Goal: Task Accomplishment & Management: Manage account settings

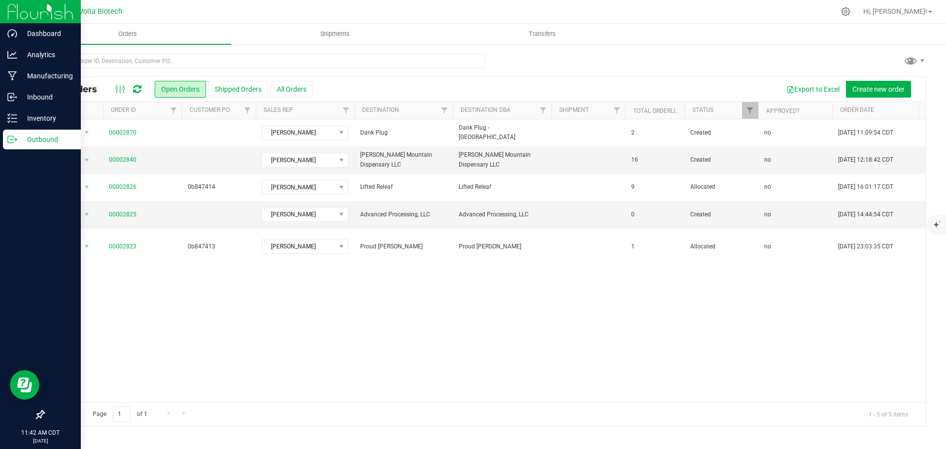
click at [38, 413] on icon at bounding box center [40, 414] width 10 height 10
click at [35, 415] on input "checkbox" at bounding box center [35, 415] width 0 height 0
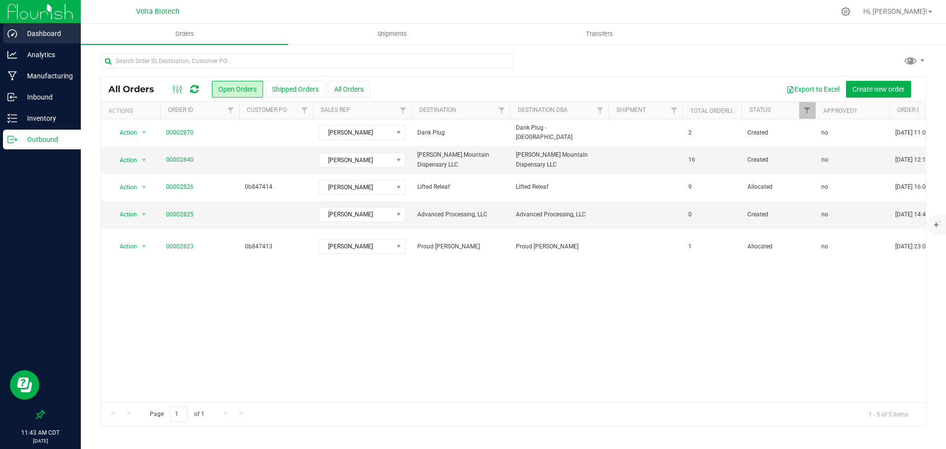
click at [57, 36] on p "Dashboard" at bounding box center [46, 34] width 59 height 12
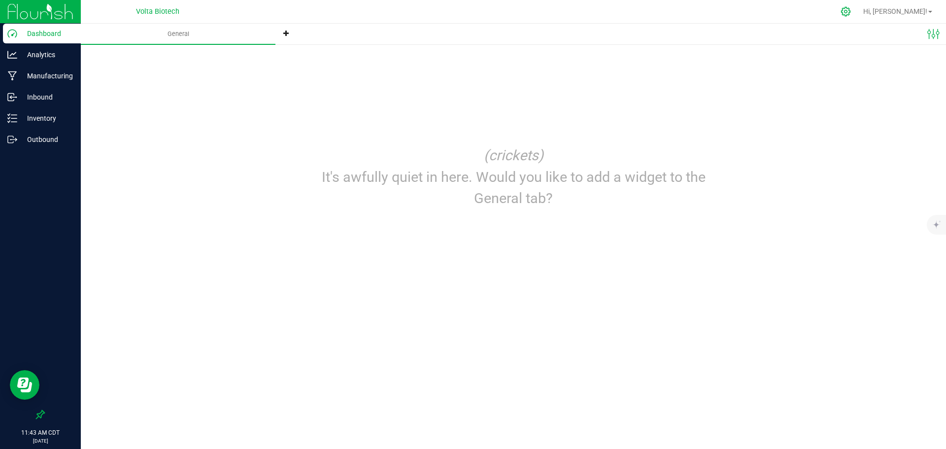
click at [851, 10] on icon at bounding box center [845, 11] width 10 height 10
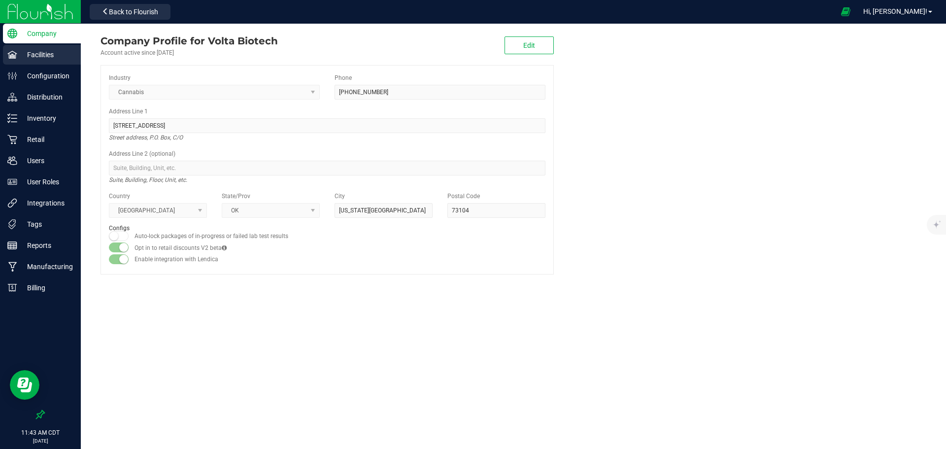
click at [52, 53] on p "Facilities" at bounding box center [46, 55] width 59 height 12
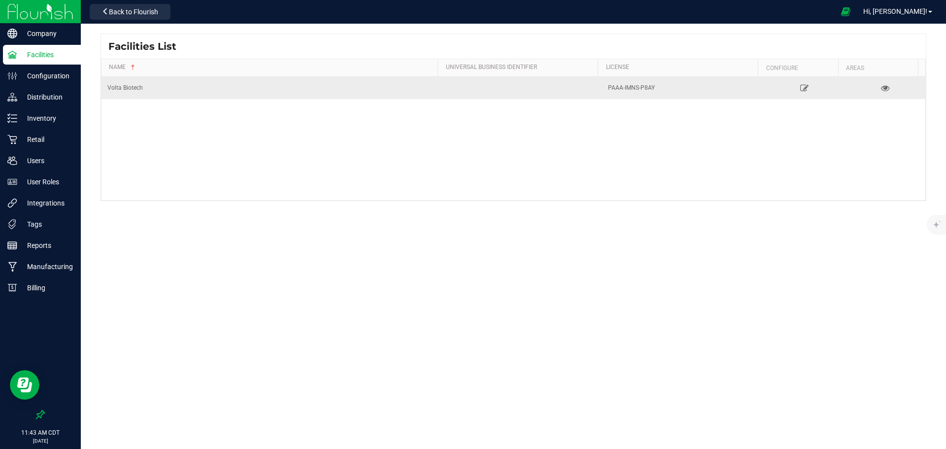
click at [134, 87] on div "Volta Biotech" at bounding box center [270, 87] width 327 height 9
click at [160, 96] on td "Volta Biotech" at bounding box center [270, 88] width 339 height 22
click at [800, 86] on icon at bounding box center [804, 87] width 9 height 7
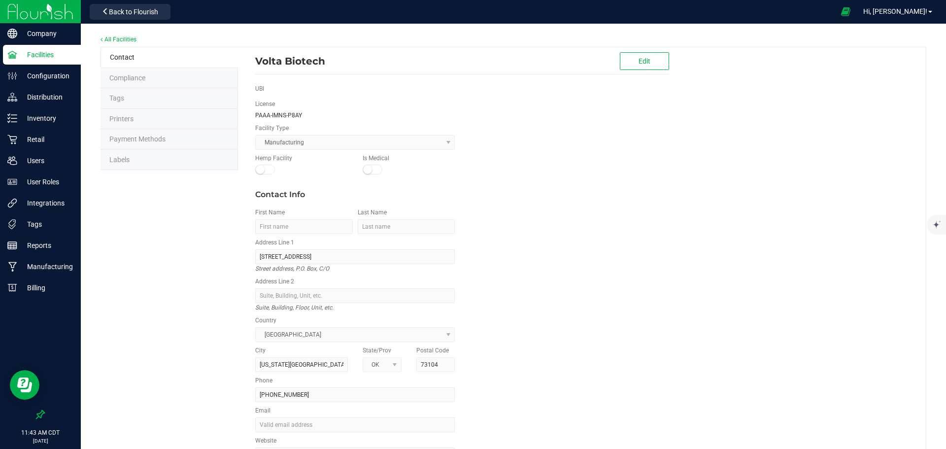
click at [177, 74] on li "Compliance" at bounding box center [169, 78] width 137 height 21
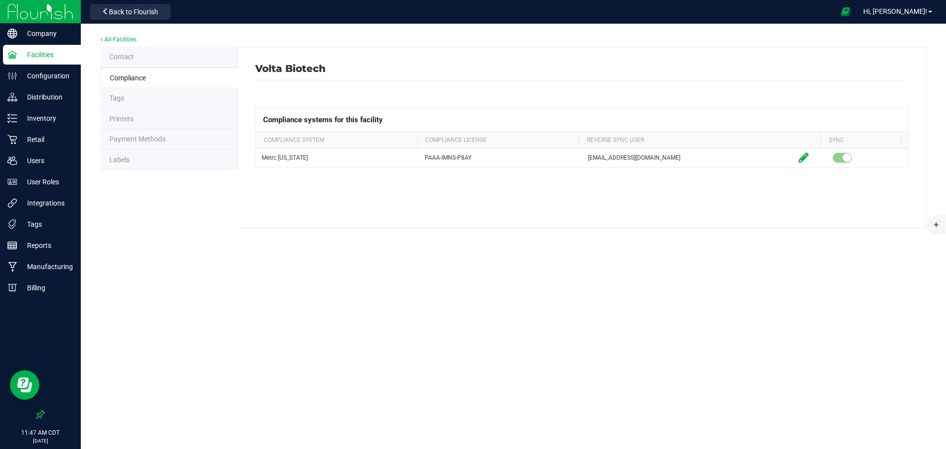
click at [143, 52] on li "Contact" at bounding box center [169, 57] width 137 height 21
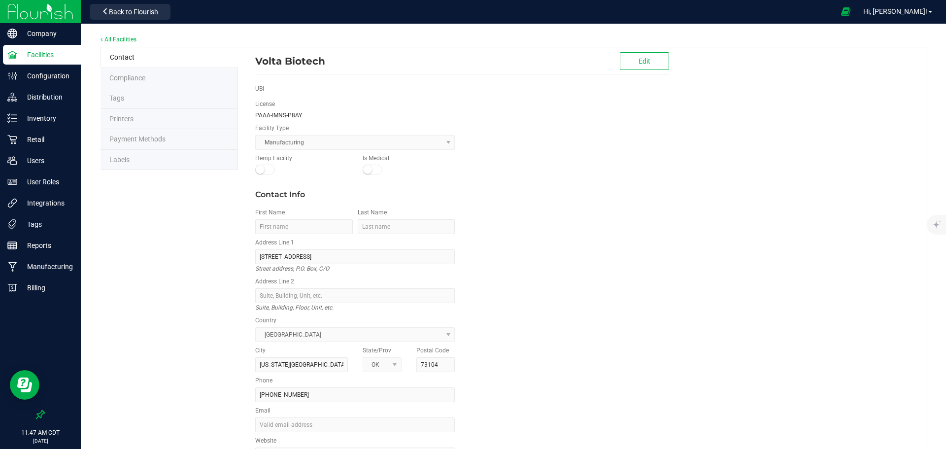
click at [114, 34] on div "All Facilities" at bounding box center [514, 40] width 826 height 13
click at [116, 37] on link "All Facilities" at bounding box center [119, 39] width 36 height 7
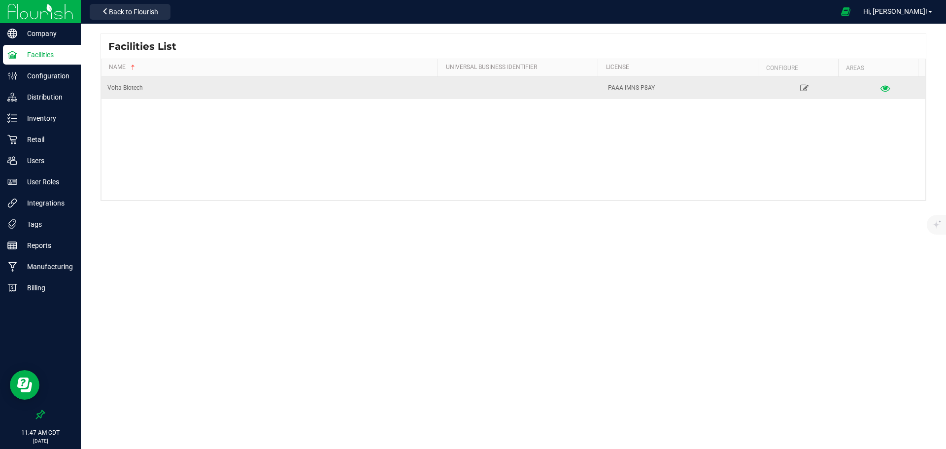
click at [880, 88] on icon at bounding box center [884, 87] width 9 height 7
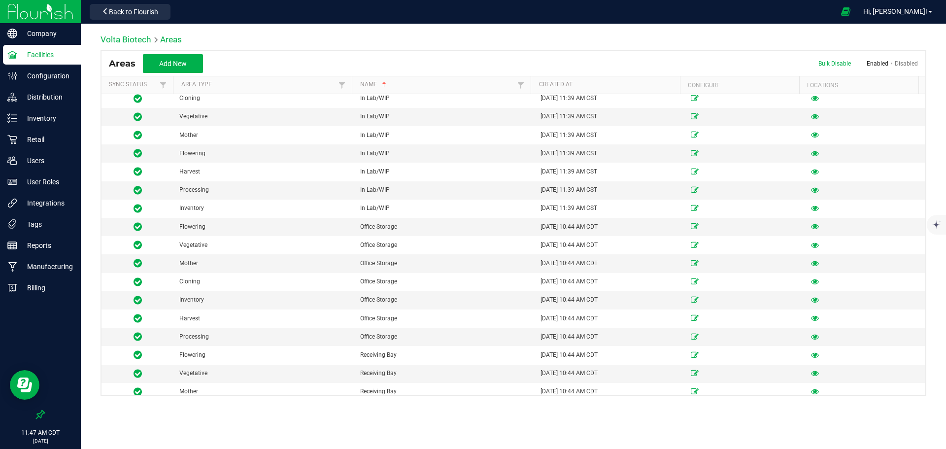
scroll to position [394, 0]
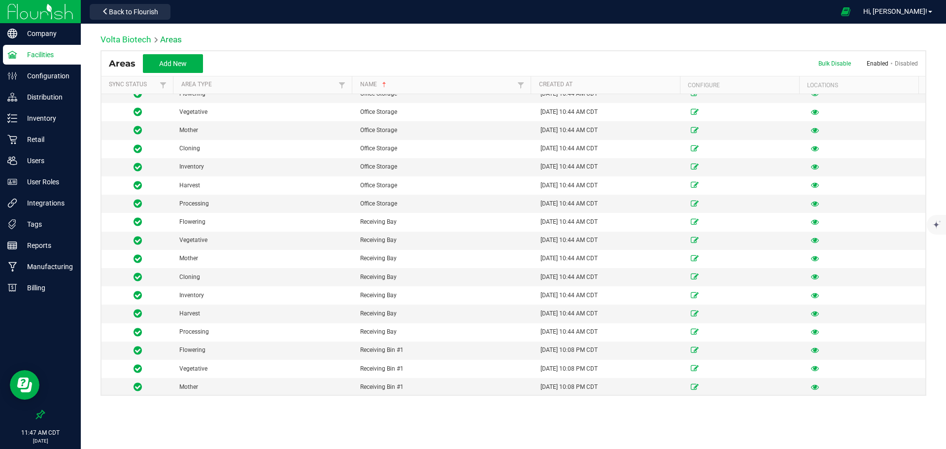
click at [132, 37] on link "Volta Biotech" at bounding box center [126, 39] width 51 height 10
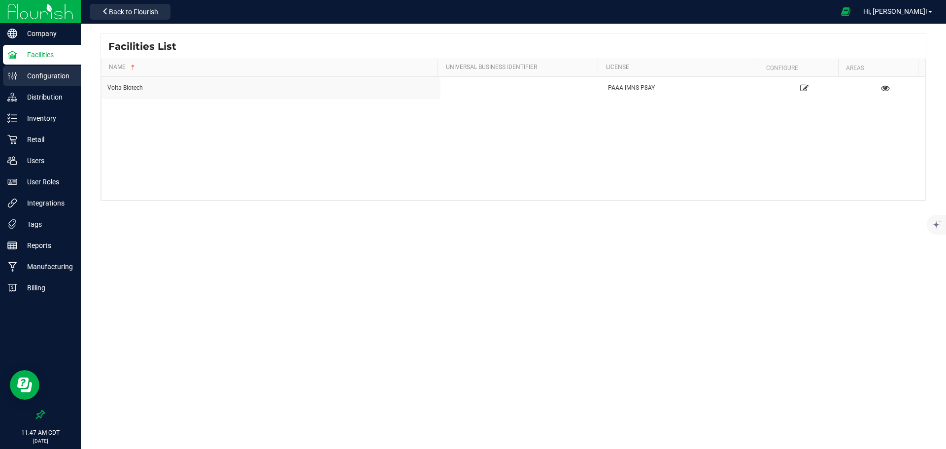
click at [55, 76] on p "Configuration" at bounding box center [46, 76] width 59 height 12
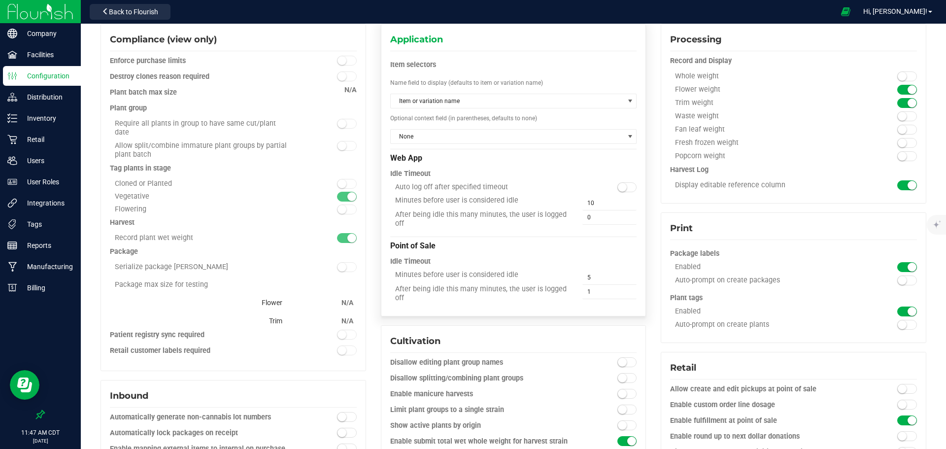
scroll to position [66, 0]
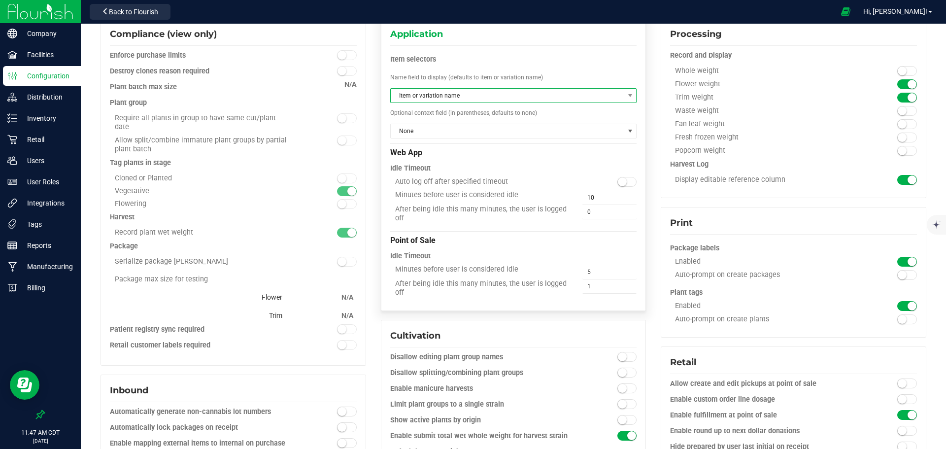
click at [492, 98] on span "Item or variation name" at bounding box center [508, 96] width 234 height 14
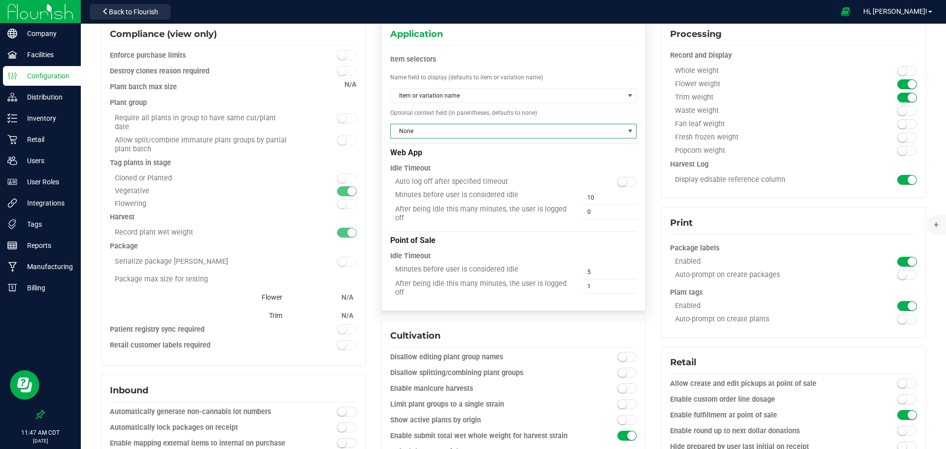
click at [476, 132] on span "None" at bounding box center [508, 131] width 234 height 14
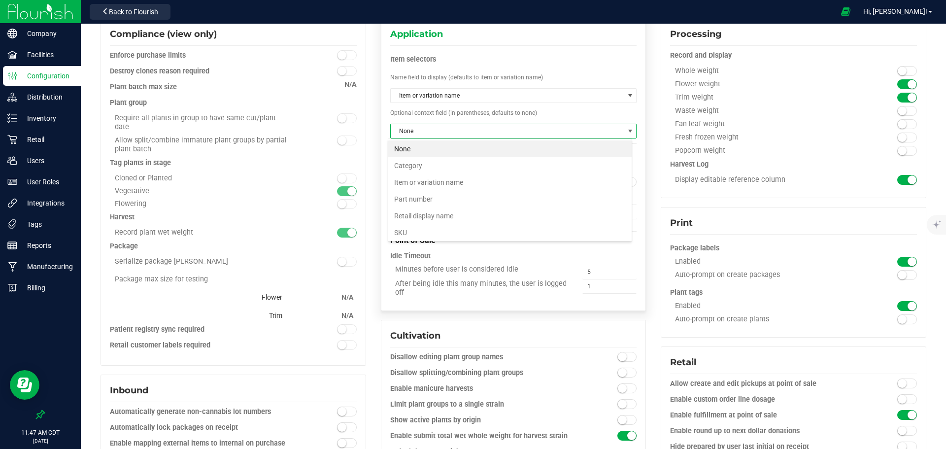
click at [476, 132] on span "None" at bounding box center [508, 131] width 234 height 14
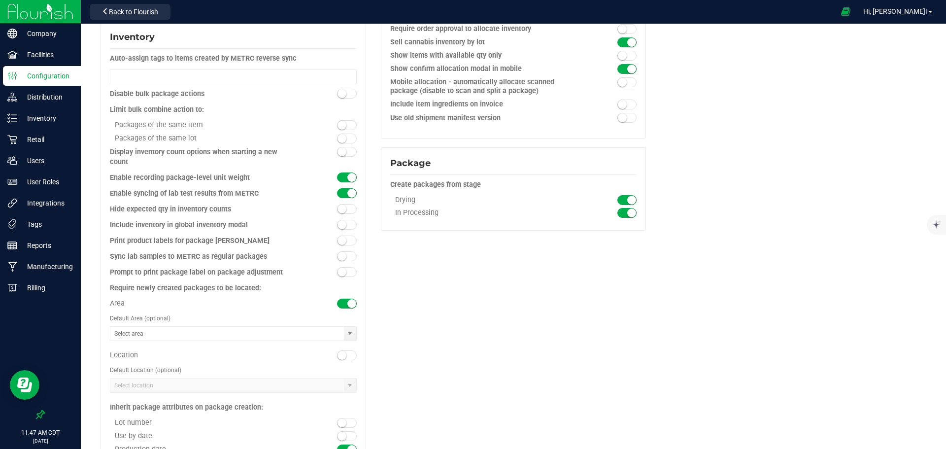
scroll to position [920, 0]
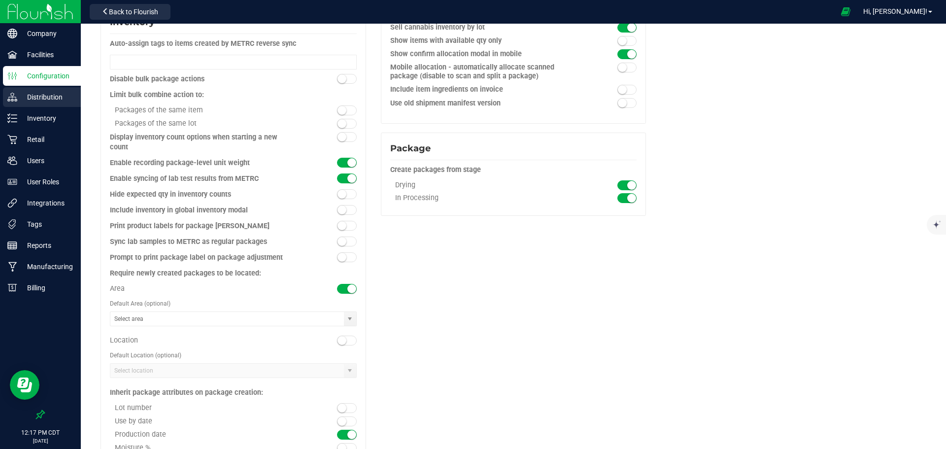
click at [43, 100] on p "Distribution" at bounding box center [46, 97] width 59 height 12
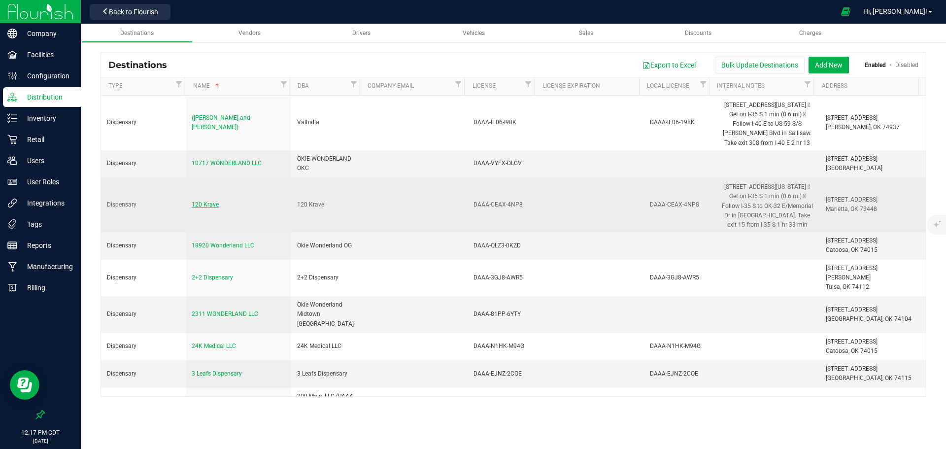
click at [206, 204] on span "120 Krave" at bounding box center [205, 204] width 27 height 7
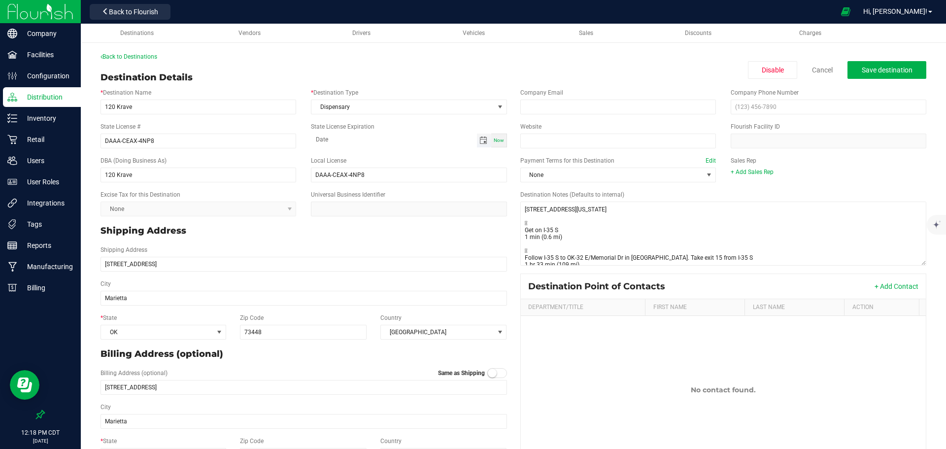
click at [482, 141] on span "Toggle calendar" at bounding box center [483, 140] width 8 height 8
click at [574, 71] on div "Destination Details Disable Cancel Save destination" at bounding box center [514, 77] width 826 height 13
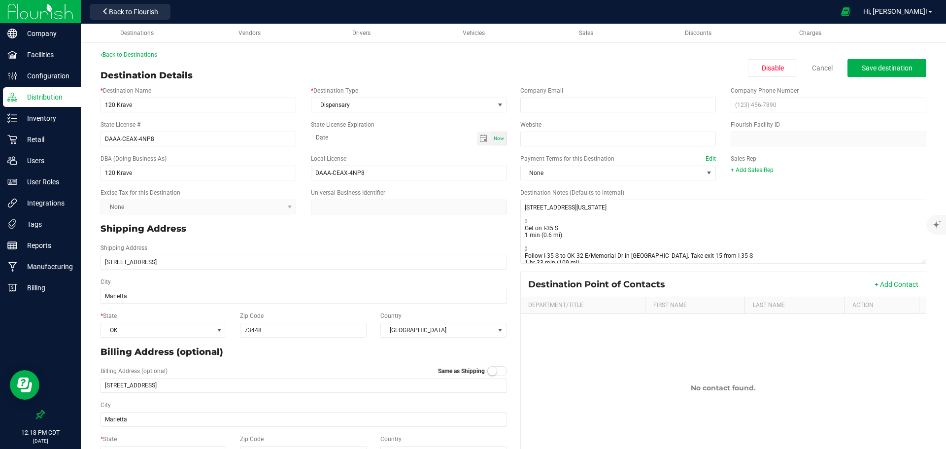
scroll to position [0, 0]
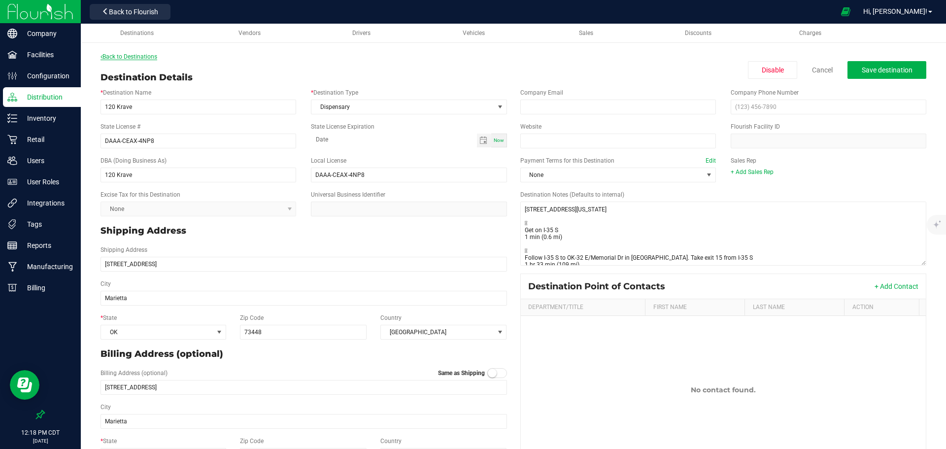
click at [129, 53] on link "Back to Destinations" at bounding box center [129, 56] width 57 height 7
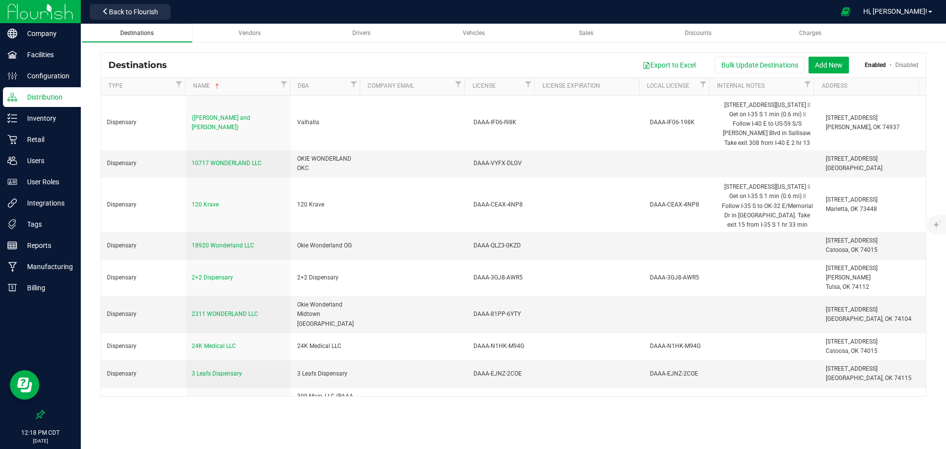
click at [140, 14] on span "Back to Flourish" at bounding box center [133, 12] width 49 height 8
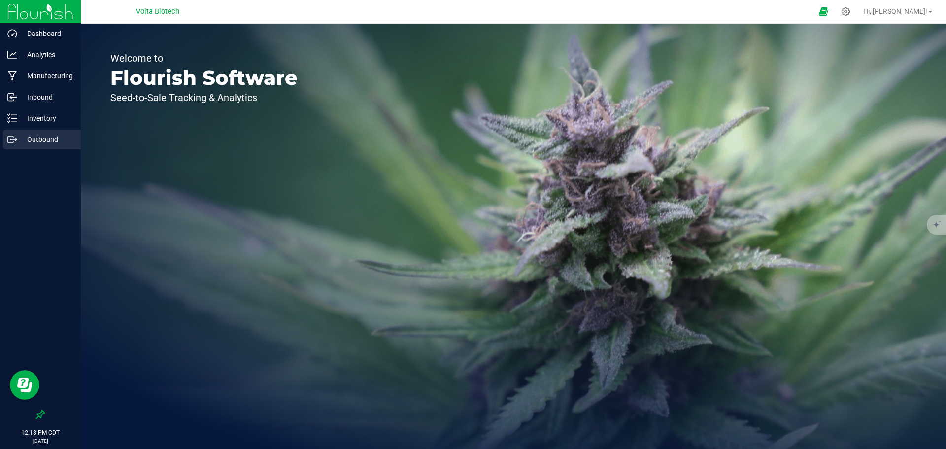
click at [36, 145] on div "Outbound" at bounding box center [42, 140] width 78 height 20
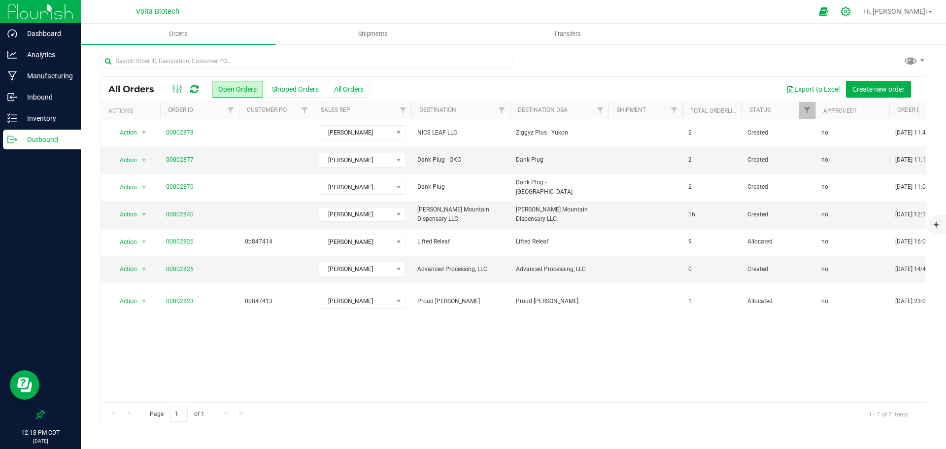
click at [851, 14] on icon at bounding box center [845, 11] width 10 height 10
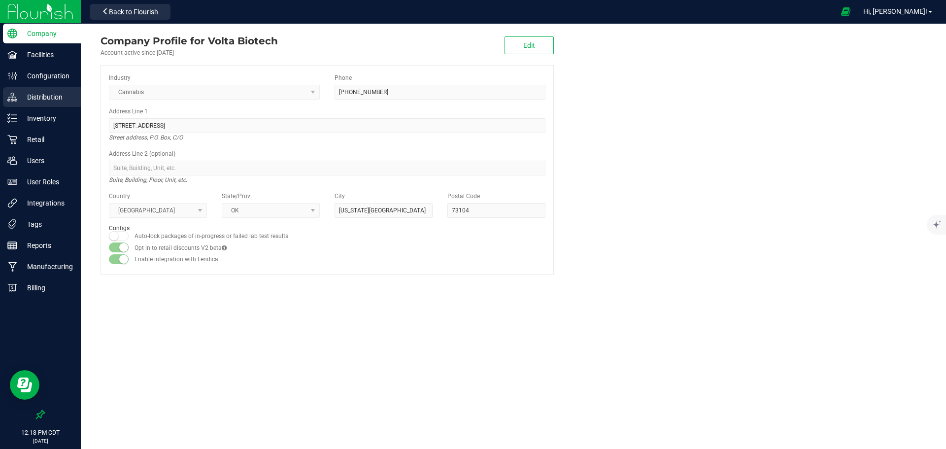
click at [51, 93] on p "Distribution" at bounding box center [46, 97] width 59 height 12
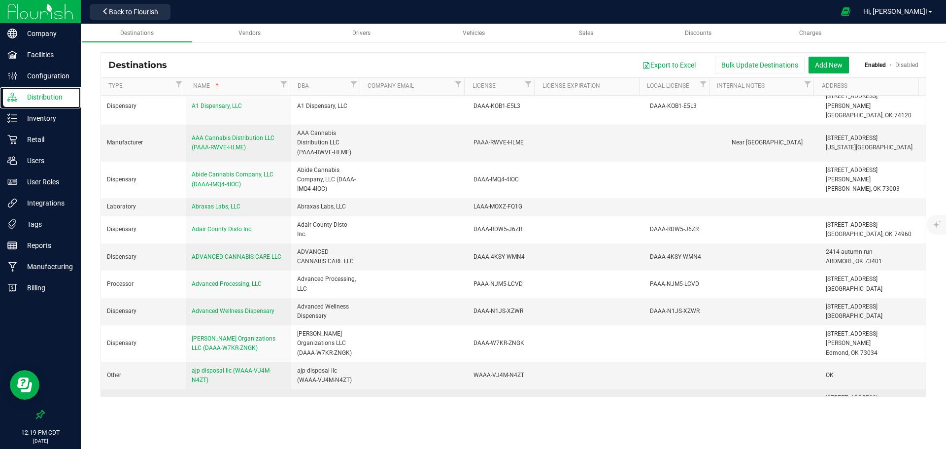
scroll to position [788, 0]
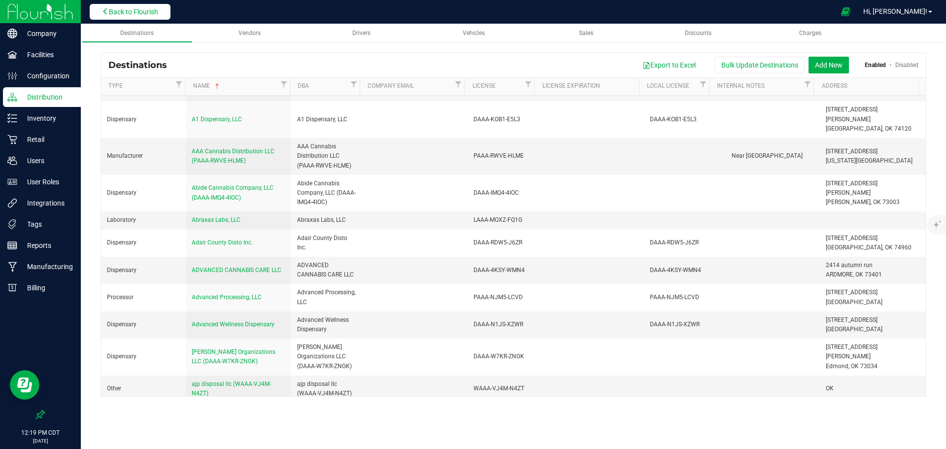
click at [136, 14] on span "Back to Flourish" at bounding box center [133, 12] width 49 height 8
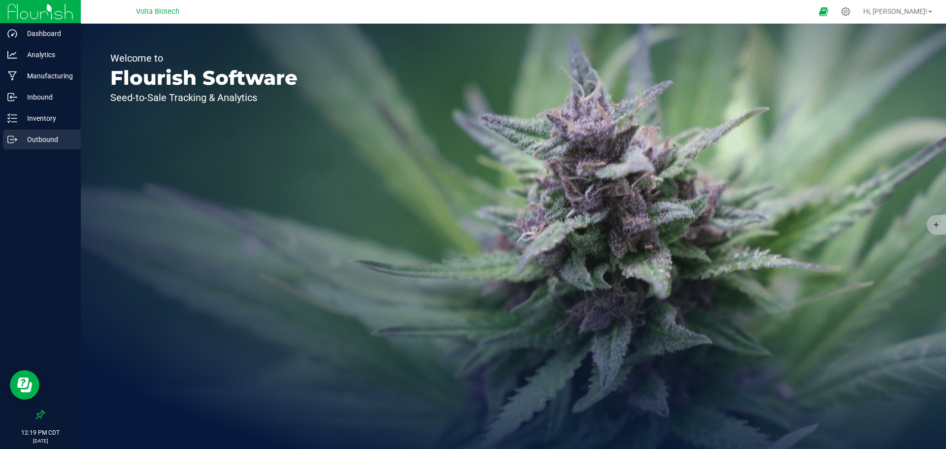
click at [46, 130] on div "Outbound" at bounding box center [42, 140] width 78 height 20
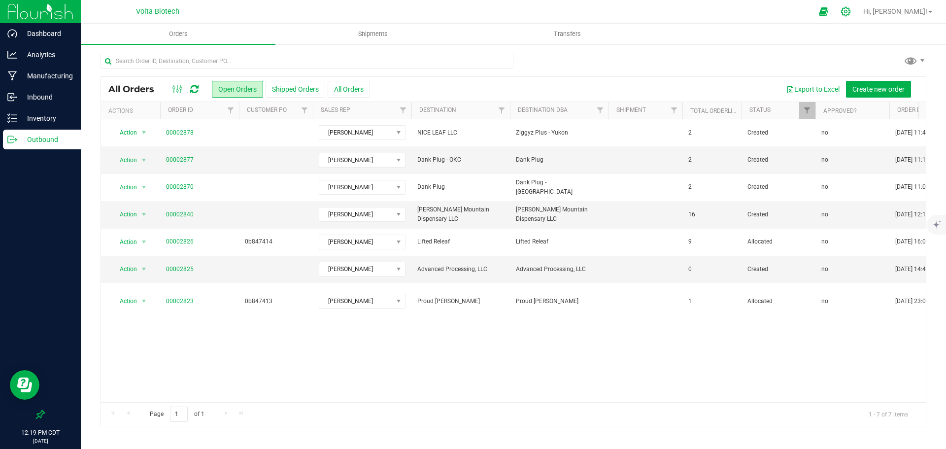
click at [850, 9] on icon at bounding box center [845, 11] width 9 height 9
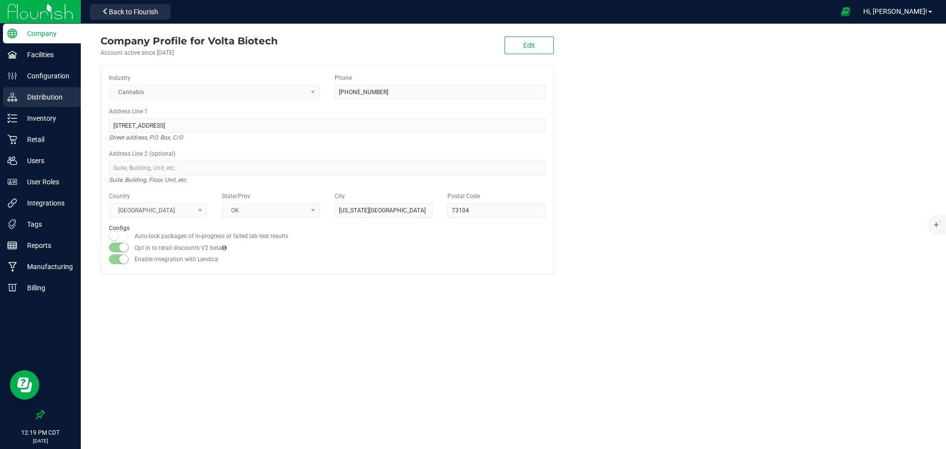
click at [45, 89] on div "Distribution" at bounding box center [42, 97] width 78 height 20
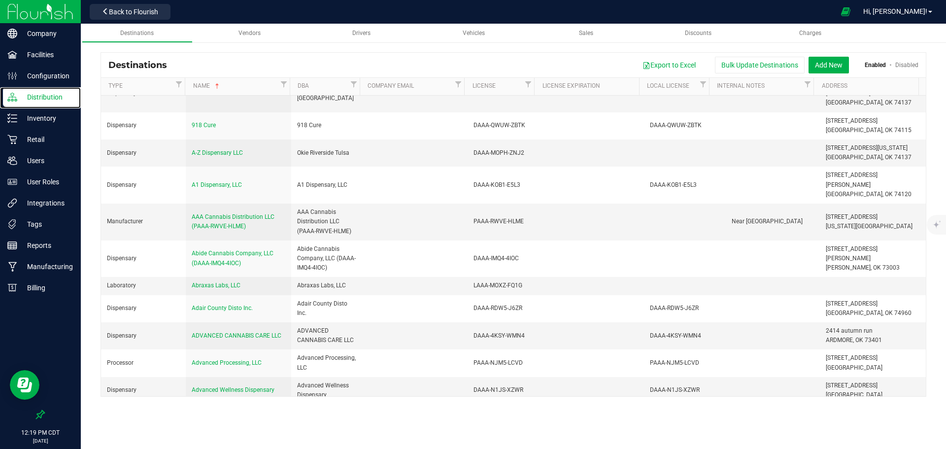
scroll to position [985, 0]
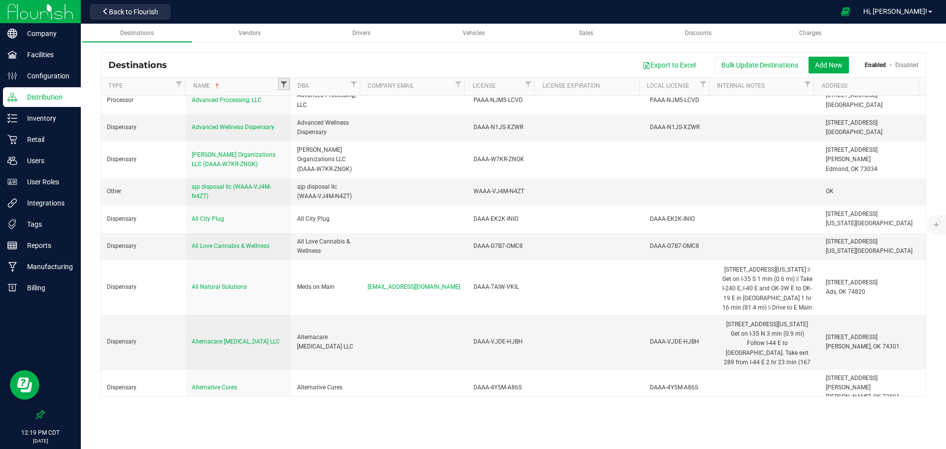
click at [286, 85] on span "Filter" at bounding box center [284, 84] width 8 height 8
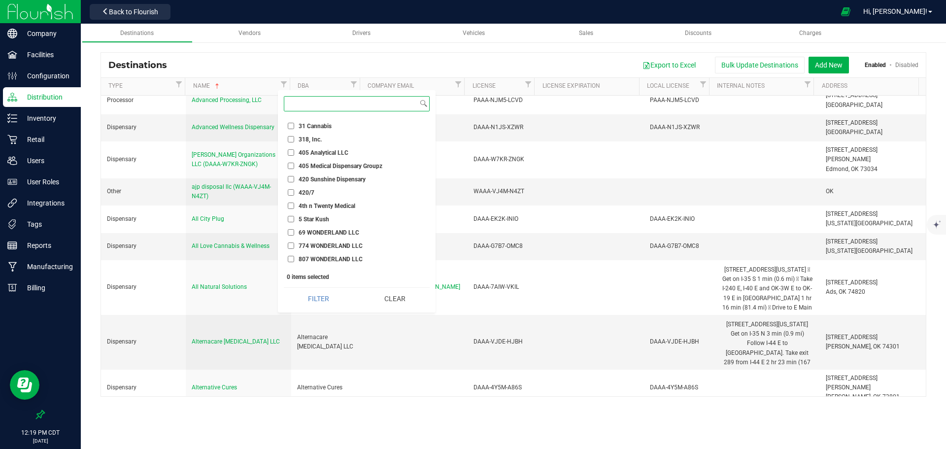
scroll to position [132, 0]
click at [342, 101] on input at bounding box center [351, 104] width 134 height 14
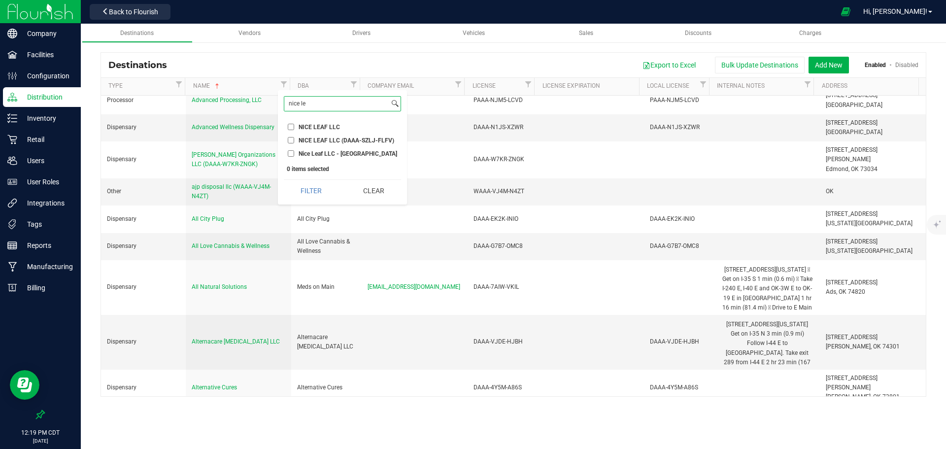
scroll to position [0, 0]
type input "nice le"
click at [331, 124] on span "NICE LEAF LLC" at bounding box center [319, 127] width 41 height 6
click at [294, 124] on input "NICE LEAF LLC" at bounding box center [291, 127] width 6 height 6
checkbox input "true"
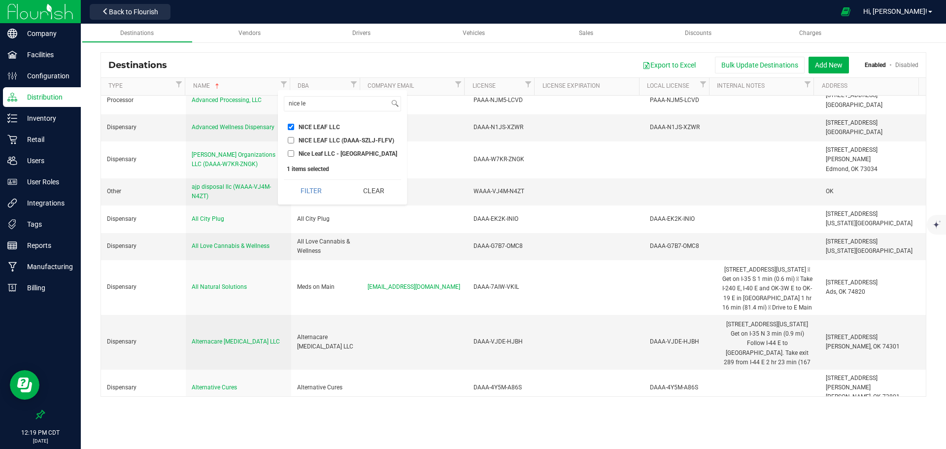
click at [326, 156] on span "Nice Leaf LLC - Yukon" at bounding box center [348, 154] width 99 height 6
click at [294, 156] on input "Nice Leaf LLC - Yukon" at bounding box center [291, 153] width 6 height 6
checkbox input "true"
click at [325, 128] on span "NICE LEAF LLC" at bounding box center [319, 127] width 41 height 6
click at [294, 128] on input "NICE LEAF LLC" at bounding box center [291, 127] width 6 height 6
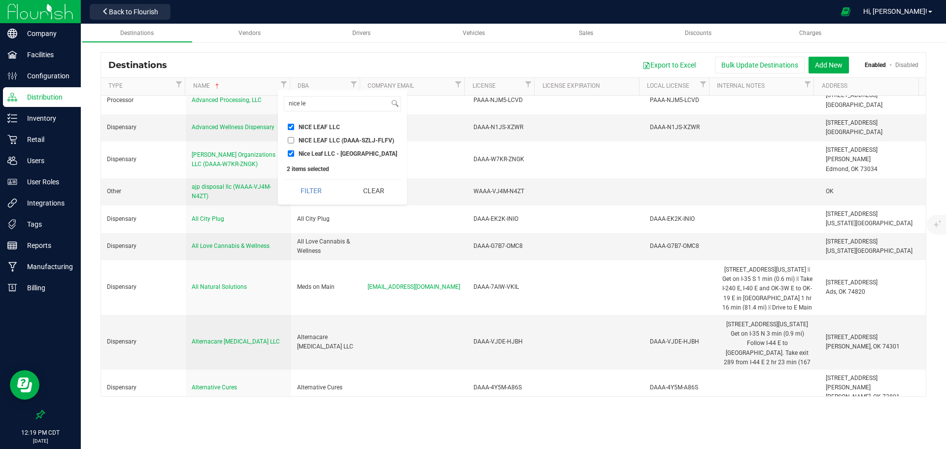
checkbox input "false"
click at [314, 191] on button "Filter" at bounding box center [311, 191] width 55 height 22
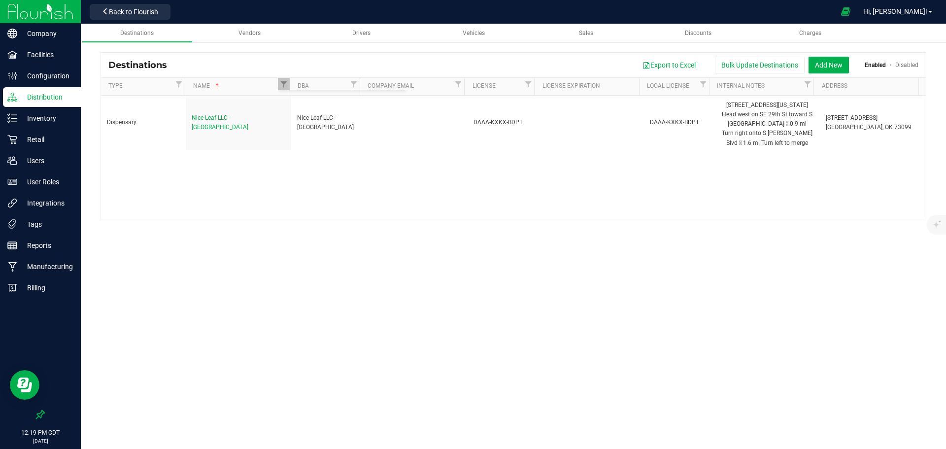
checkbox input "true"
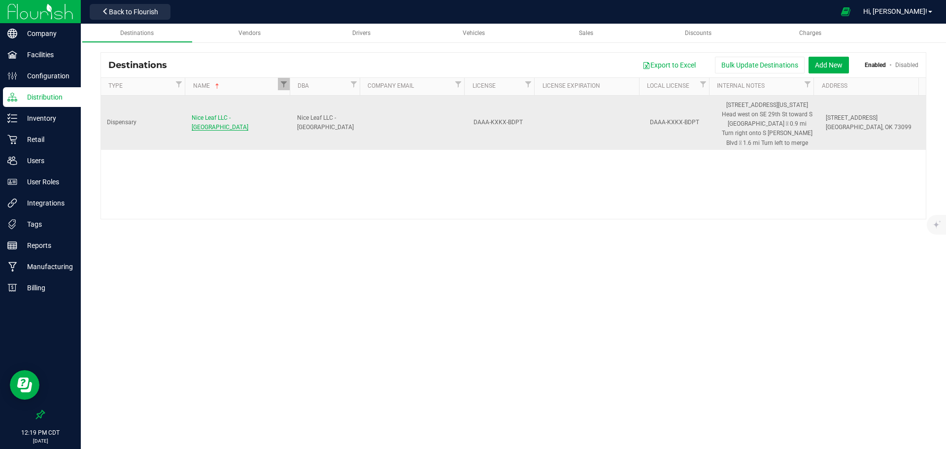
click at [220, 119] on span "Nice Leaf LLC - Yukon" at bounding box center [220, 122] width 57 height 16
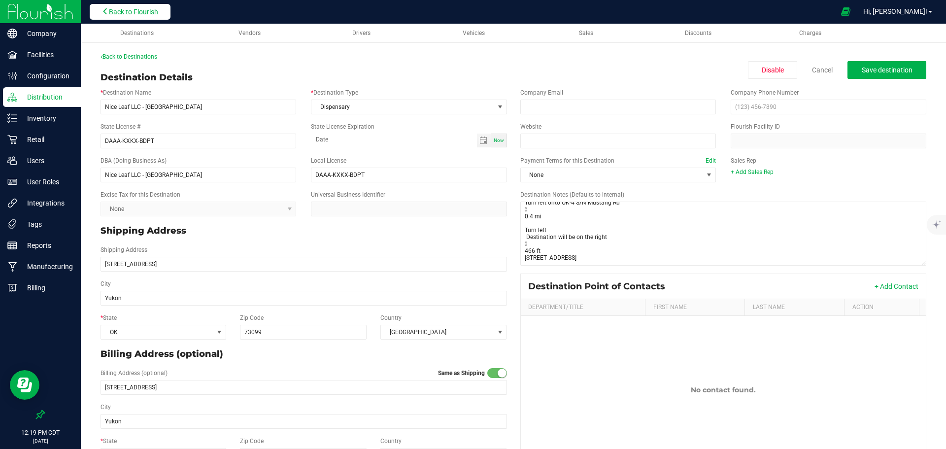
click at [113, 11] on span "Back to Flourish" at bounding box center [133, 12] width 49 height 8
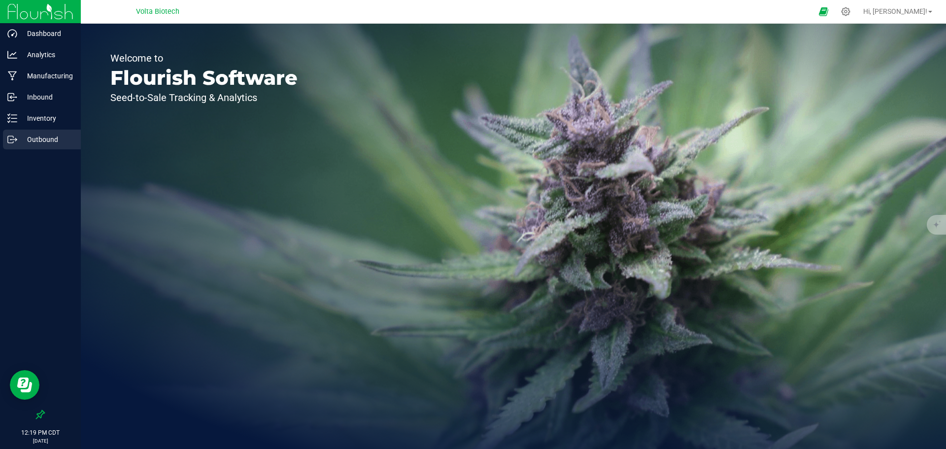
click at [54, 143] on p "Outbound" at bounding box center [46, 140] width 59 height 12
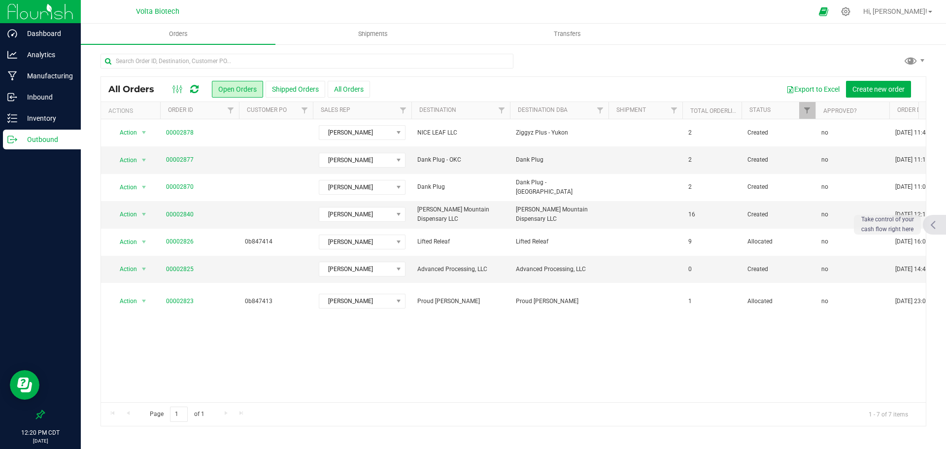
click at [940, 221] on div at bounding box center [935, 225] width 24 height 20
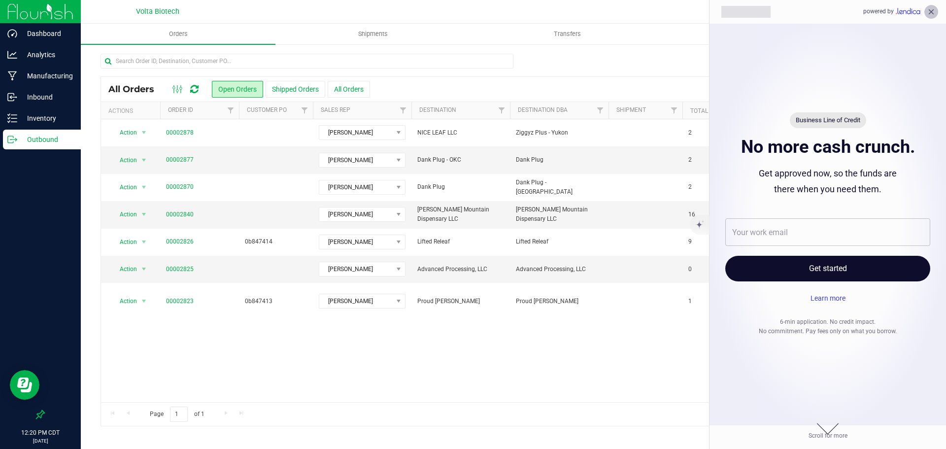
click at [933, 11] on icon "close" at bounding box center [931, 11] width 9 height 9
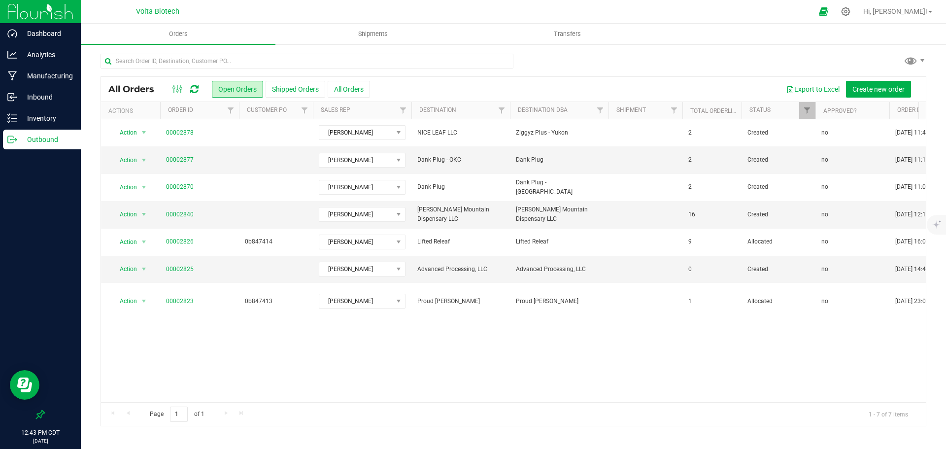
click at [37, 137] on p "Outbound" at bounding box center [46, 140] width 59 height 12
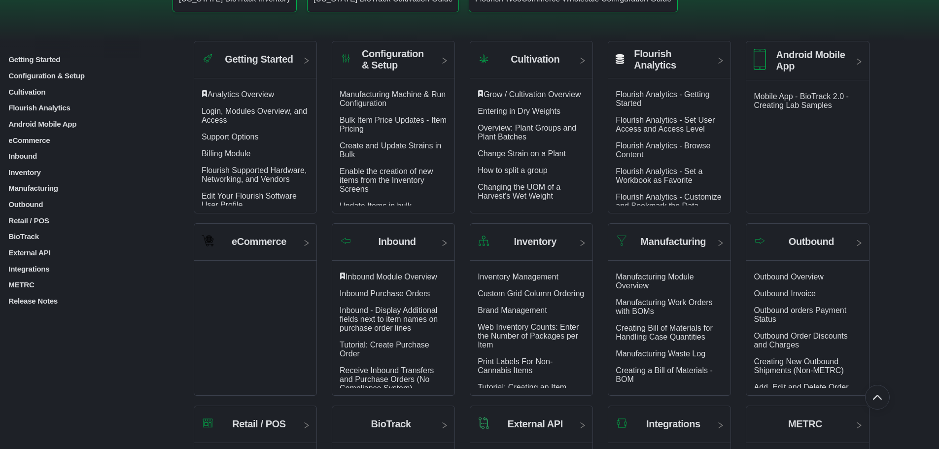
scroll to position [197, 0]
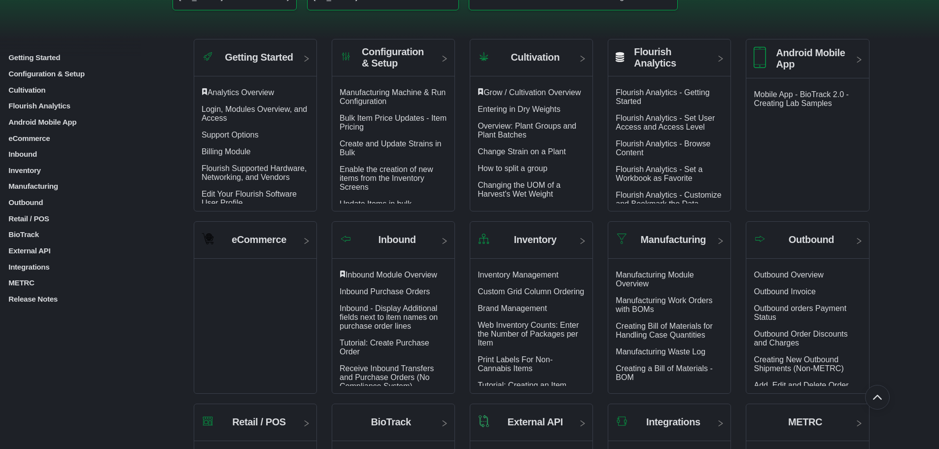
click at [23, 249] on p "External API" at bounding box center [84, 250] width 154 height 8
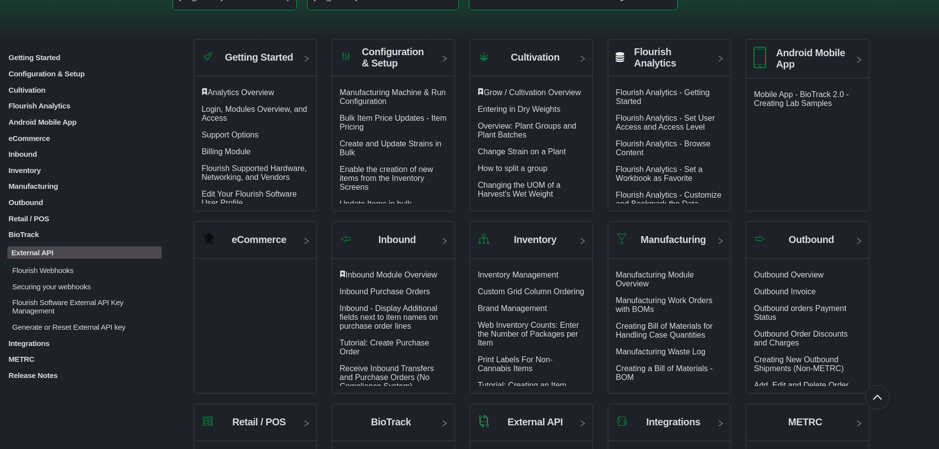
click at [51, 268] on p "Flourish Webhooks" at bounding box center [86, 270] width 150 height 8
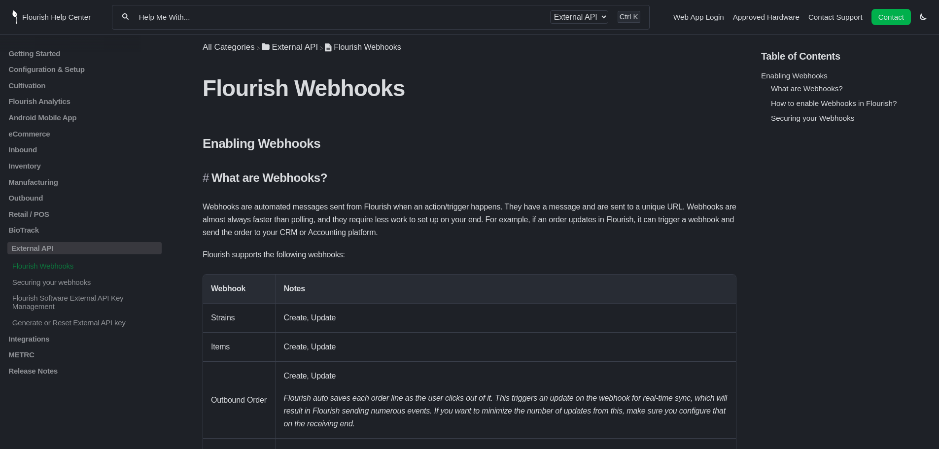
click at [496, 176] on h4 "What are Webhooks?" at bounding box center [469, 178] width 534 height 14
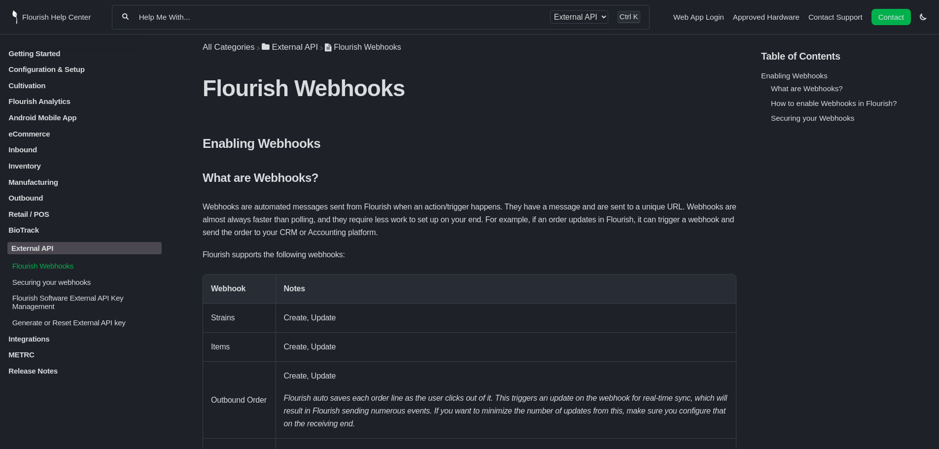
click at [29, 353] on p "METRC" at bounding box center [84, 354] width 154 height 8
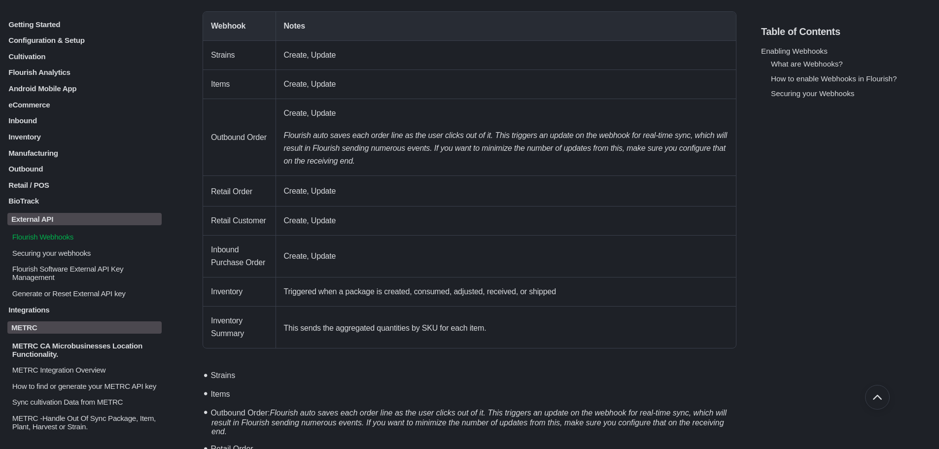
click at [64, 167] on p "Outbound" at bounding box center [84, 169] width 154 height 8
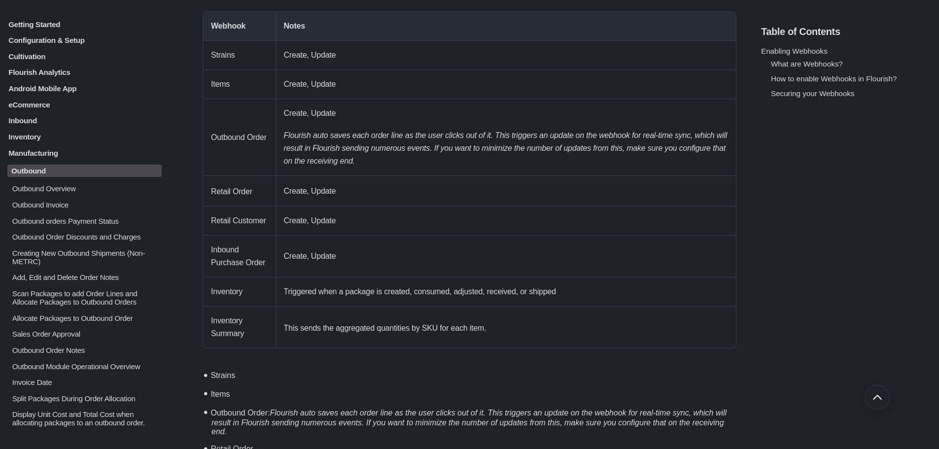
click at [75, 104] on p "eCommerce" at bounding box center [84, 104] width 154 height 8
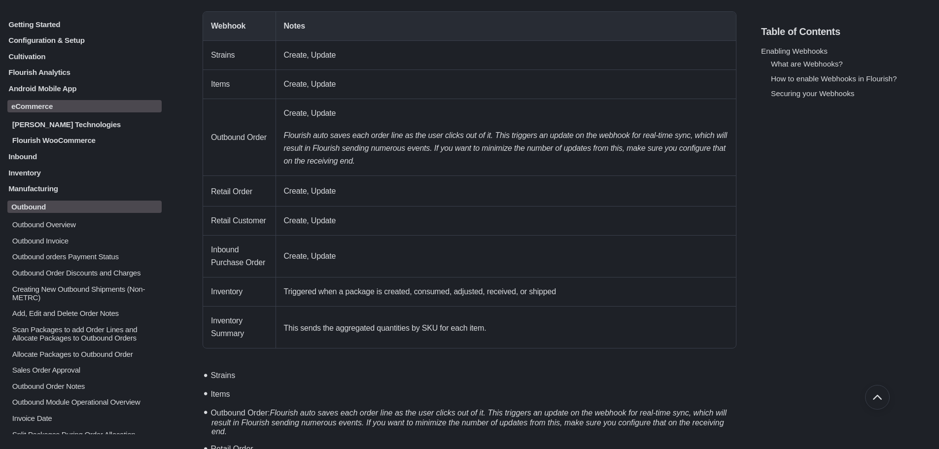
click at [72, 138] on p "Flourish WooCommerce" at bounding box center [86, 140] width 150 height 8
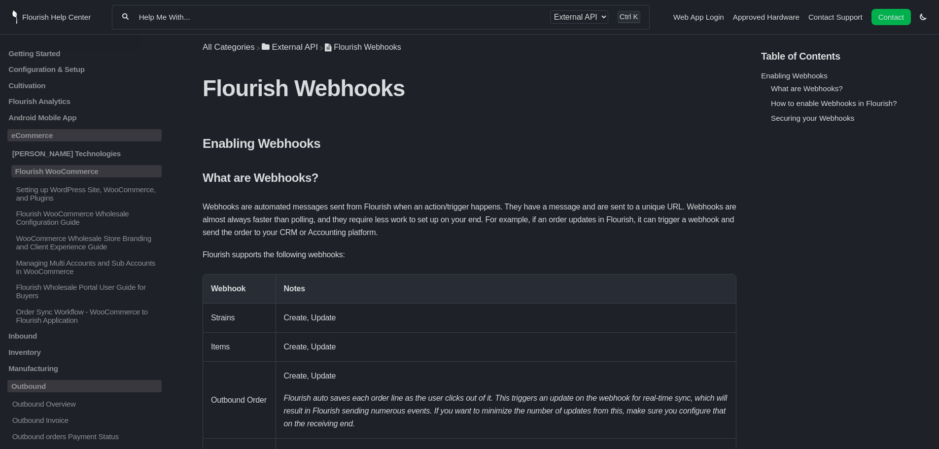
click at [270, 23] on div "All categories External API Ctrl K" at bounding box center [380, 17] width 537 height 25
click at [270, 12] on div "All categories External API Ctrl K" at bounding box center [380, 17] width 537 height 25
click at [279, 18] on input "Help Me With..." at bounding box center [339, 16] width 403 height 9
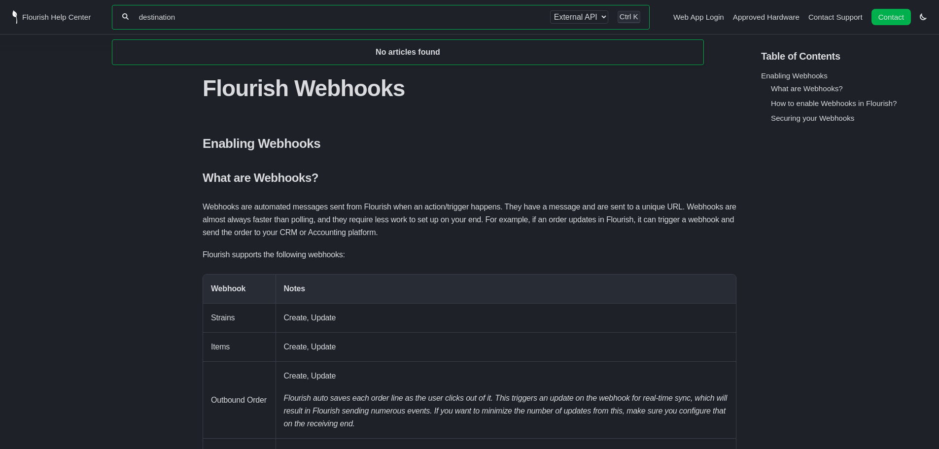
type input "destination"
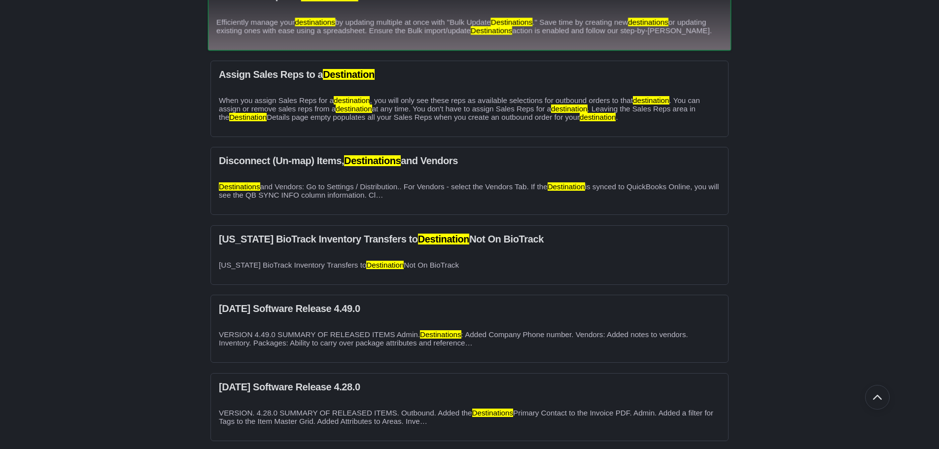
scroll to position [197, 0]
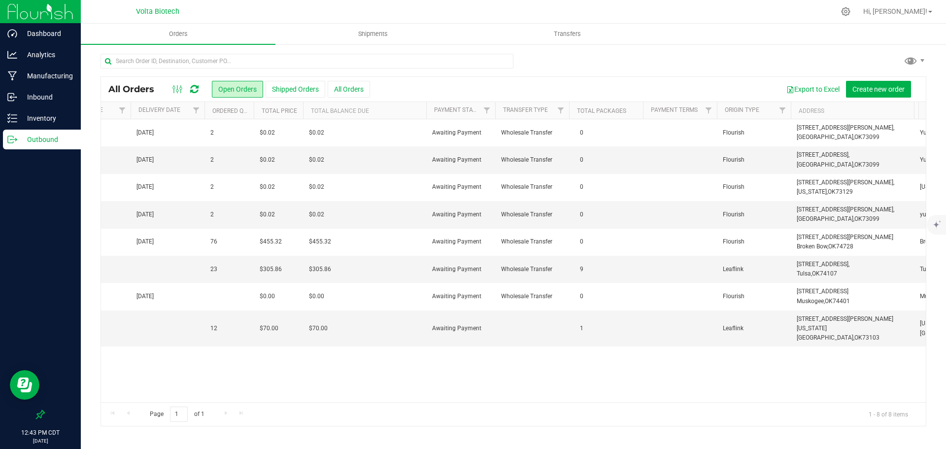
scroll to position [0, 940]
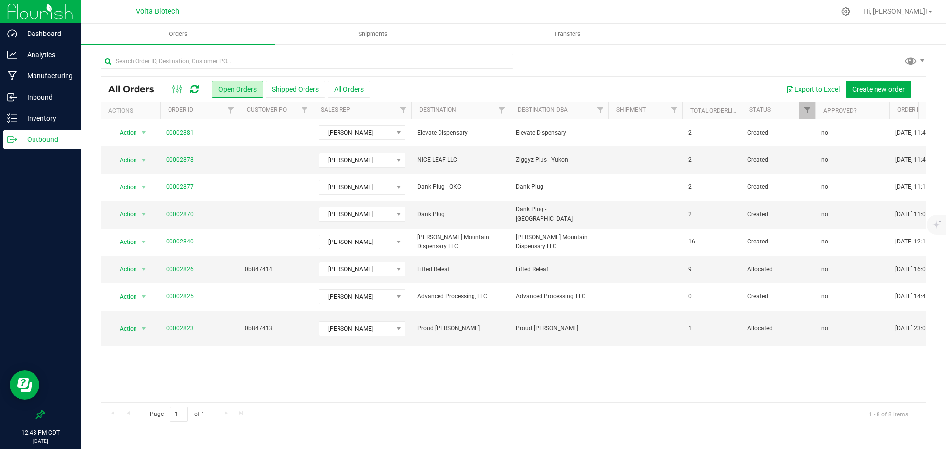
click at [193, 91] on icon at bounding box center [194, 89] width 8 height 10
click at [49, 98] on p "Inbound" at bounding box center [46, 97] width 59 height 12
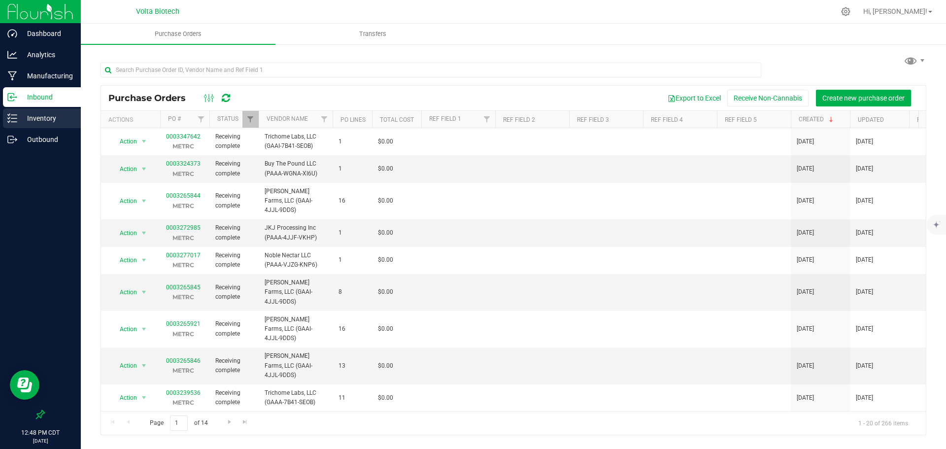
click at [46, 118] on p "Inventory" at bounding box center [46, 118] width 59 height 12
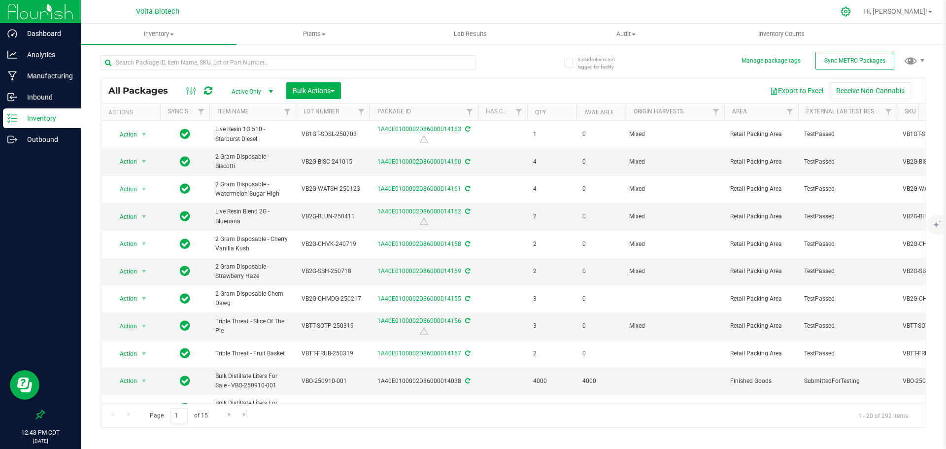
click at [851, 7] on icon at bounding box center [845, 11] width 10 height 10
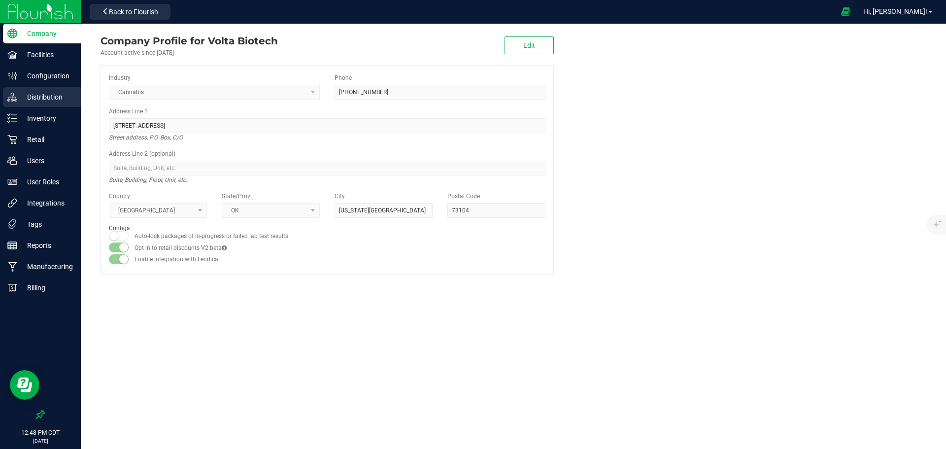
click at [41, 93] on p "Distribution" at bounding box center [46, 97] width 59 height 12
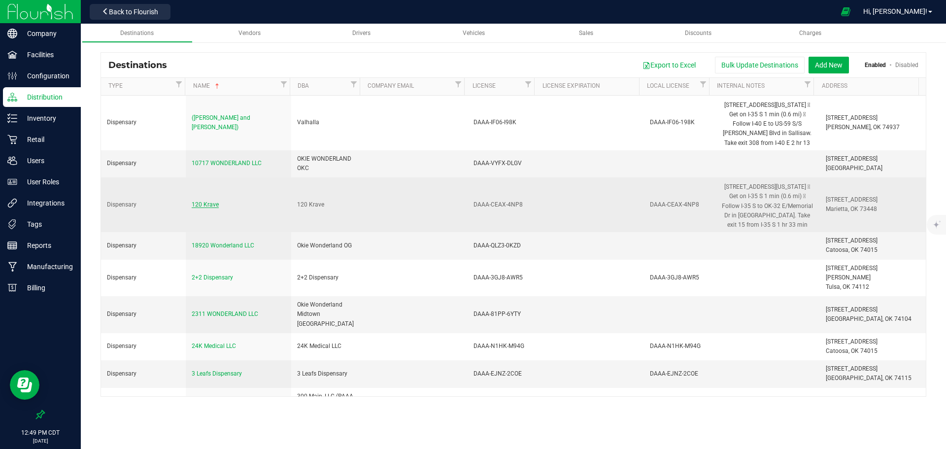
click at [208, 202] on span "120 Krave" at bounding box center [205, 204] width 27 height 7
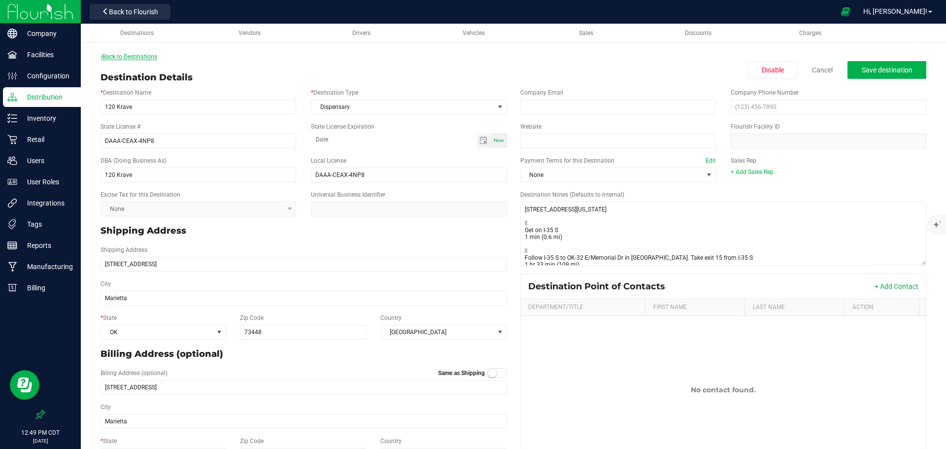
click at [140, 55] on link "Back to Destinations" at bounding box center [129, 56] width 57 height 7
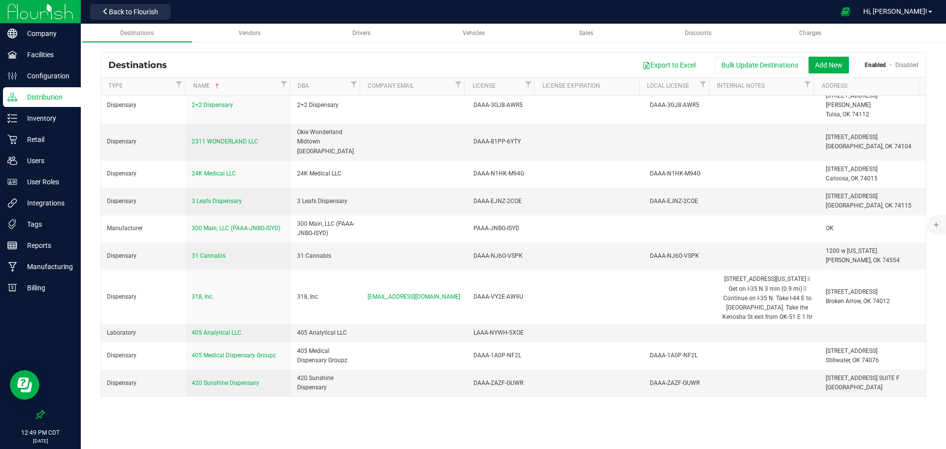
scroll to position [197, 0]
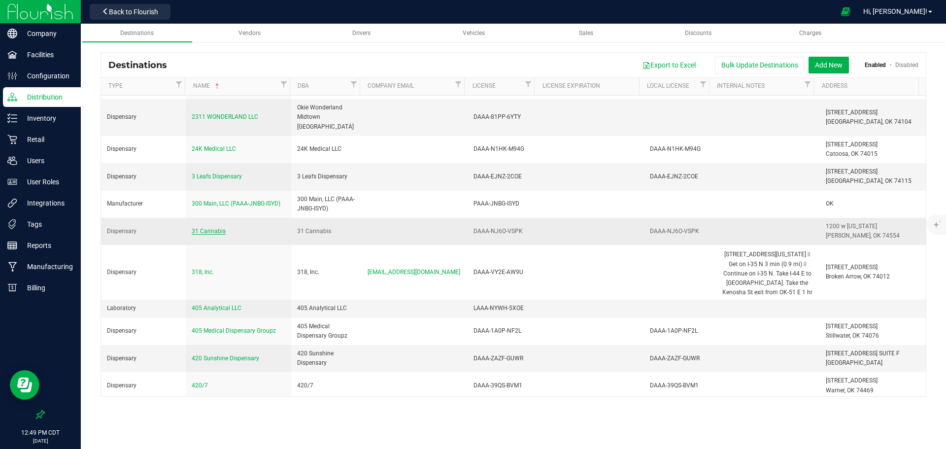
click at [206, 228] on span "31 Cannabis" at bounding box center [209, 231] width 34 height 7
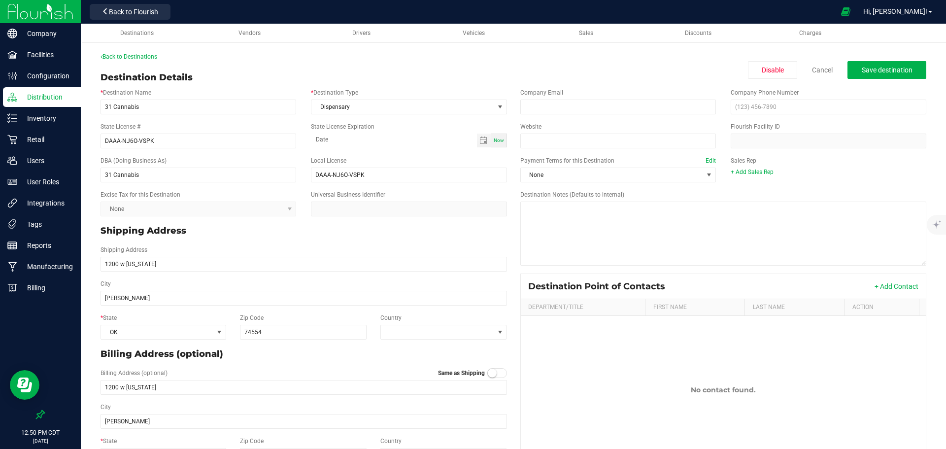
click at [787, 123] on div "Flourish Facility ID" at bounding box center [828, 135] width 210 height 26
click at [761, 125] on label "Flourish Facility ID" at bounding box center [755, 126] width 49 height 9
click at [803, 129] on div "Flourish Facility ID" at bounding box center [828, 135] width 210 height 26
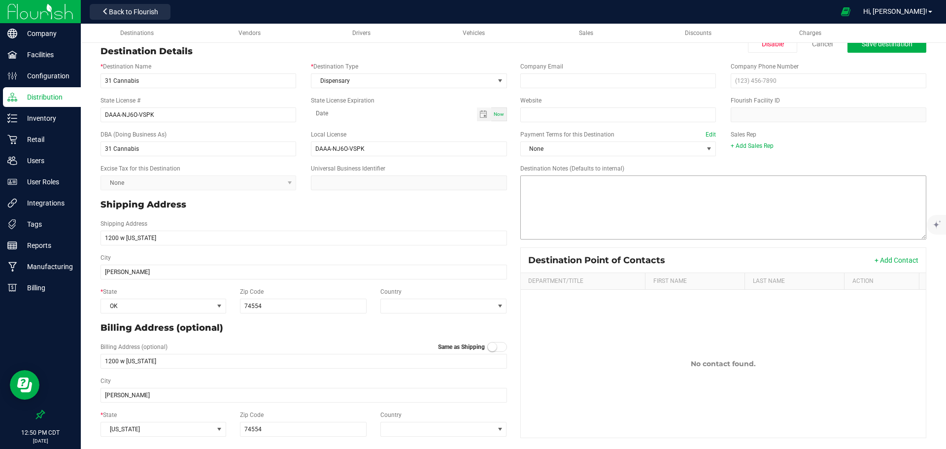
scroll to position [29, 0]
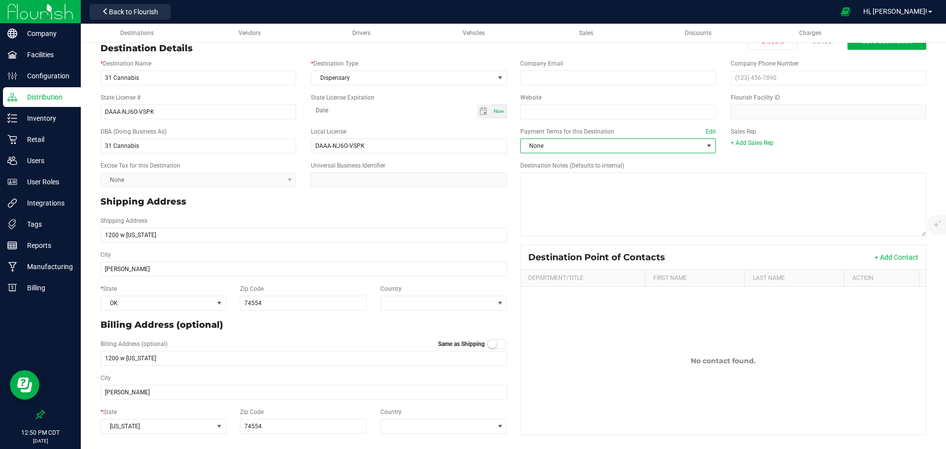
click at [628, 145] on span "None" at bounding box center [612, 146] width 182 height 14
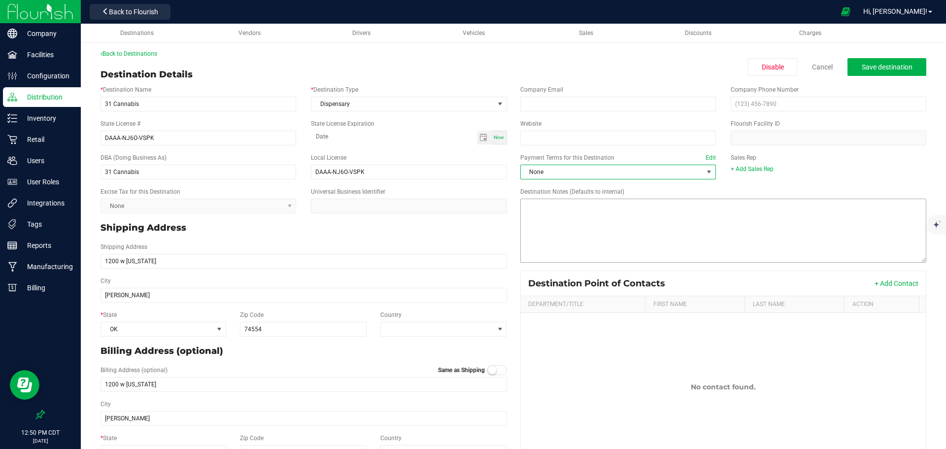
scroll to position [0, 0]
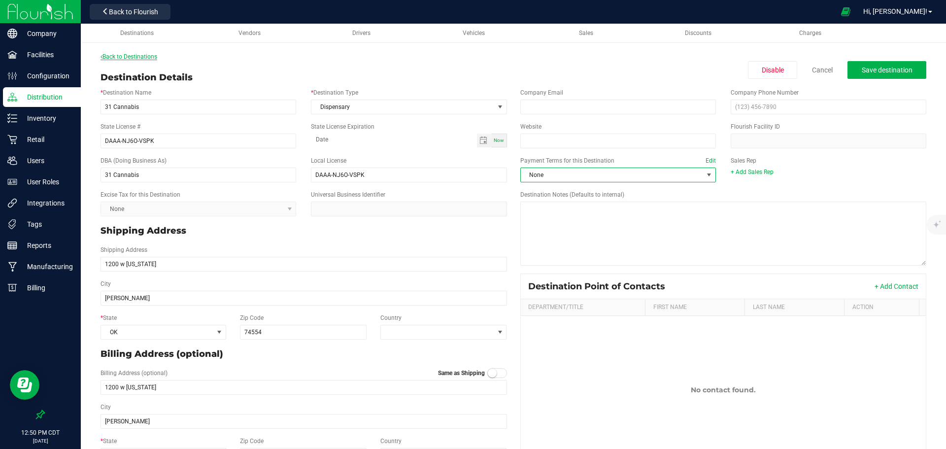
click at [116, 60] on link "Back to Destinations" at bounding box center [129, 56] width 57 height 7
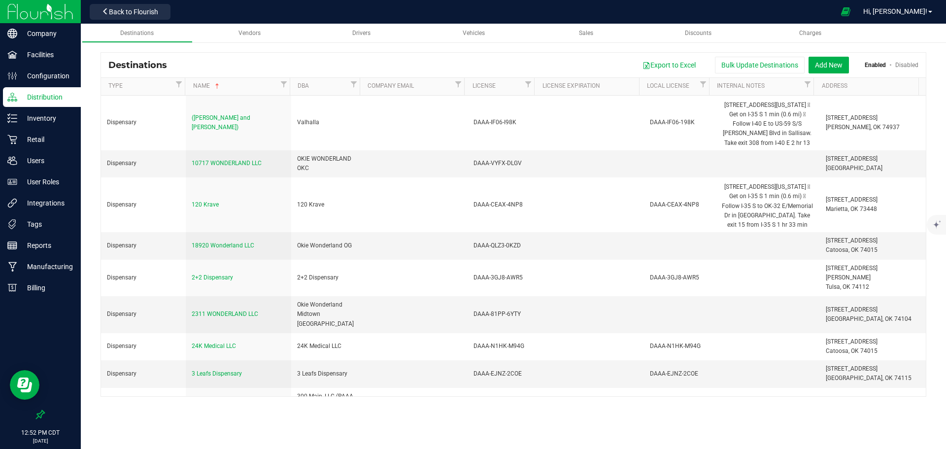
click at [203, 201] on span "120 Krave" at bounding box center [205, 204] width 27 height 7
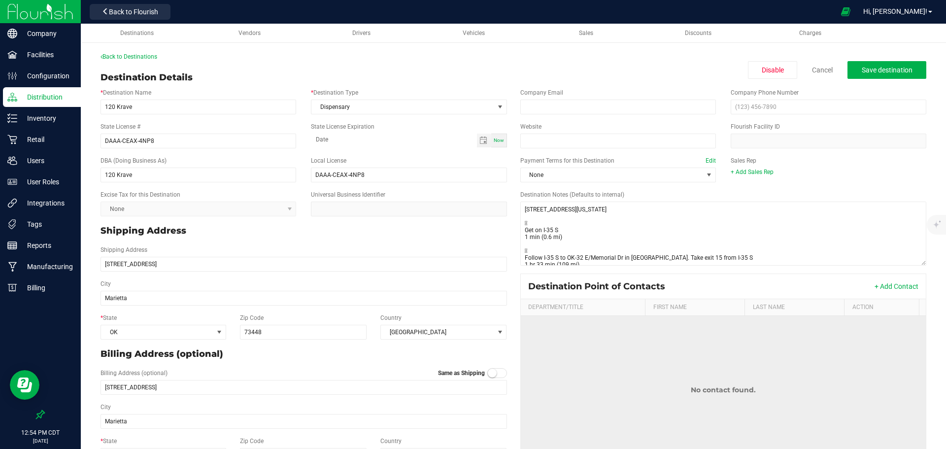
click at [584, 401] on td "No contact found." at bounding box center [723, 390] width 405 height 148
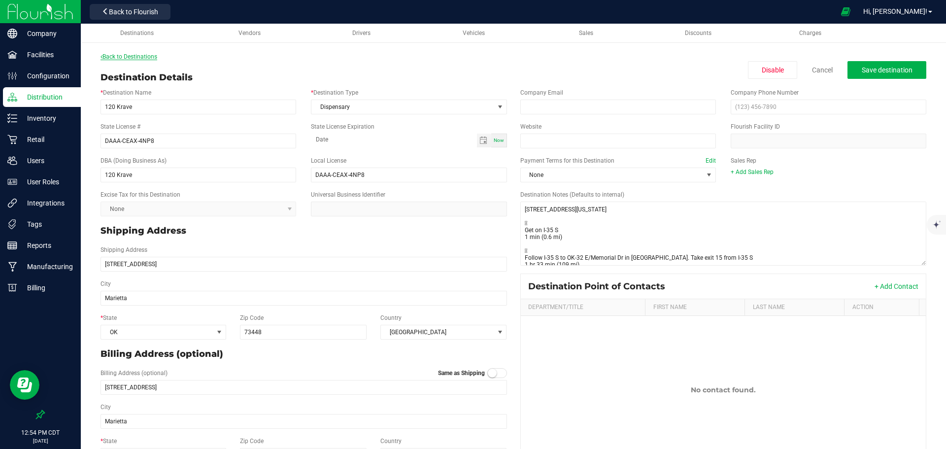
click at [129, 55] on link "Back to Destinations" at bounding box center [129, 56] width 57 height 7
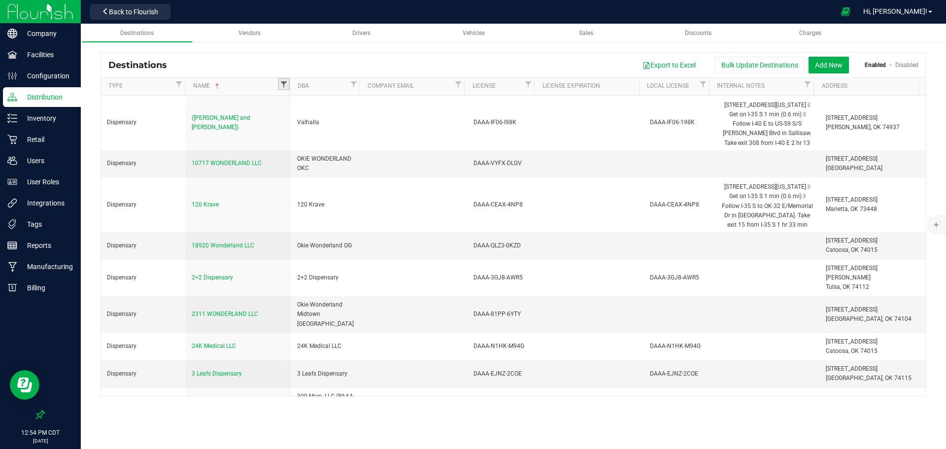
click at [284, 84] on span "Filter" at bounding box center [284, 84] width 8 height 8
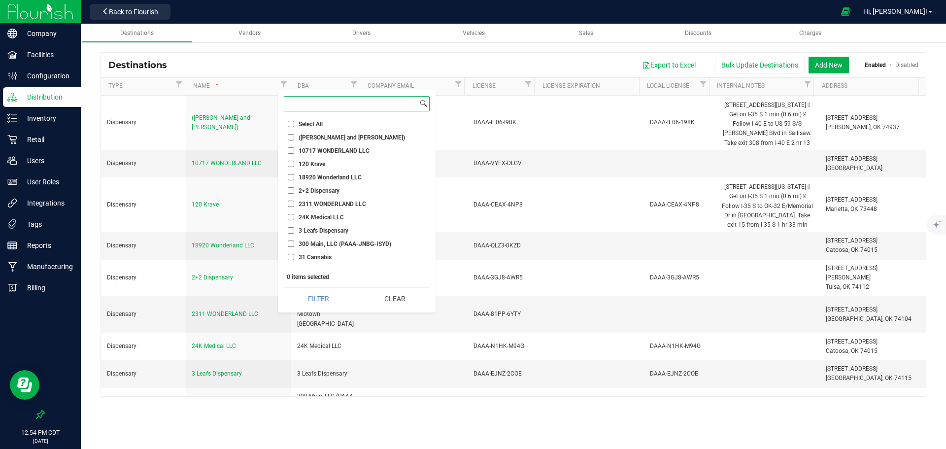
click at [343, 104] on input at bounding box center [351, 104] width 134 height 14
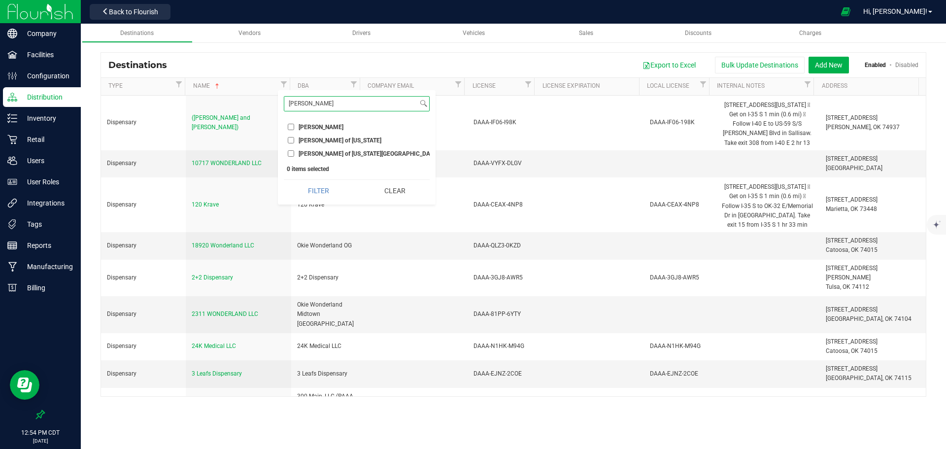
type input "minerva"
click at [348, 151] on span "Minerva Canna of Oklahoma Grove" at bounding box center [368, 154] width 139 height 6
click at [294, 151] on input "Minerva Canna of Oklahoma Grove" at bounding box center [291, 153] width 6 height 6
click at [311, 193] on button "Filter" at bounding box center [318, 191] width 69 height 22
checkbox input "true"
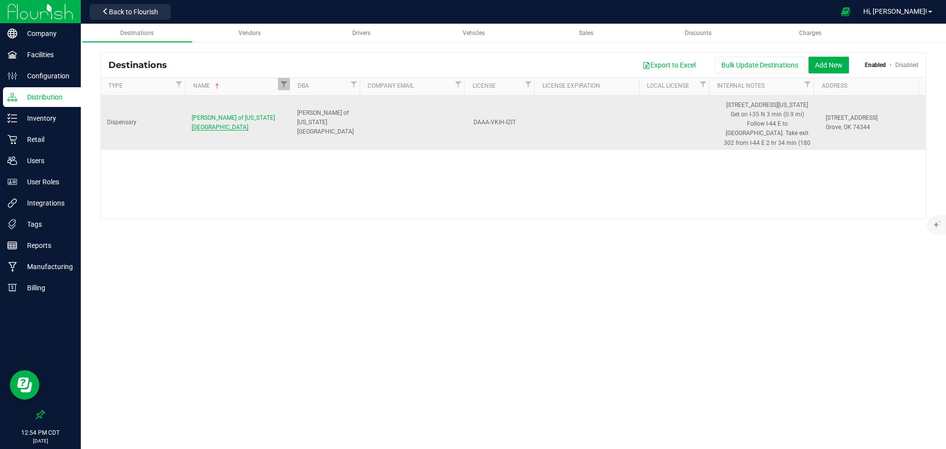
click at [249, 125] on span "Minerva Canna of Oklahoma Grove" at bounding box center [233, 122] width 83 height 16
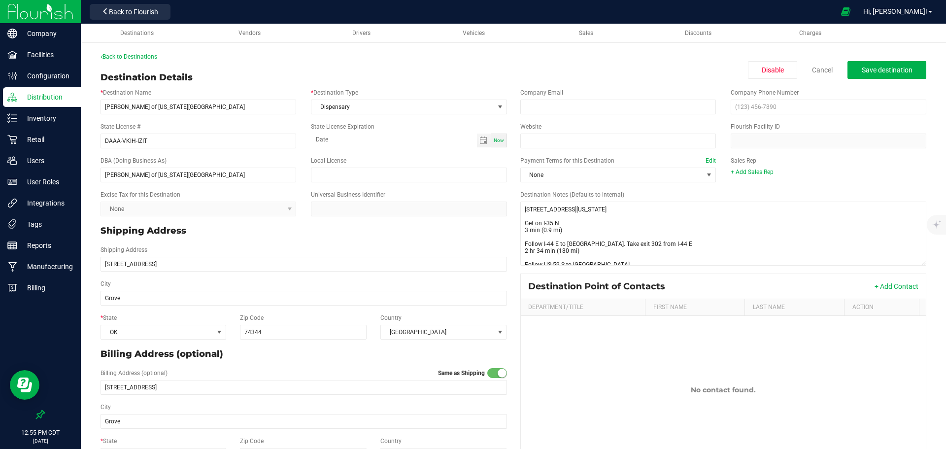
click at [832, 173] on div "+ Add Sales Rep" at bounding box center [829, 172] width 196 height 9
click at [133, 56] on link "Back to Destinations" at bounding box center [129, 56] width 57 height 7
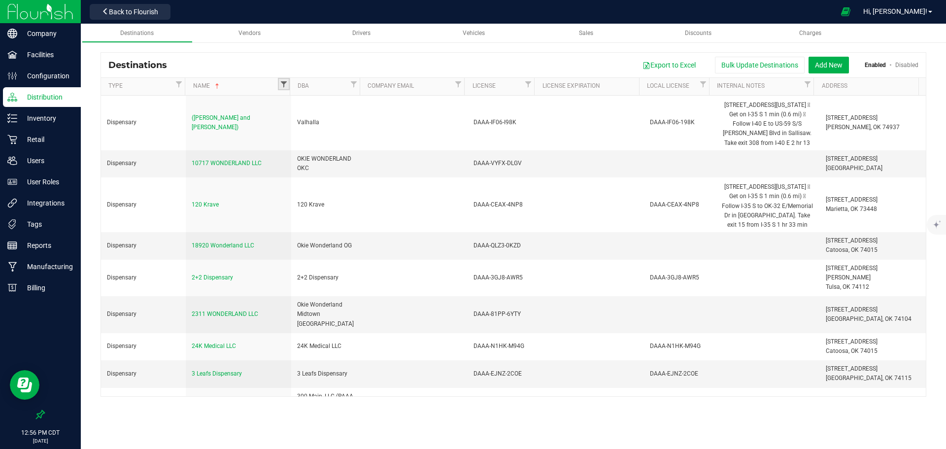
click at [286, 84] on span "Filter" at bounding box center [284, 84] width 8 height 8
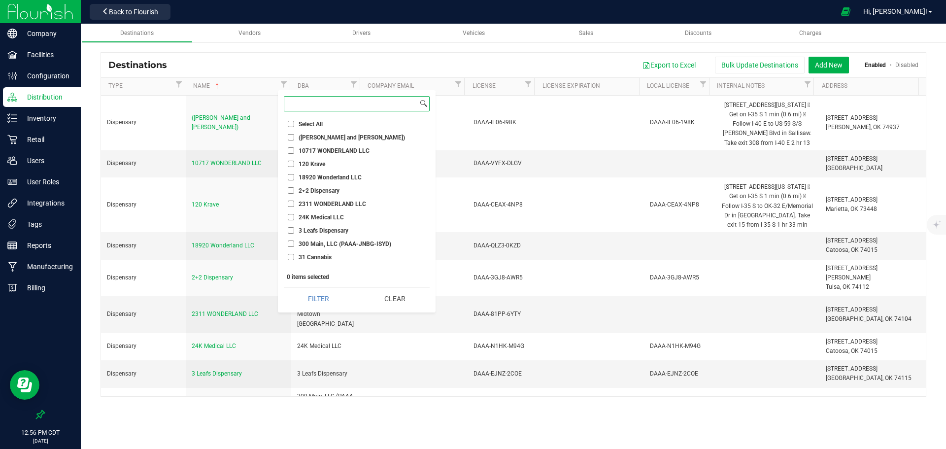
click at [311, 107] on input at bounding box center [351, 104] width 134 height 14
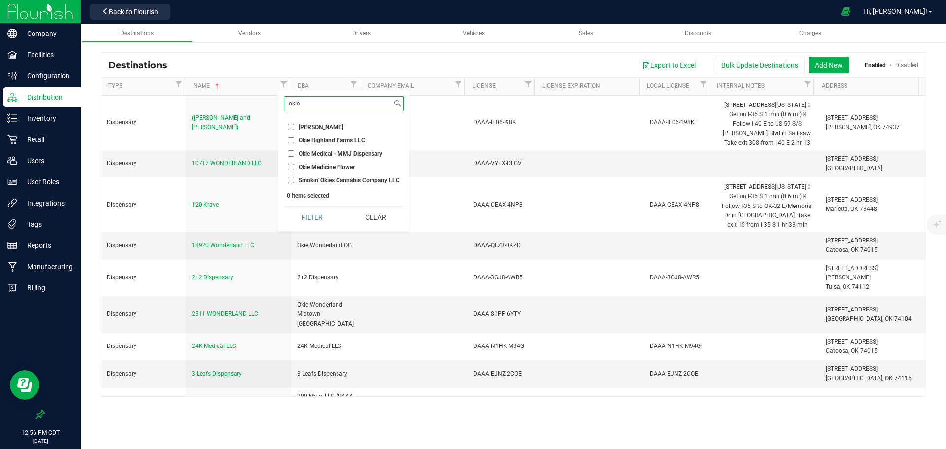
type input "okie"
click at [328, 137] on span "Okie Highland Farms LLC" at bounding box center [332, 140] width 67 height 6
click at [294, 137] on input "Okie Highland Farms LLC" at bounding box center [291, 140] width 6 height 6
click at [307, 214] on button "Filter" at bounding box center [312, 217] width 56 height 22
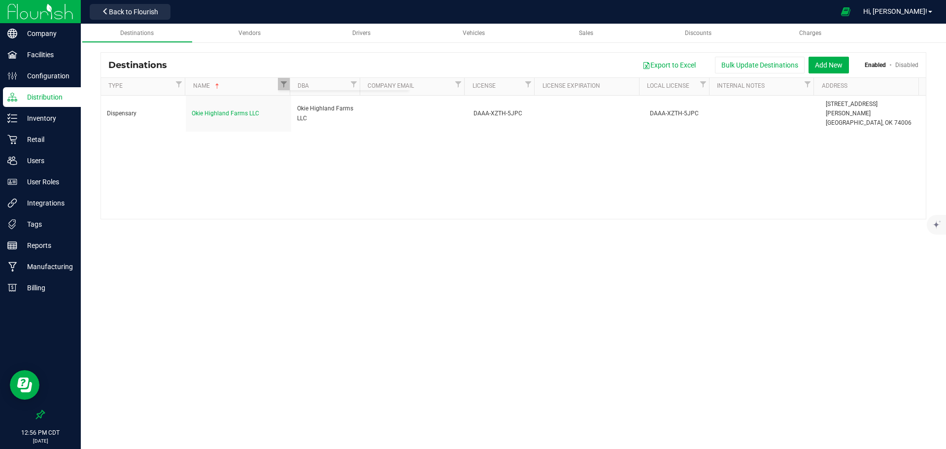
checkbox input "true"
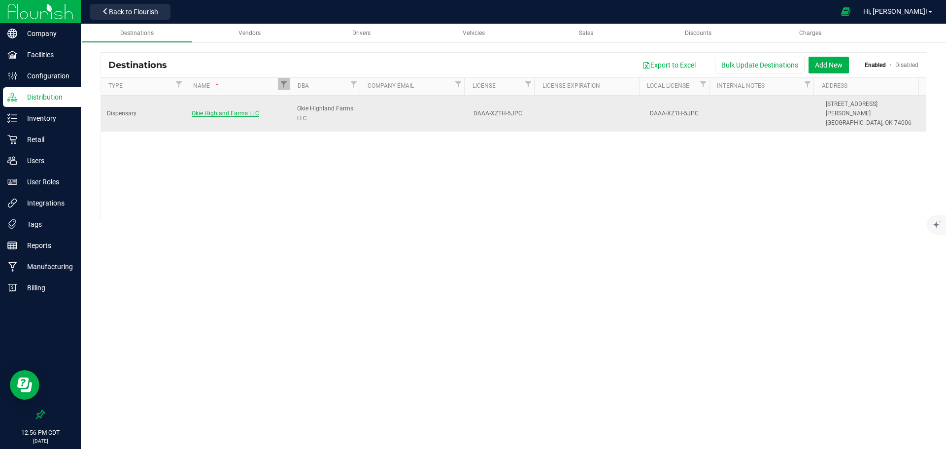
click at [232, 110] on span "Okie Highland Farms LLC" at bounding box center [225, 113] width 67 height 7
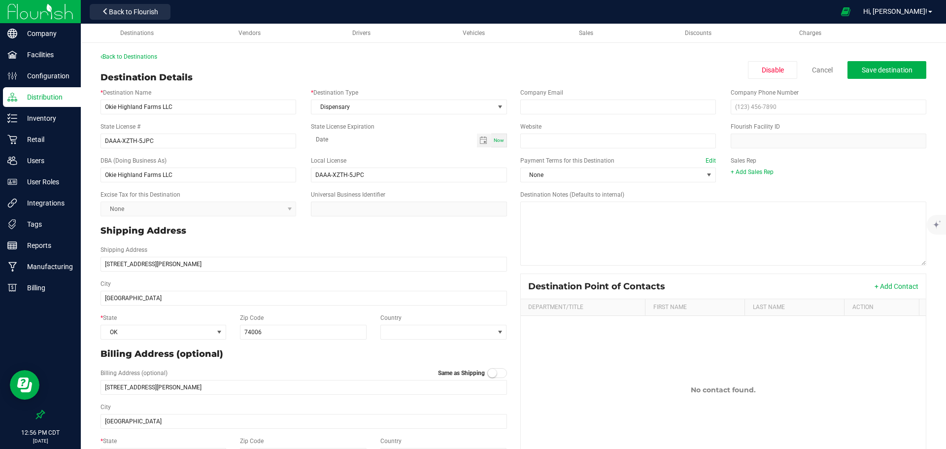
click at [911, 120] on div "Website Flourish Facility ID" at bounding box center [723, 135] width 421 height 34
click at [135, 58] on link "Back to Destinations" at bounding box center [129, 56] width 57 height 7
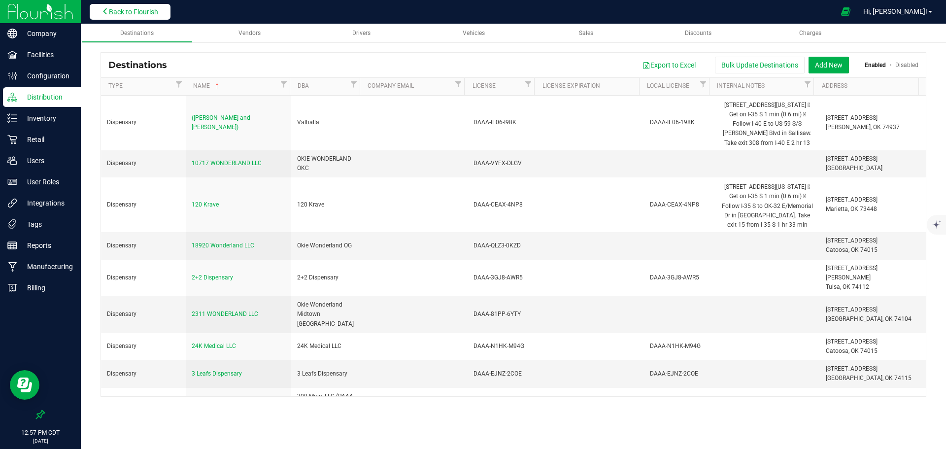
click at [135, 14] on span "Back to Flourish" at bounding box center [133, 12] width 49 height 8
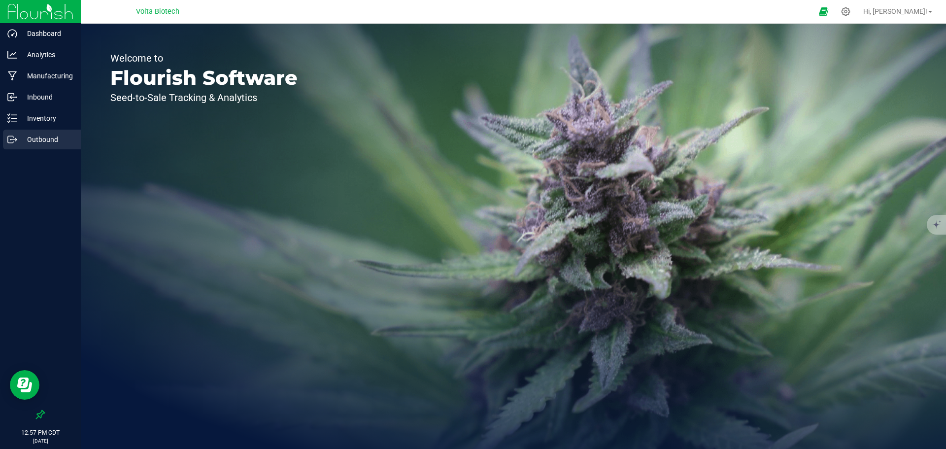
click at [36, 134] on p "Outbound" at bounding box center [46, 140] width 59 height 12
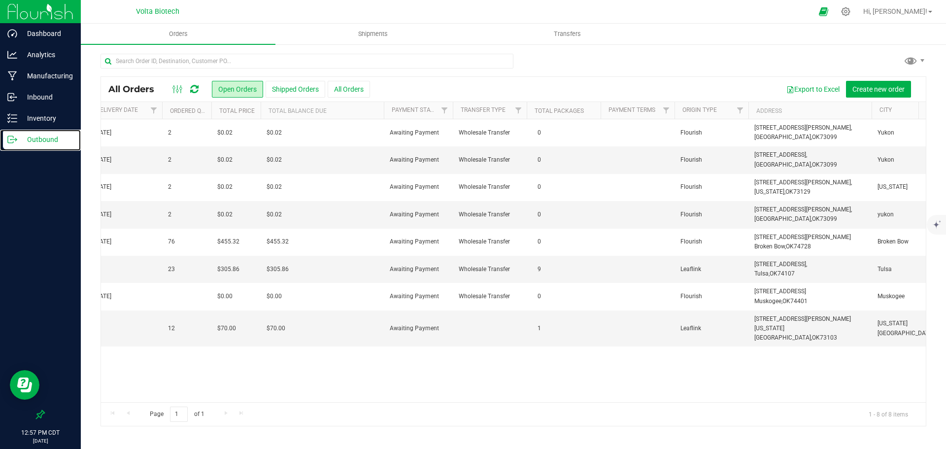
scroll to position [0, 979]
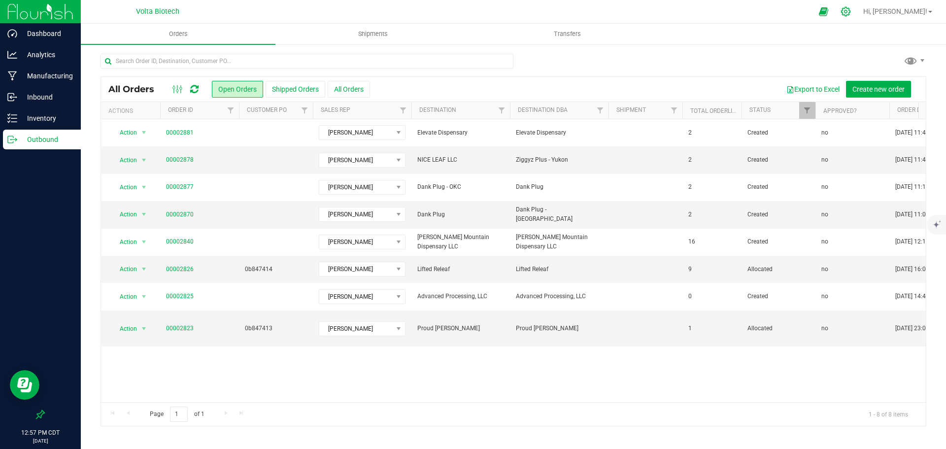
click at [850, 11] on icon at bounding box center [845, 11] width 9 height 9
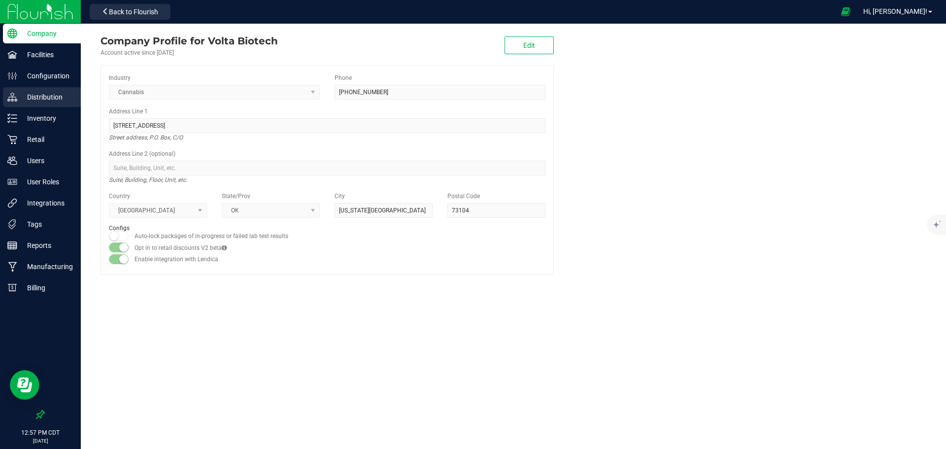
click at [52, 95] on p "Distribution" at bounding box center [46, 97] width 59 height 12
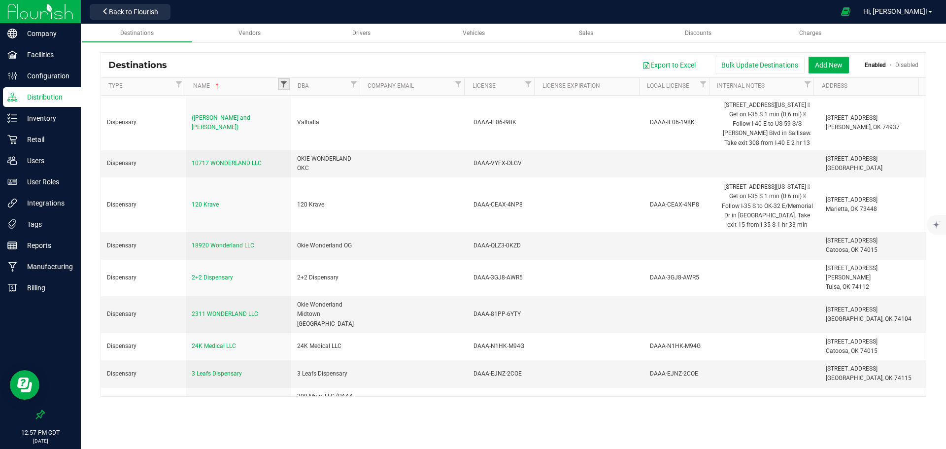
click at [282, 84] on span "Filter" at bounding box center [284, 84] width 8 height 8
type input "dank plug"
click at [319, 126] on span "Dank Plug" at bounding box center [312, 127] width 27 height 6
click at [294, 126] on input "Dank Plug" at bounding box center [291, 127] width 6 height 6
click at [312, 173] on button "Filter" at bounding box center [307, 178] width 47 height 22
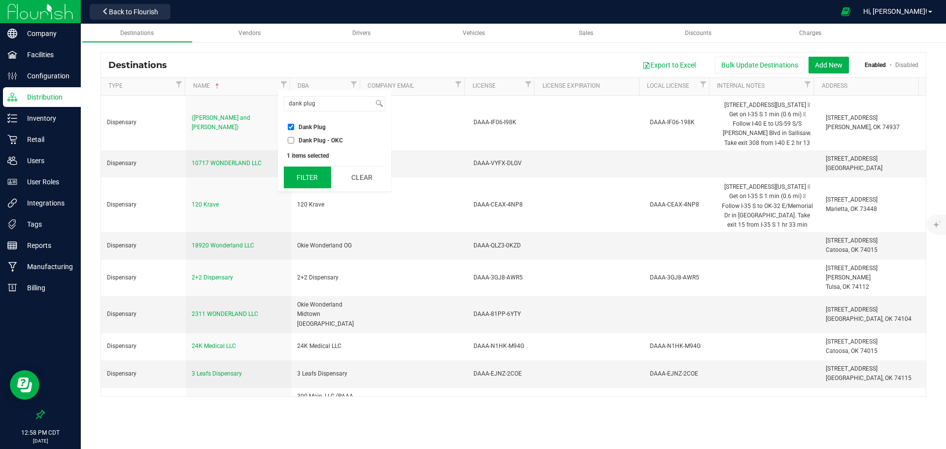
checkbox input "true"
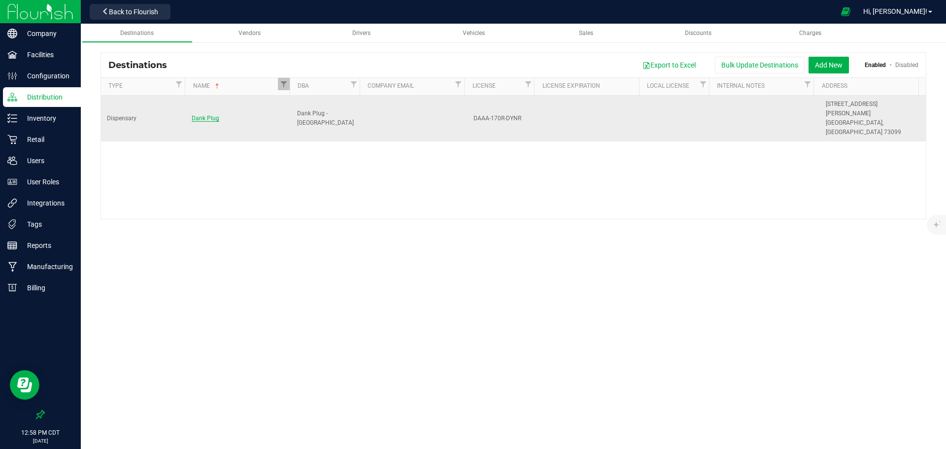
click at [206, 115] on span "Dank Plug" at bounding box center [206, 118] width 28 height 7
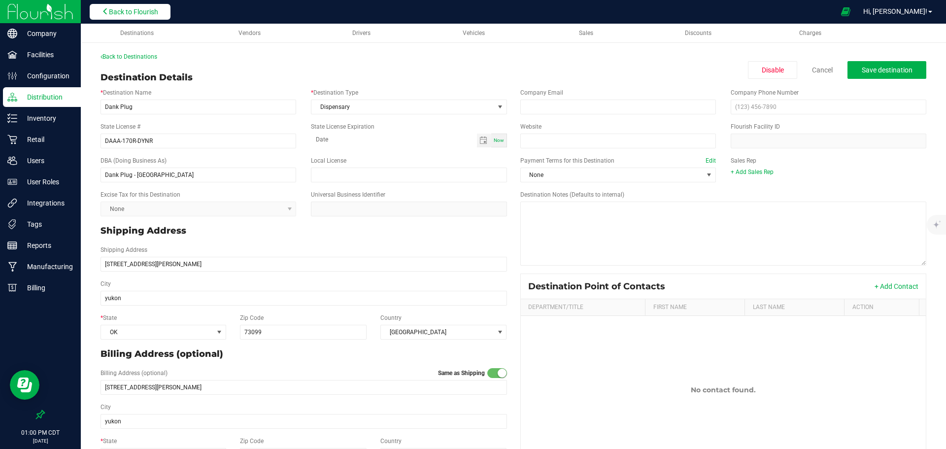
click at [132, 10] on span "Back to Flourish" at bounding box center [133, 12] width 49 height 8
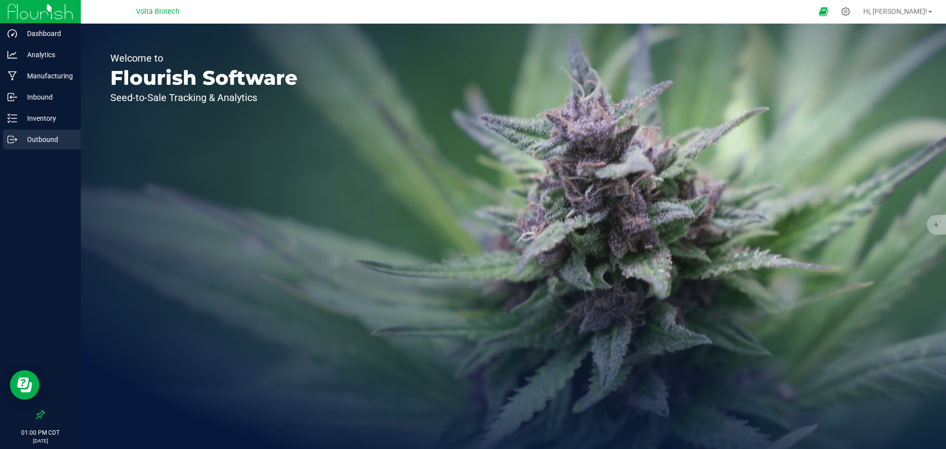
click at [52, 141] on p "Outbound" at bounding box center [46, 140] width 59 height 12
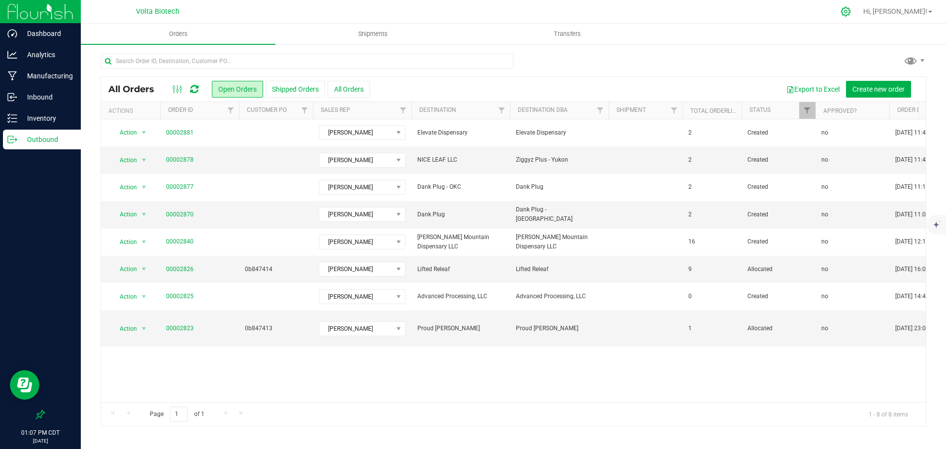
click at [851, 13] on icon at bounding box center [845, 11] width 10 height 10
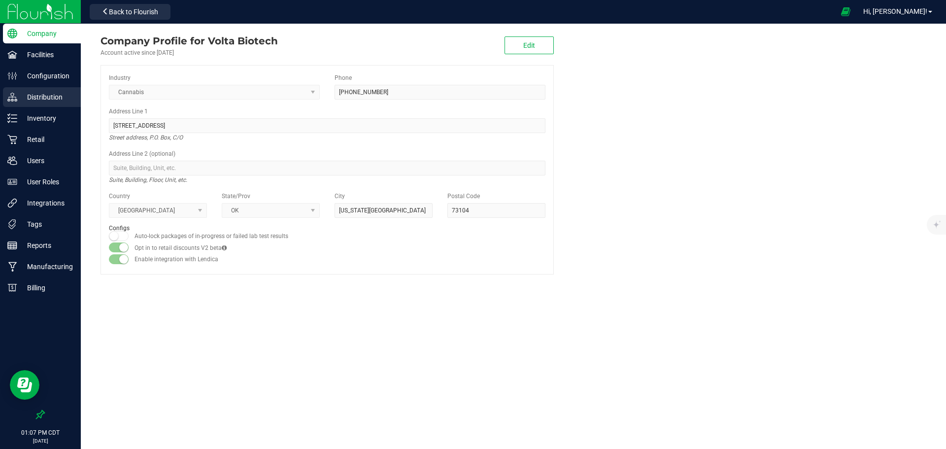
click at [63, 96] on p "Distribution" at bounding box center [46, 97] width 59 height 12
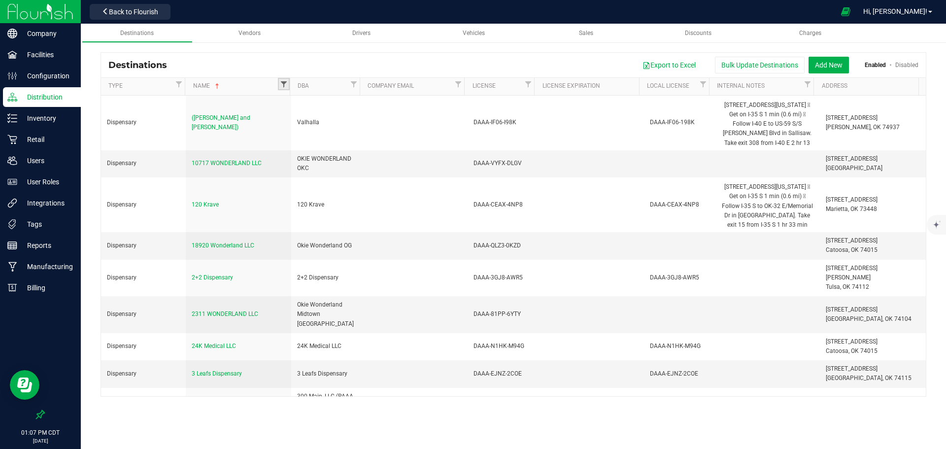
click at [283, 82] on span "Filter" at bounding box center [284, 84] width 8 height 8
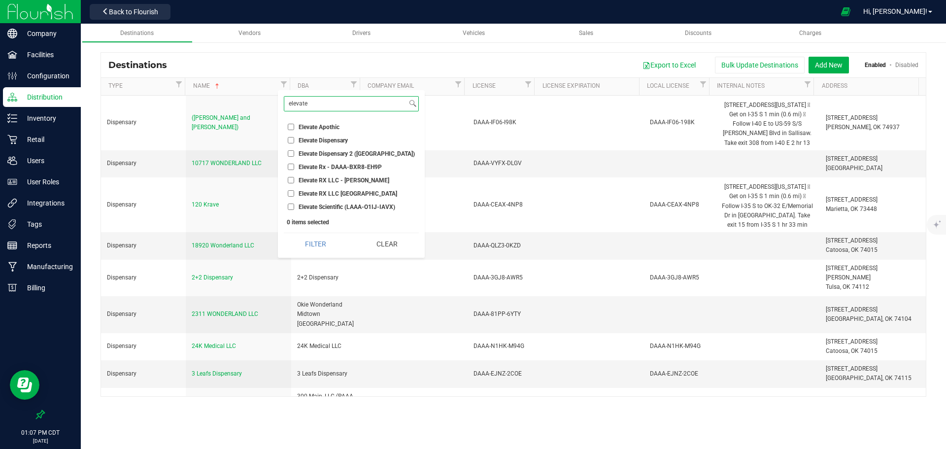
type input "elevate"
click at [326, 139] on span "Elevate Dispensary" at bounding box center [323, 140] width 49 height 6
click at [294, 139] on input "Elevate Dispensary" at bounding box center [291, 140] width 6 height 6
click at [323, 238] on button "Filter" at bounding box center [316, 244] width 64 height 22
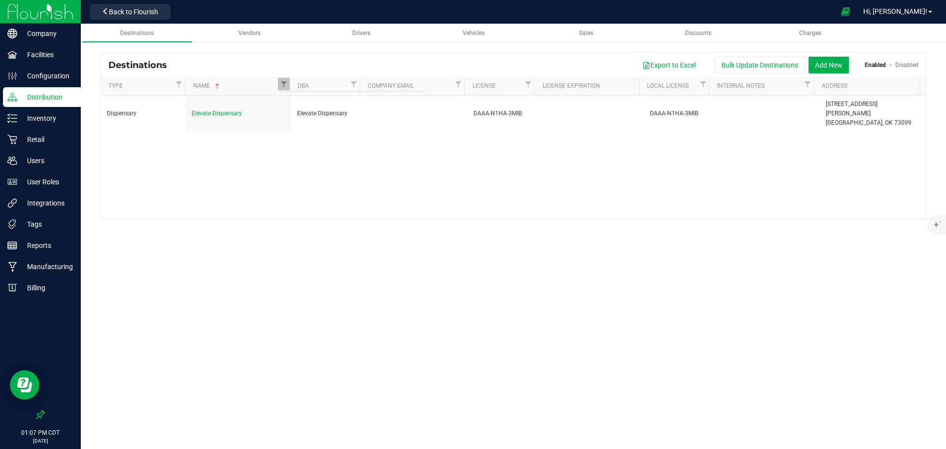
checkbox input "true"
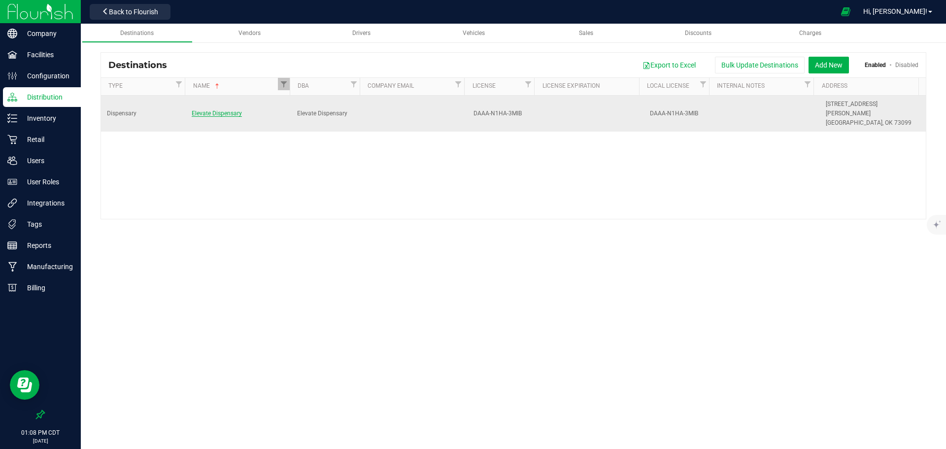
click at [220, 115] on span "Elevate Dispensary" at bounding box center [217, 113] width 50 height 7
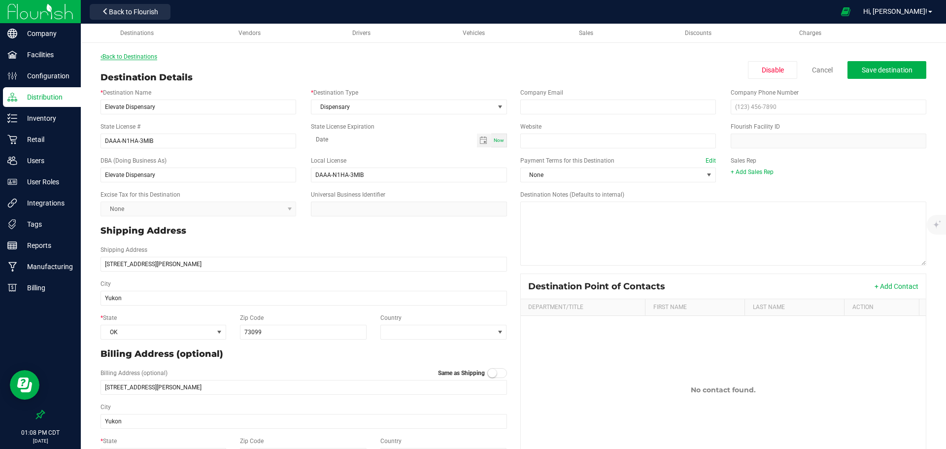
click at [151, 55] on link "Back to Destinations" at bounding box center [129, 56] width 57 height 7
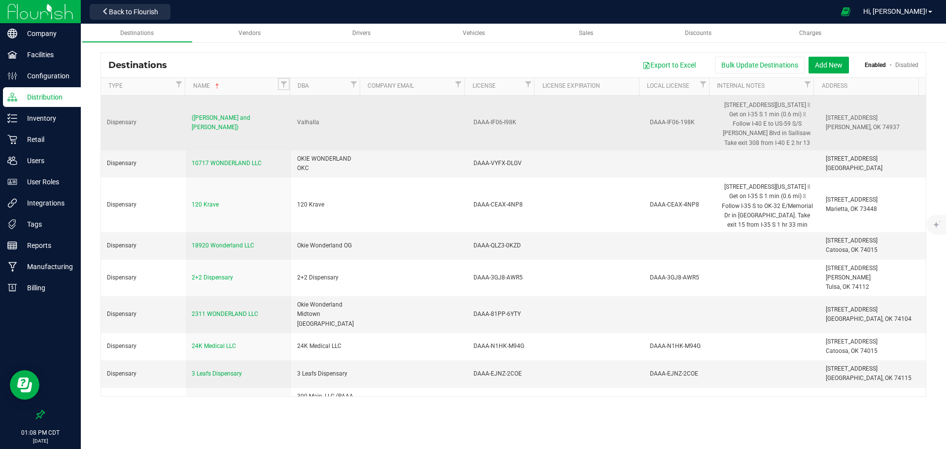
drag, startPoint x: 280, startPoint y: 85, endPoint x: 240, endPoint y: 103, distance: 44.1
click at [280, 85] on span "Filter" at bounding box center [284, 84] width 8 height 8
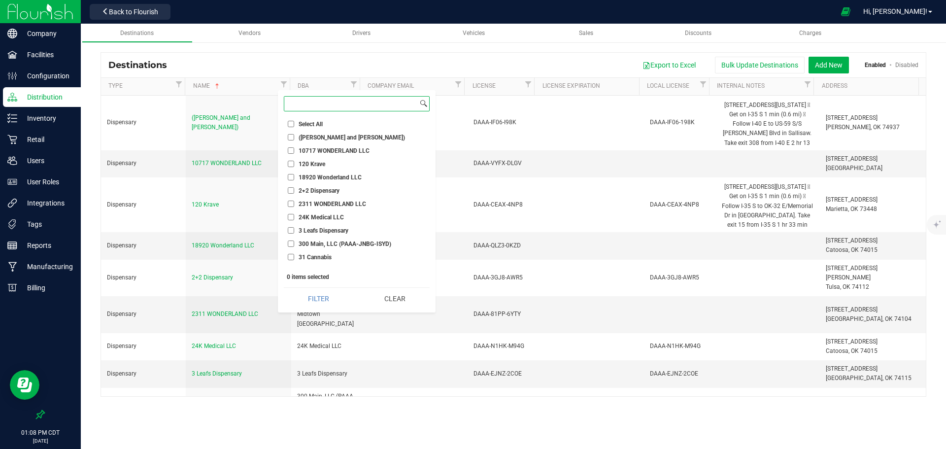
click at [330, 106] on input at bounding box center [351, 104] width 134 height 14
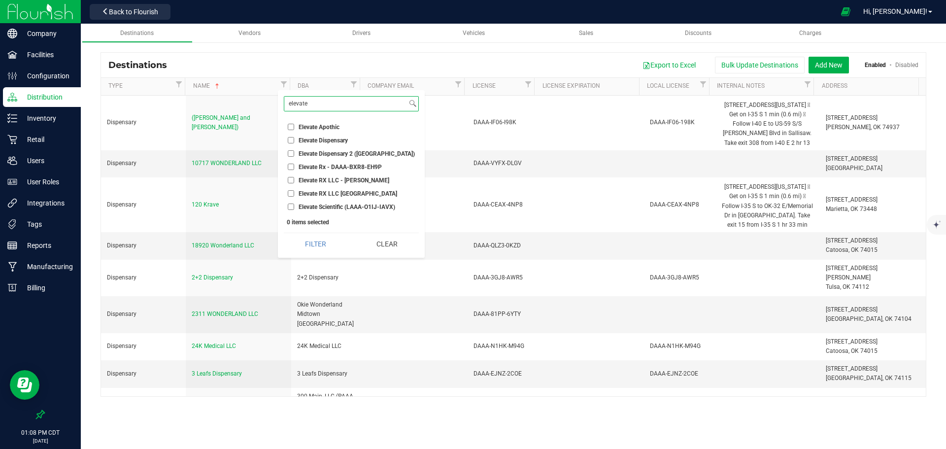
type input "elevate"
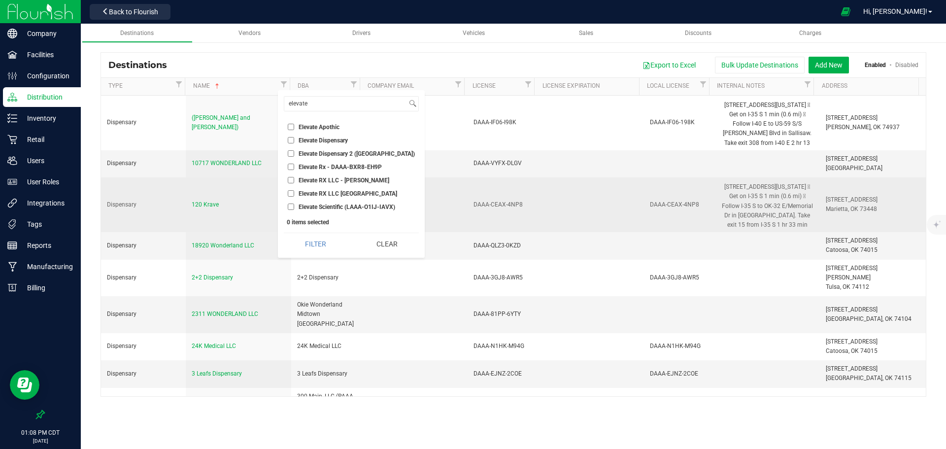
drag, startPoint x: 589, startPoint y: 437, endPoint x: 381, endPoint y: 228, distance: 294.4
click at [589, 437] on div "Destinations Vendors Drivers Vehicles Sales Discounts Charges Destinations Expo…" at bounding box center [513, 236] width 865 height 425
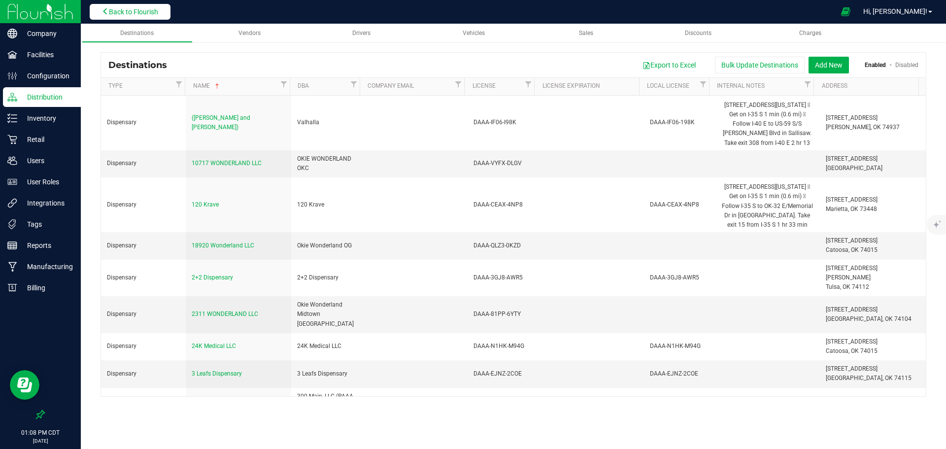
click at [133, 8] on span "Back to Flourish" at bounding box center [133, 12] width 49 height 8
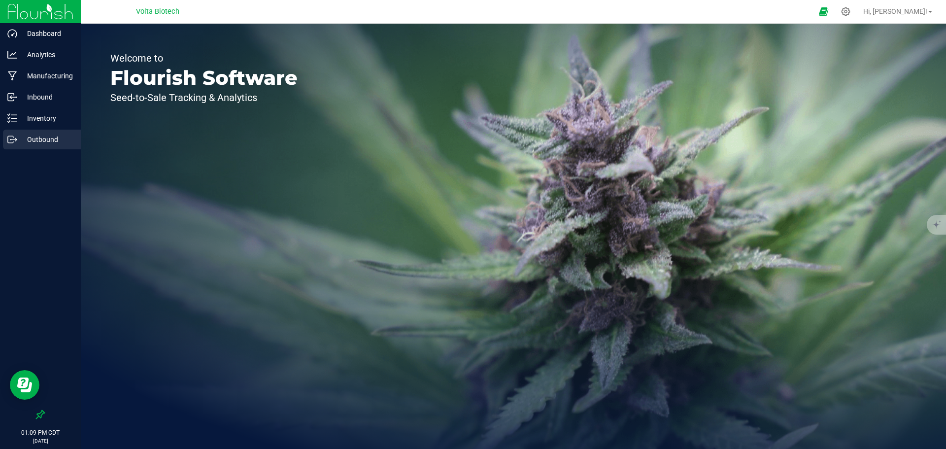
click at [44, 134] on p "Outbound" at bounding box center [46, 140] width 59 height 12
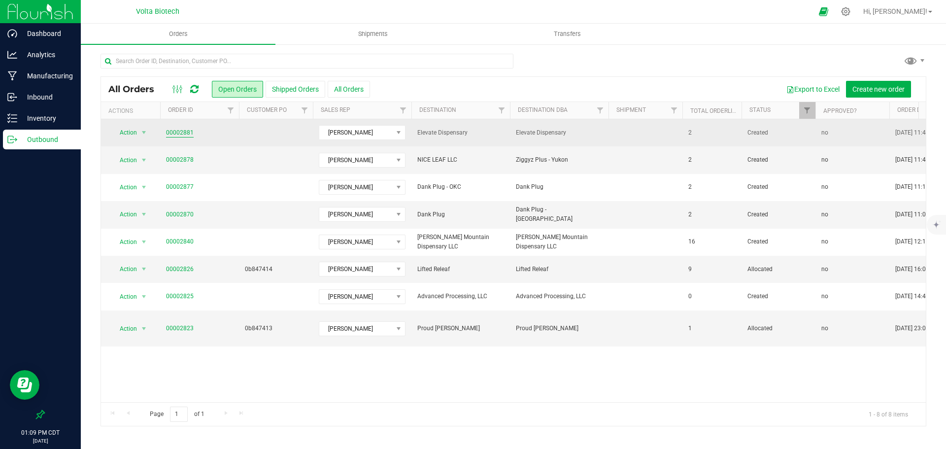
click at [178, 130] on link "00002881" at bounding box center [180, 132] width 28 height 9
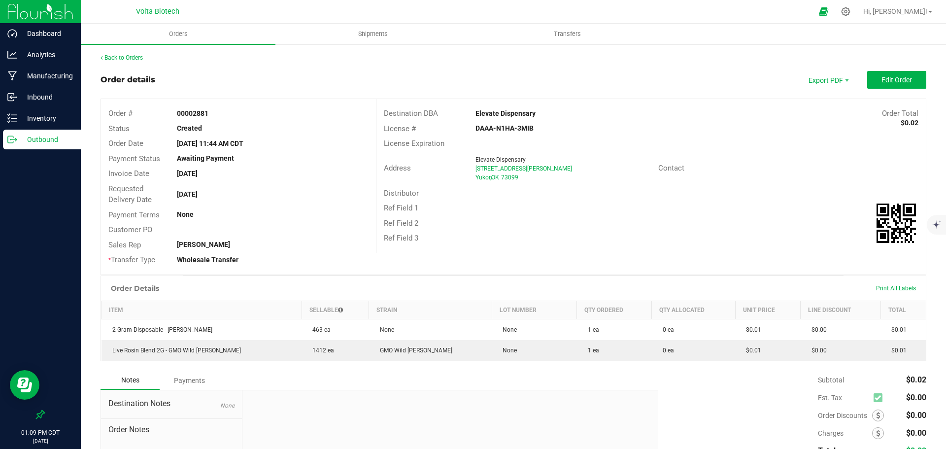
click at [500, 113] on strong "Elevate Dispensary" at bounding box center [505, 113] width 60 height 8
click at [804, 122] on div "License # DAAA-N1HA-3MIB" at bounding box center [650, 128] width 549 height 15
click at [125, 59] on link "Back to Orders" at bounding box center [122, 57] width 42 height 7
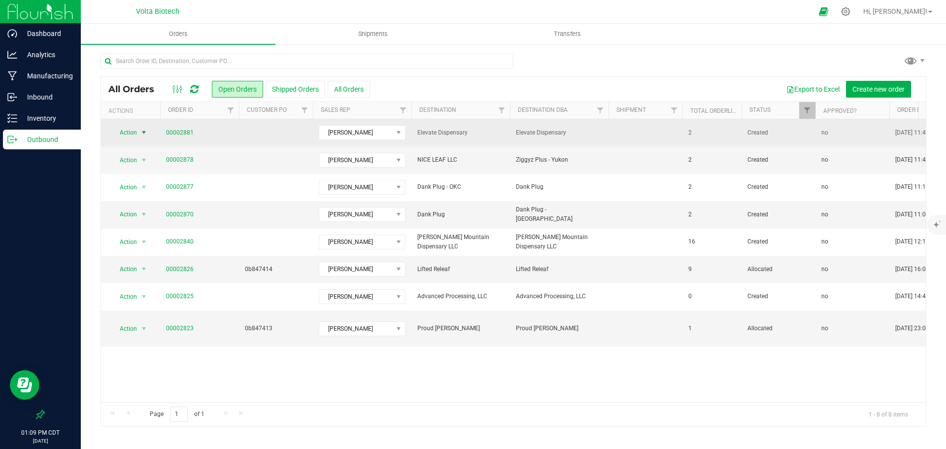
click at [144, 130] on span "select" at bounding box center [144, 133] width 8 height 8
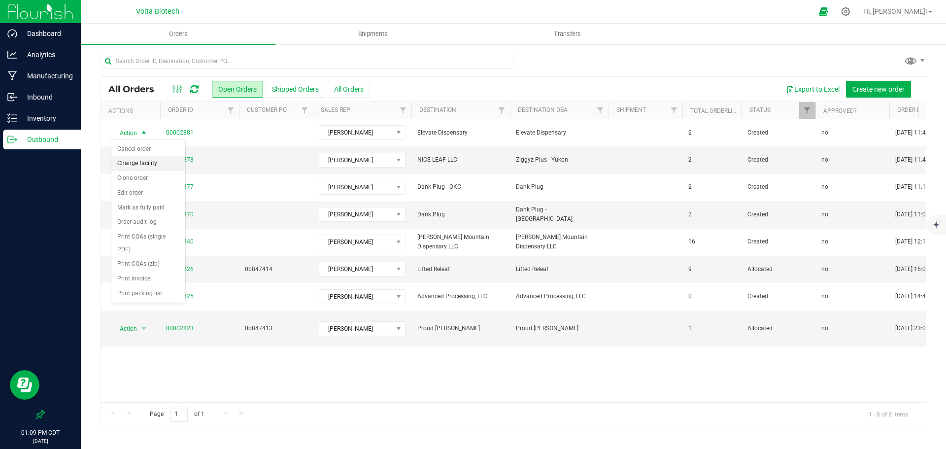
click at [145, 167] on li "Change facility" at bounding box center [148, 163] width 74 height 15
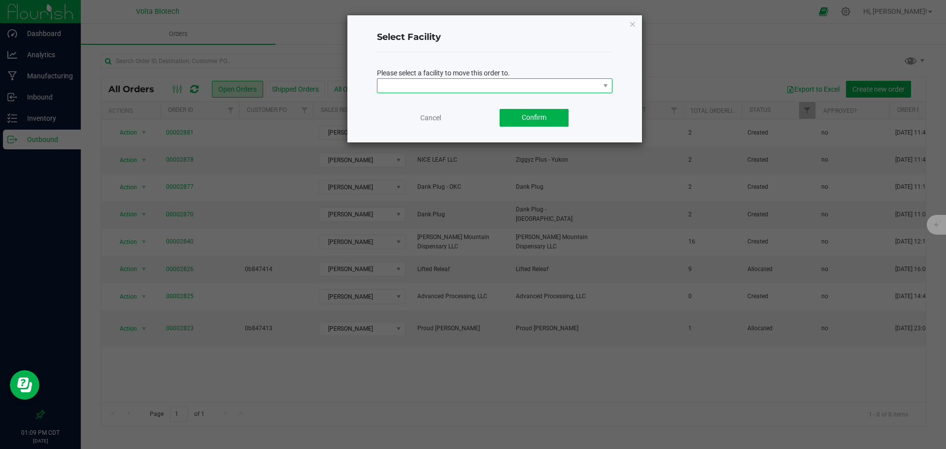
click at [537, 86] on span "NO DATA FOUND" at bounding box center [488, 86] width 222 height 14
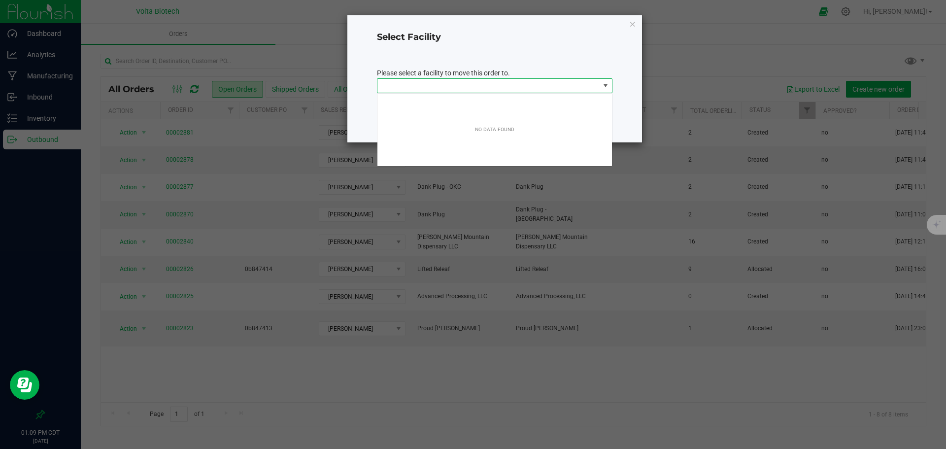
scroll to position [15, 235]
click at [537, 86] on span "NO DATA FOUND" at bounding box center [488, 86] width 222 height 14
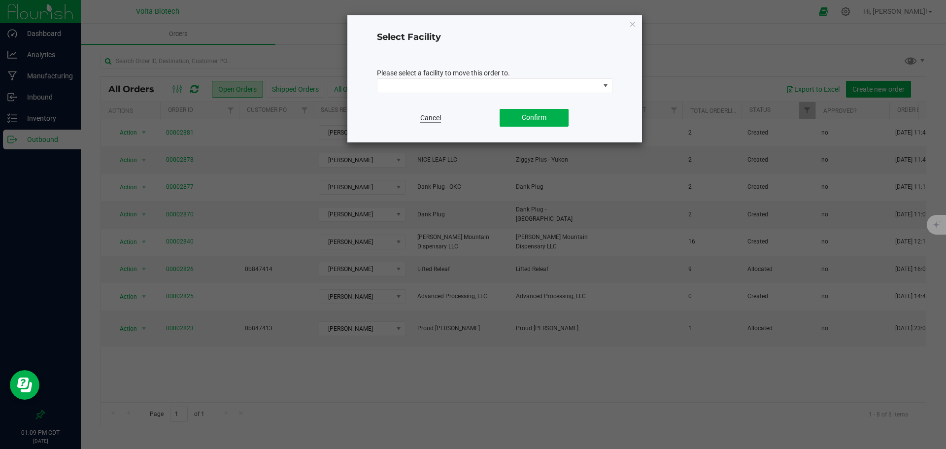
click at [435, 114] on link "Cancel" at bounding box center [430, 118] width 21 height 10
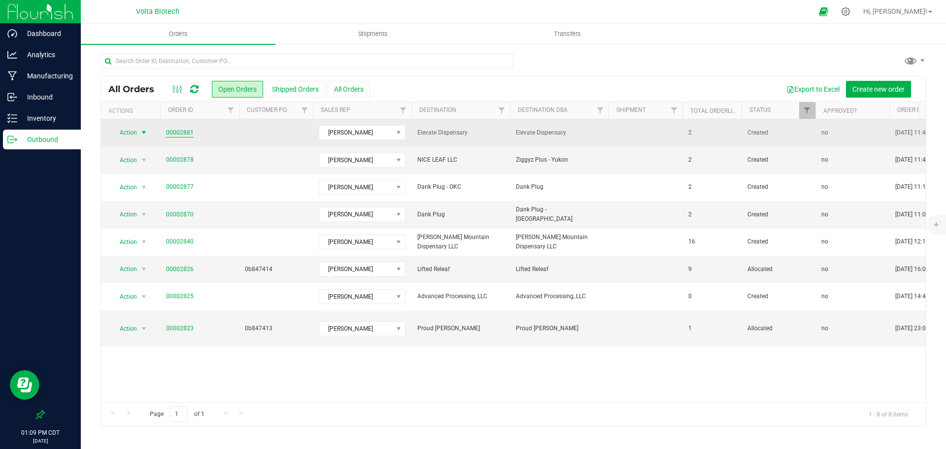
click at [188, 134] on link "00002881" at bounding box center [180, 132] width 28 height 9
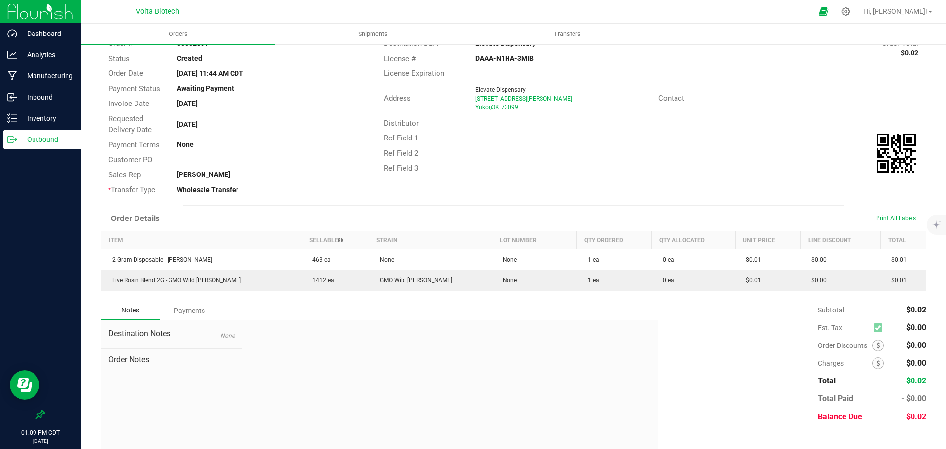
scroll to position [84, 0]
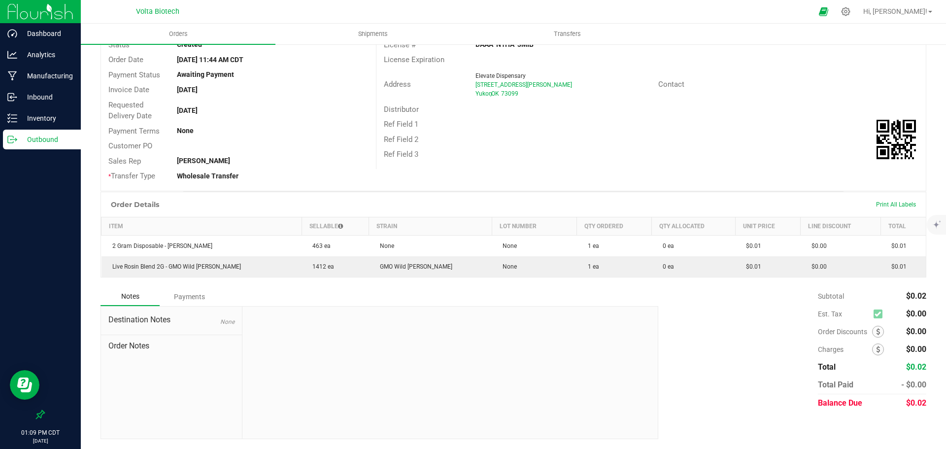
click at [154, 319] on span "Destination Notes" at bounding box center [171, 320] width 126 height 12
click at [175, 300] on div "Payments" at bounding box center [189, 297] width 59 height 18
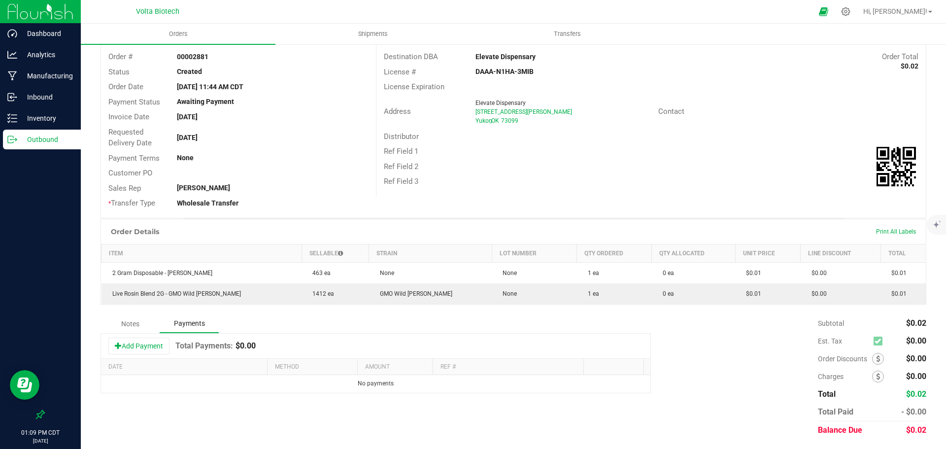
click at [131, 321] on div "Notes" at bounding box center [130, 324] width 59 height 18
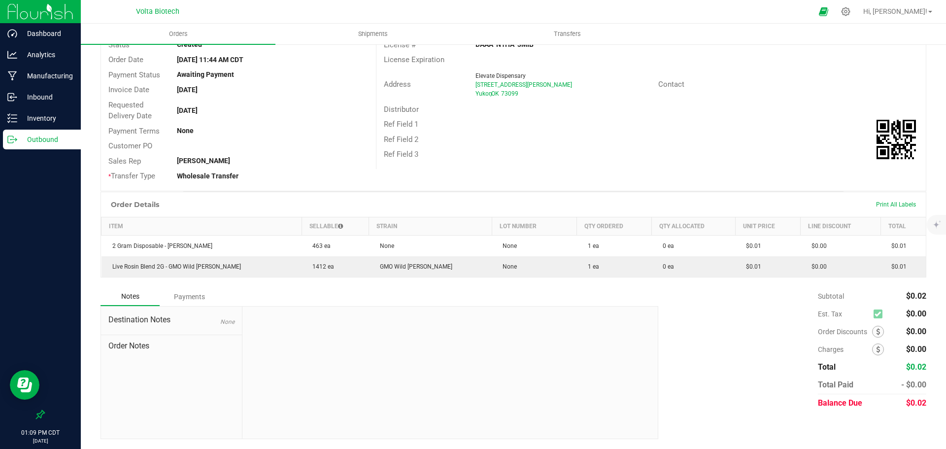
click at [145, 348] on span "Order Notes" at bounding box center [171, 346] width 126 height 12
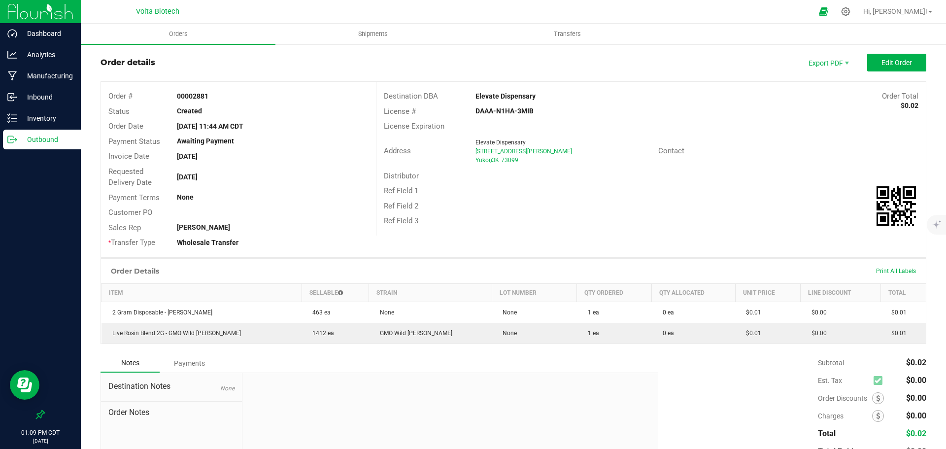
scroll to position [0, 0]
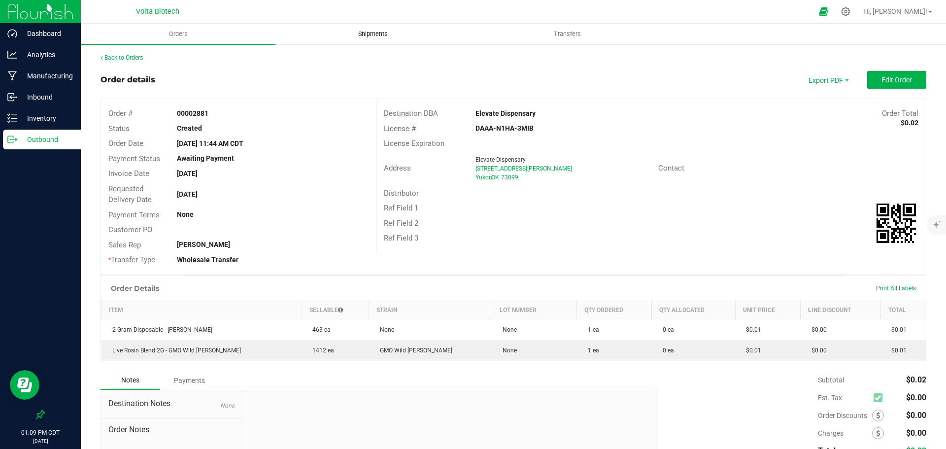
click at [374, 40] on uib-tab-heading "Shipments" at bounding box center [373, 34] width 194 height 20
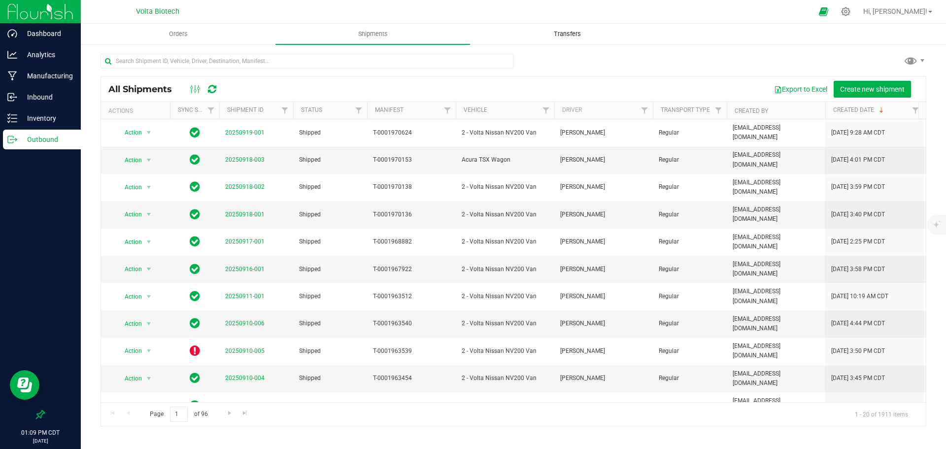
click at [579, 31] on span "Transfers" at bounding box center [567, 34] width 54 height 9
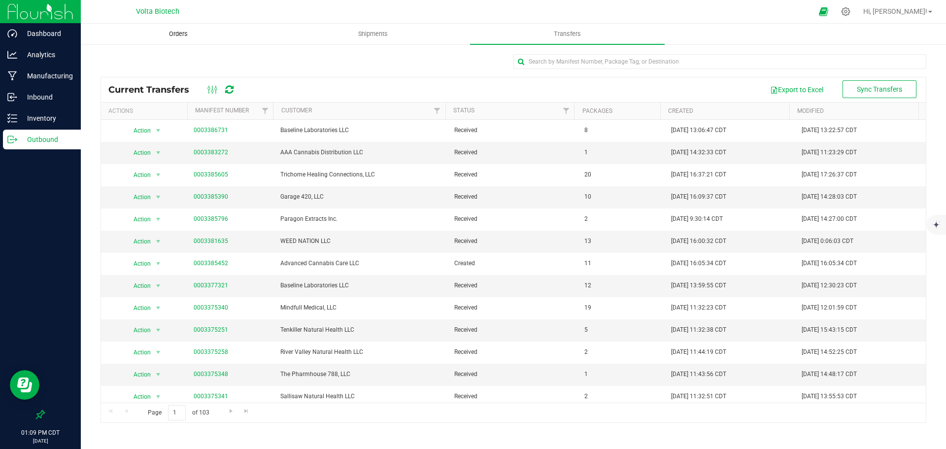
click at [169, 34] on span "Orders" at bounding box center [178, 34] width 45 height 9
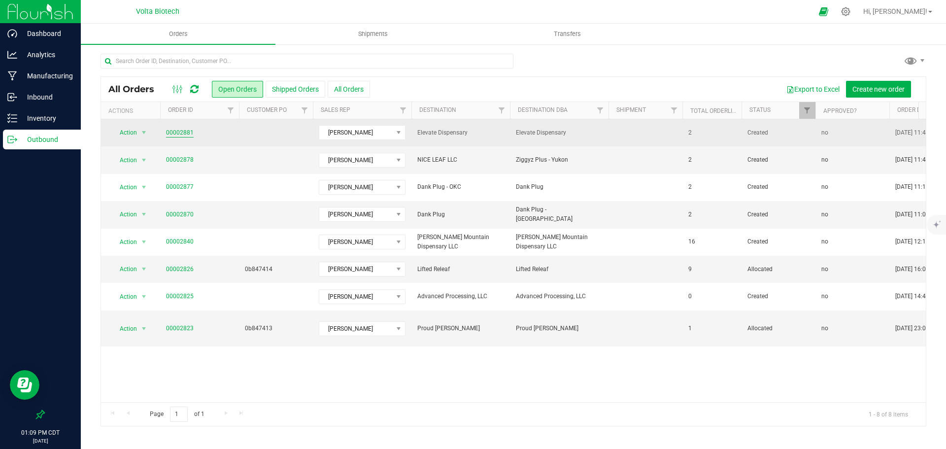
click at [180, 130] on link "00002881" at bounding box center [180, 132] width 28 height 9
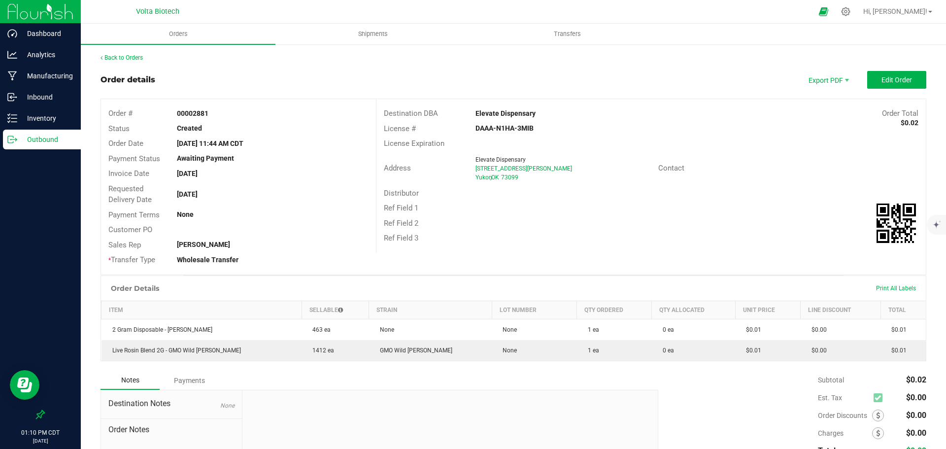
click at [505, 112] on strong "Elevate Dispensary" at bounding box center [505, 113] width 60 height 8
click at [580, 129] on div "DAAA-N1HA-3MIB" at bounding box center [559, 128] width 183 height 10
click at [873, 81] on button "Edit Order" at bounding box center [896, 80] width 59 height 18
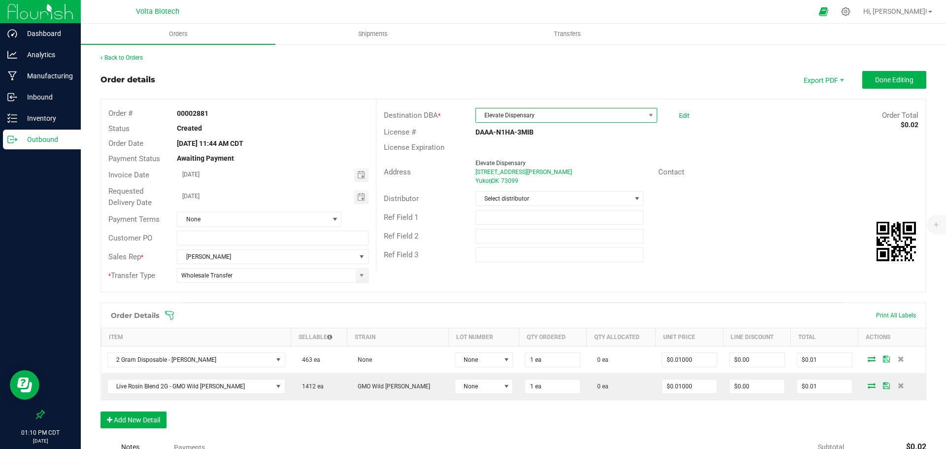
click at [562, 116] on span "Elevate Dispensary" at bounding box center [560, 115] width 168 height 14
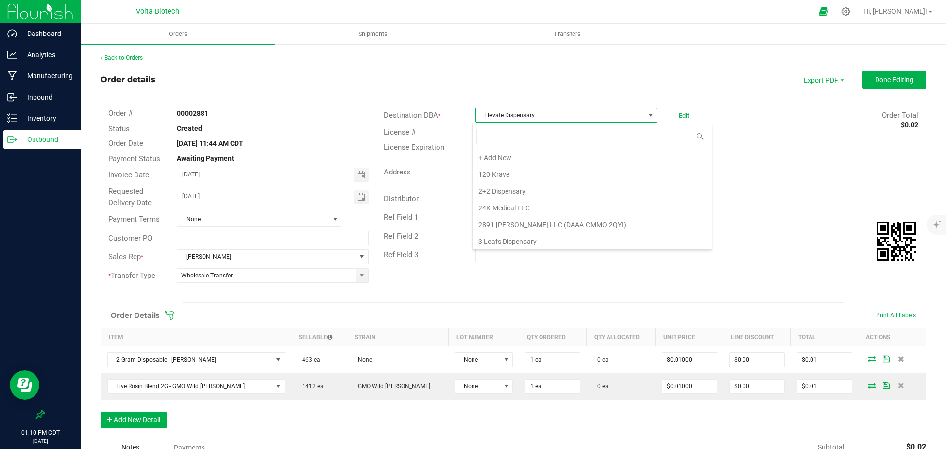
scroll to position [2749, 0]
click at [562, 116] on span "Elevate Dispensary" at bounding box center [560, 115] width 168 height 14
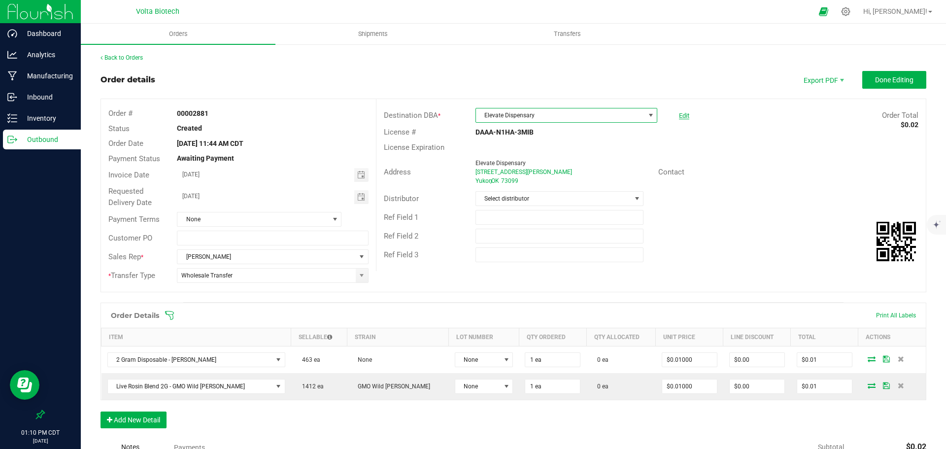
click at [679, 113] on link "Edit" at bounding box center [684, 115] width 10 height 7
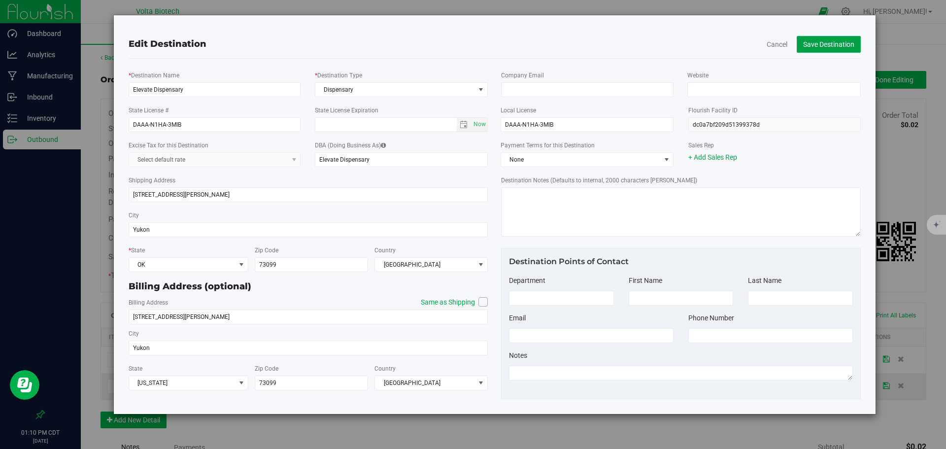
click at [819, 46] on button "Save Destination" at bounding box center [829, 44] width 64 height 17
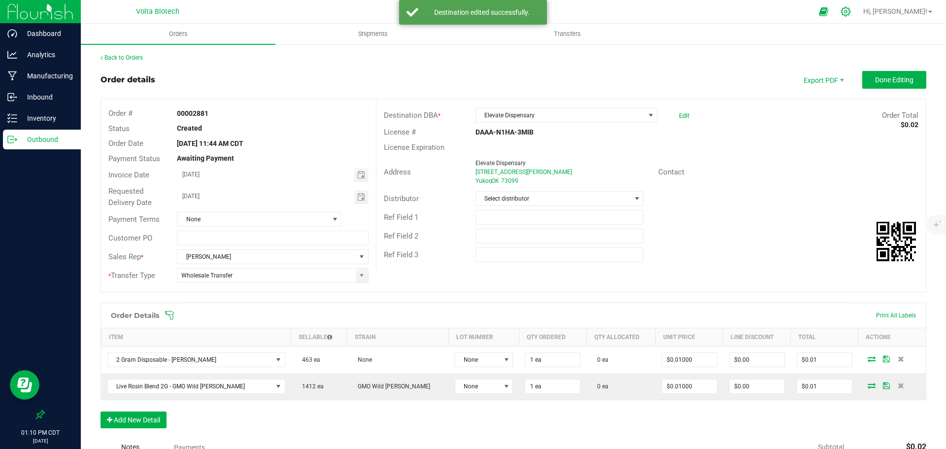
click at [850, 11] on icon at bounding box center [845, 11] width 9 height 9
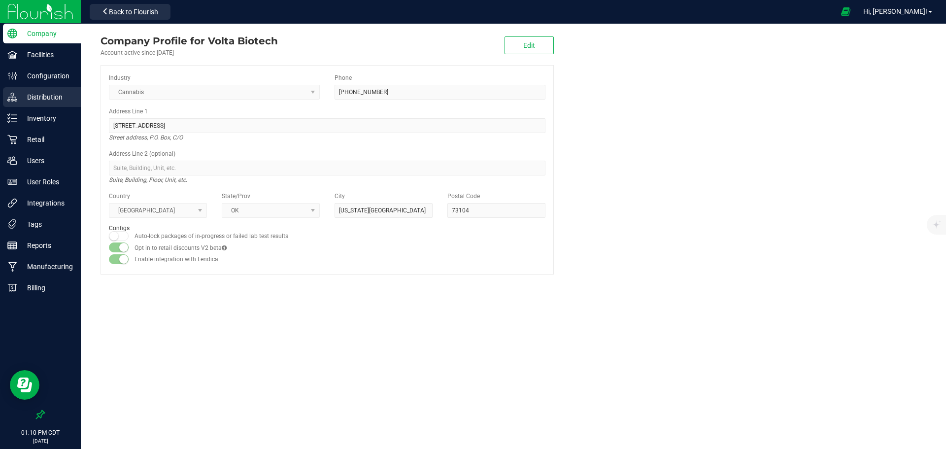
click at [55, 97] on p "Distribution" at bounding box center [46, 97] width 59 height 12
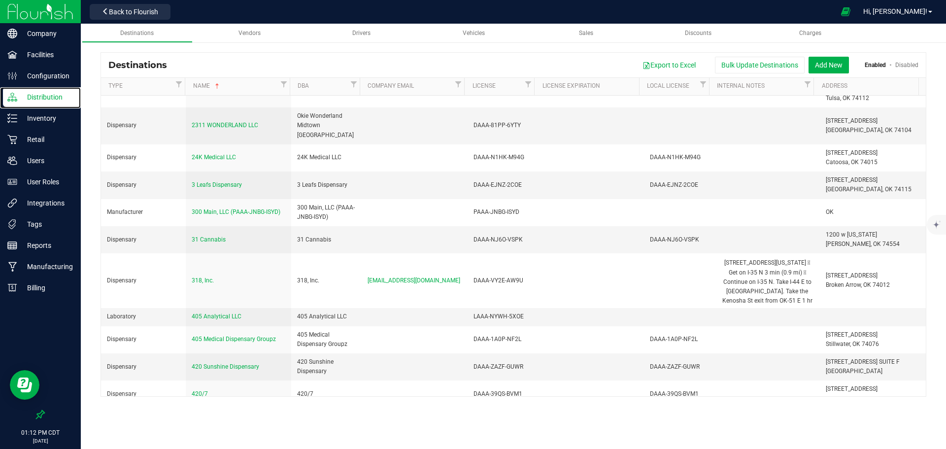
scroll to position [197, 0]
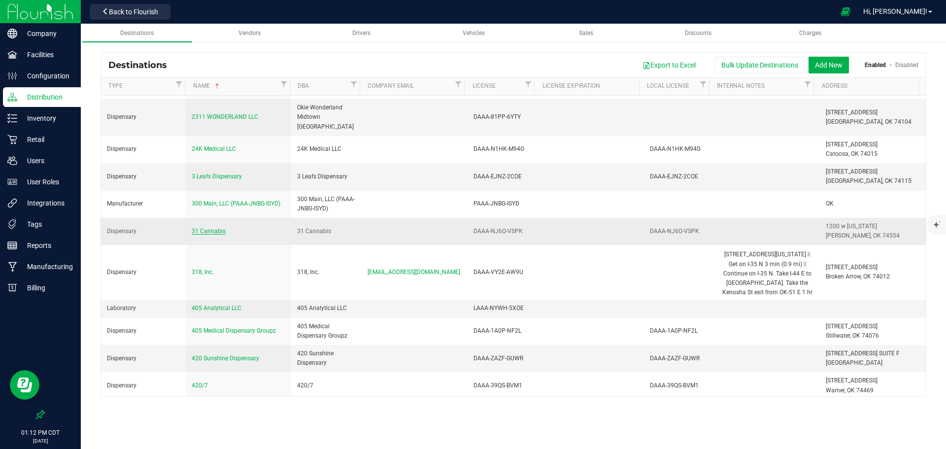
click at [210, 228] on span "31 Cannabis" at bounding box center [209, 231] width 34 height 7
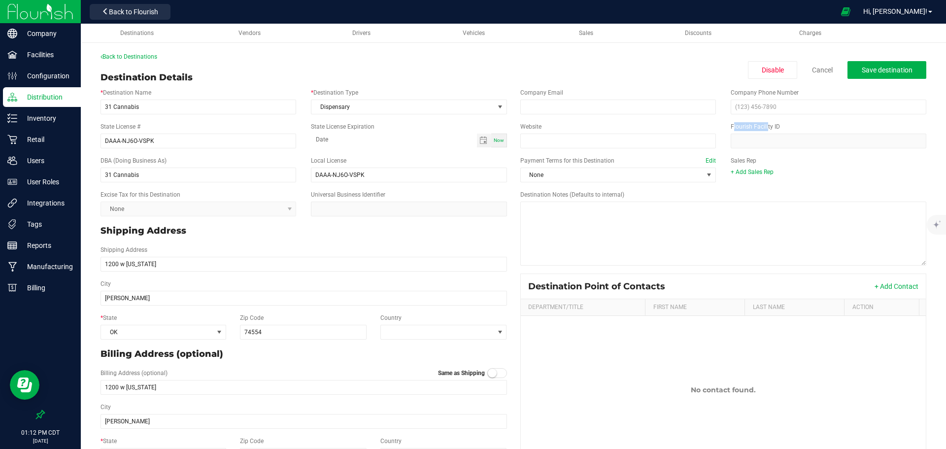
drag, startPoint x: 759, startPoint y: 127, endPoint x: 718, endPoint y: 130, distance: 41.5
click at [723, 130] on div "Flourish Facility ID" at bounding box center [828, 135] width 210 height 26
click at [790, 132] on div "Flourish Facility ID" at bounding box center [828, 135] width 210 height 26
click at [110, 9] on span "Back to Flourish" at bounding box center [133, 12] width 49 height 8
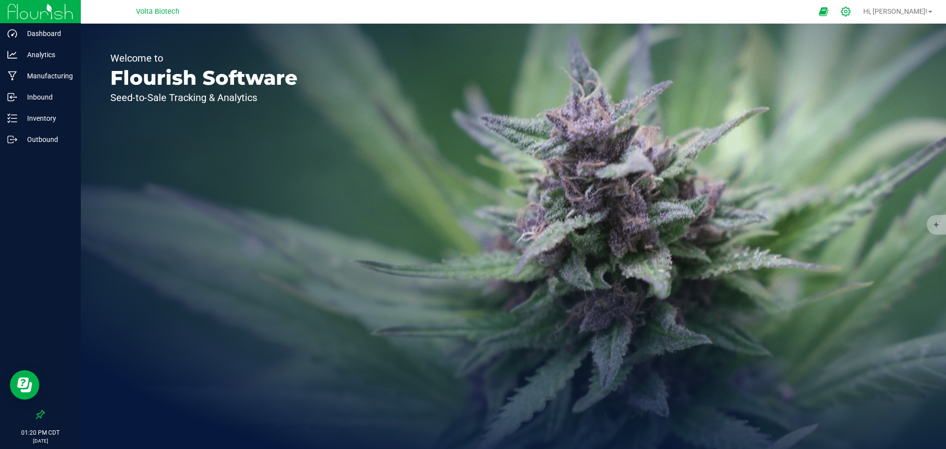
click at [851, 11] on icon at bounding box center [845, 11] width 10 height 10
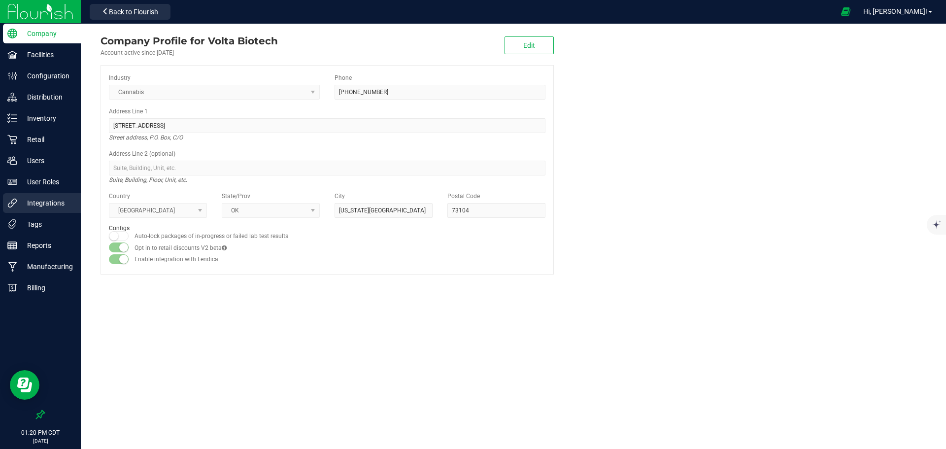
click at [44, 204] on p "Integrations" at bounding box center [46, 203] width 59 height 12
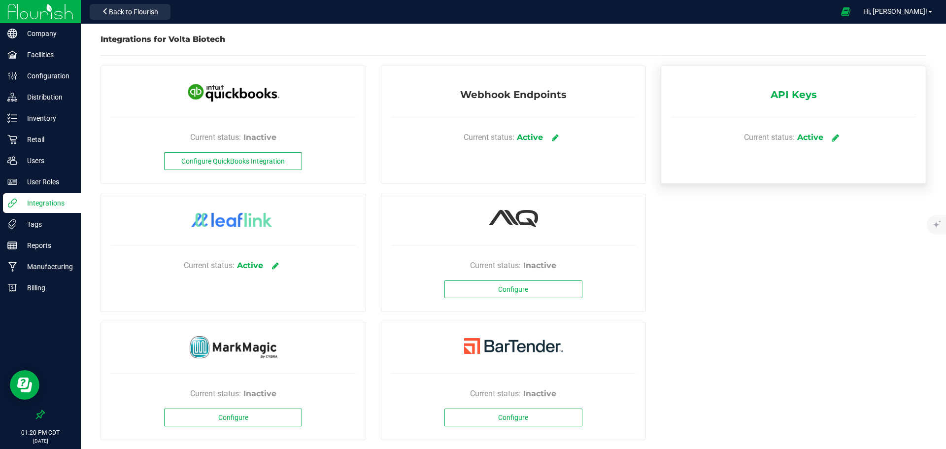
click at [828, 137] on link at bounding box center [836, 137] width 16 height 17
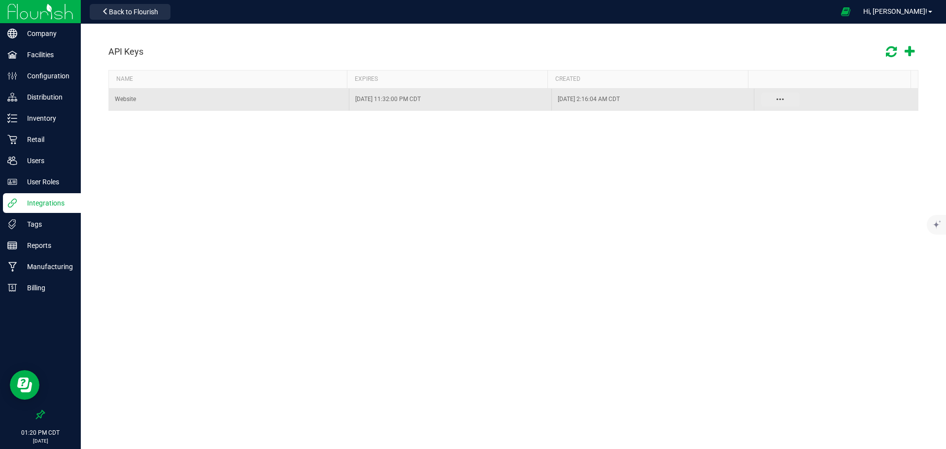
click at [770, 98] on button "Data table" at bounding box center [780, 100] width 38 height 14
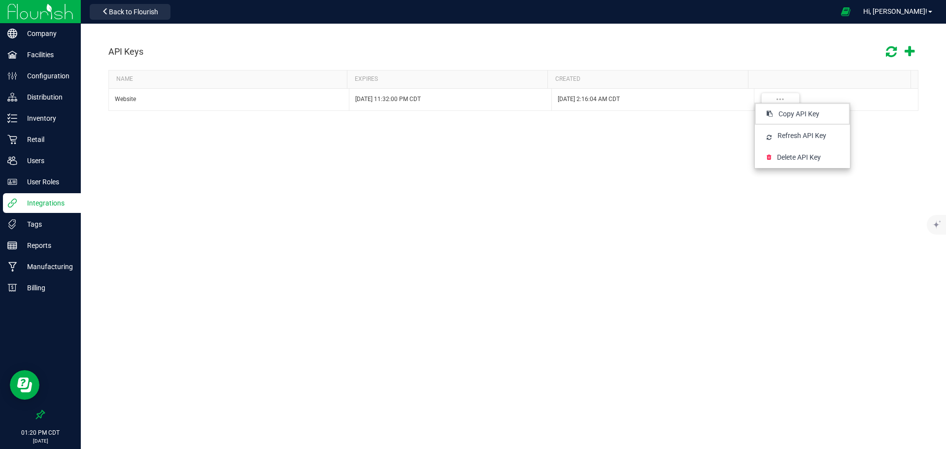
click at [520, 162] on div "API Keys NAME EXPIRES CREATED Website Sep 21, 2026 11:32:00 PM CDT Aug 15, 2025…" at bounding box center [513, 157] width 865 height 266
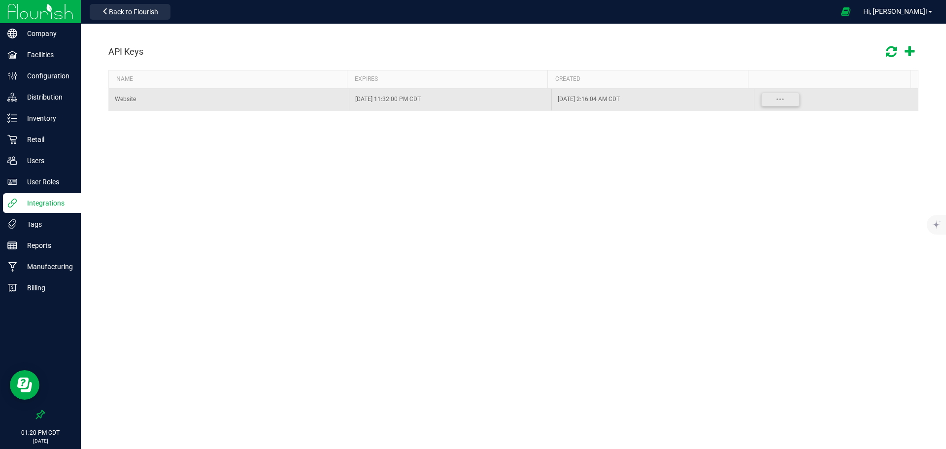
click at [134, 97] on div "Website" at bounding box center [229, 99] width 228 height 9
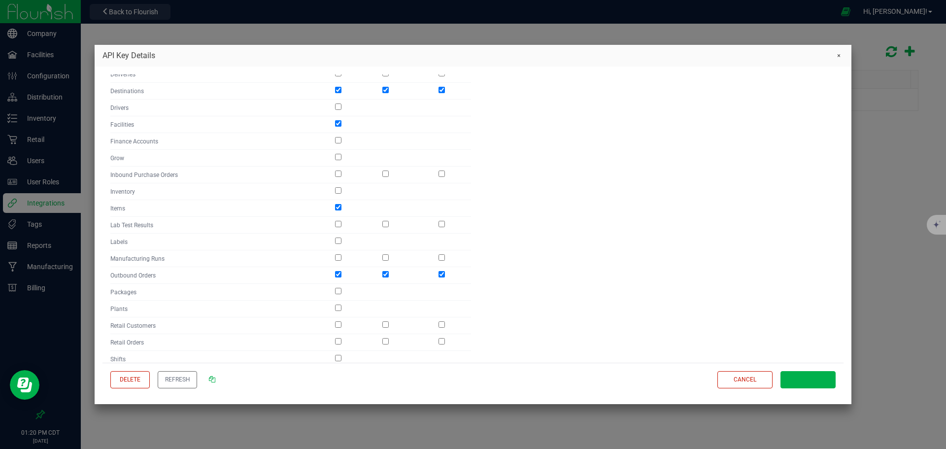
scroll to position [258, 0]
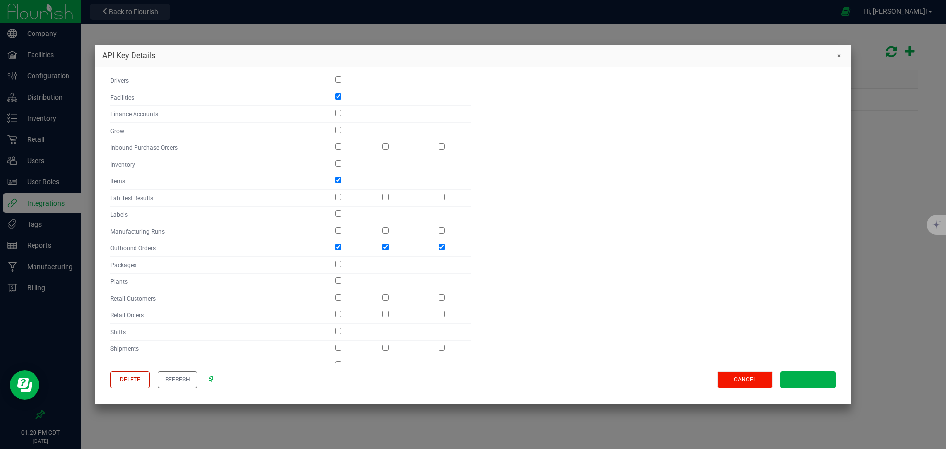
click at [723, 375] on button "Cancel" at bounding box center [744, 379] width 55 height 17
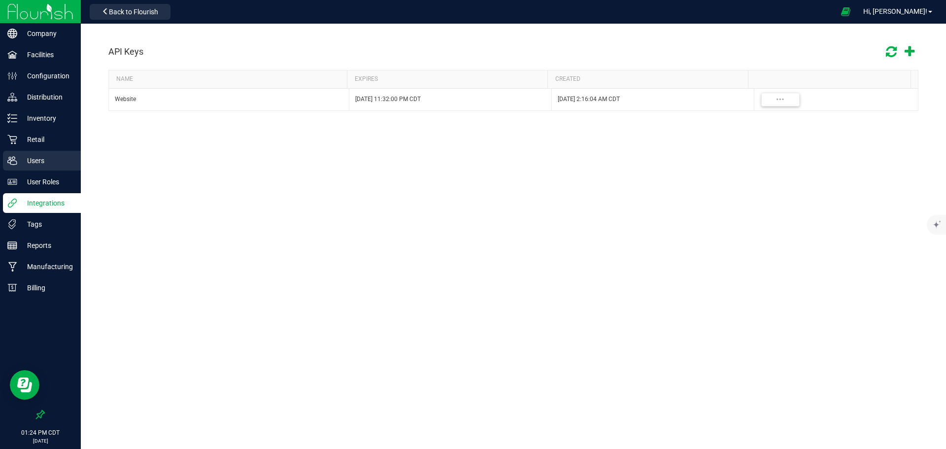
click at [46, 161] on p "Users" at bounding box center [46, 161] width 59 height 12
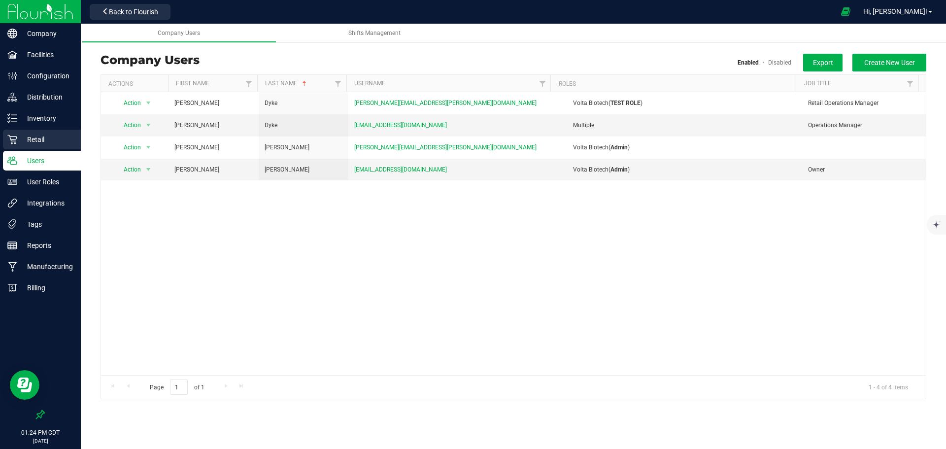
click at [47, 139] on p "Retail" at bounding box center [46, 140] width 59 height 12
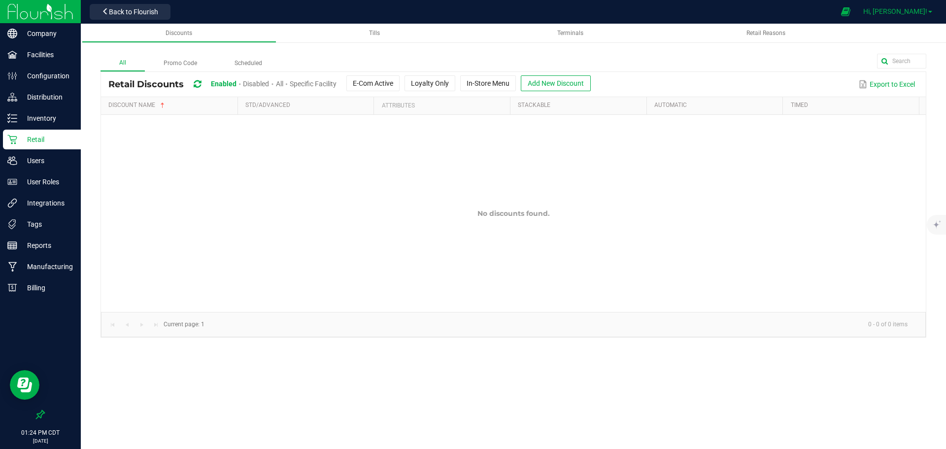
click at [926, 9] on span "Hi, Crosby!" at bounding box center [895, 11] width 64 height 8
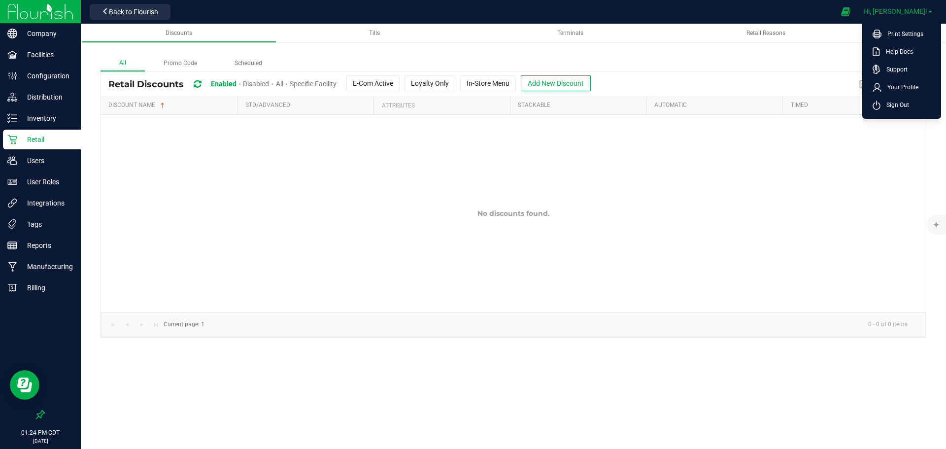
click at [926, 9] on span "Hi, Crosby!" at bounding box center [895, 11] width 64 height 8
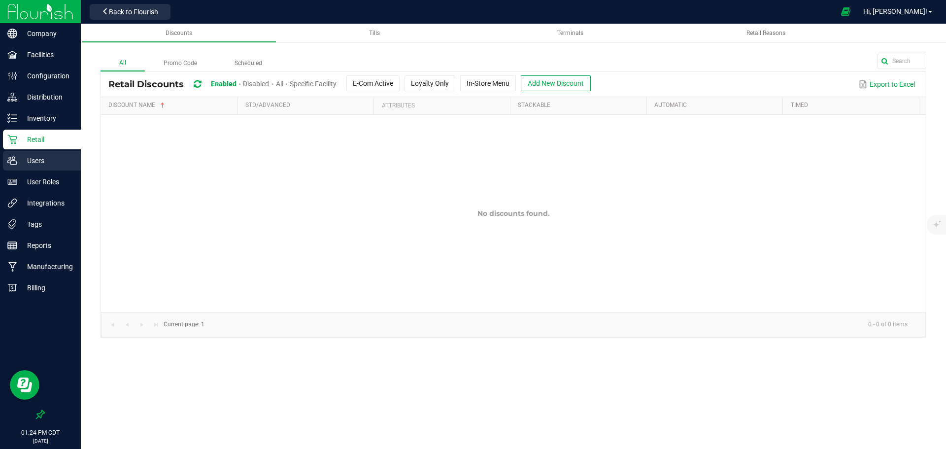
click at [55, 158] on p "Users" at bounding box center [46, 161] width 59 height 12
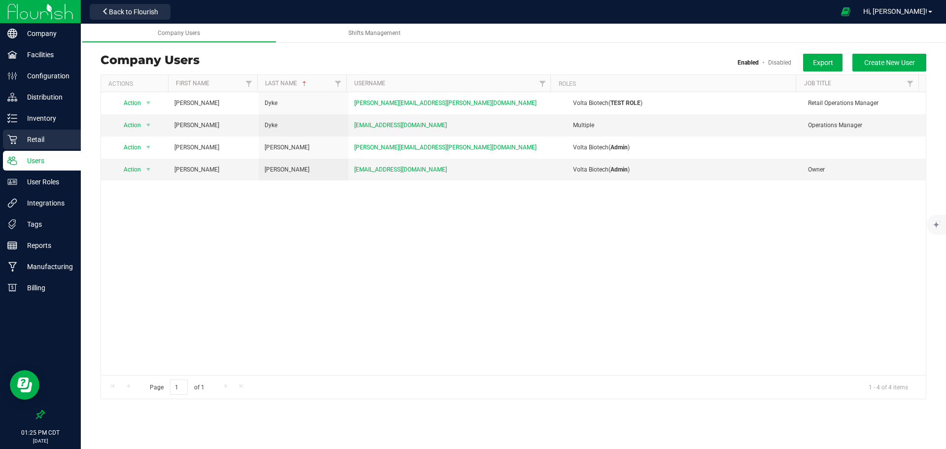
click at [48, 137] on p "Retail" at bounding box center [46, 140] width 59 height 12
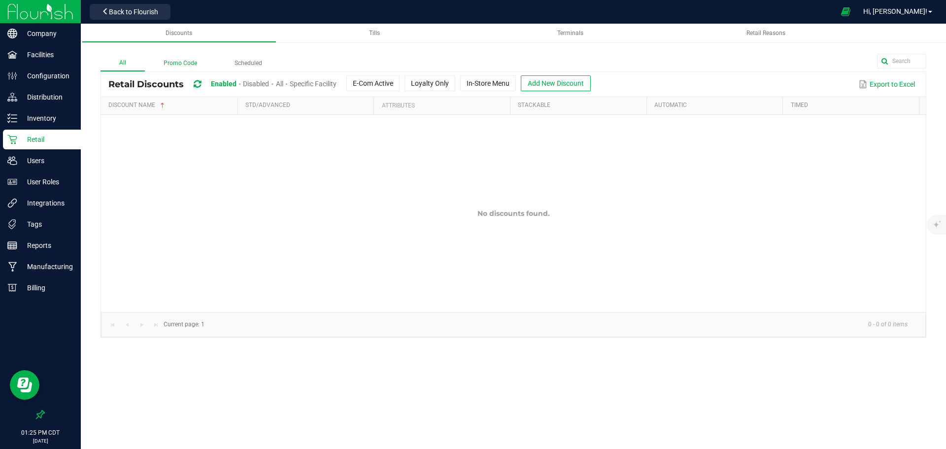
click at [183, 62] on label "Promo Code" at bounding box center [180, 63] width 71 height 15
click at [0, 0] on input "Promo Code" at bounding box center [0, 0] width 0 height 0
click at [54, 103] on div "Distribution" at bounding box center [42, 97] width 78 height 20
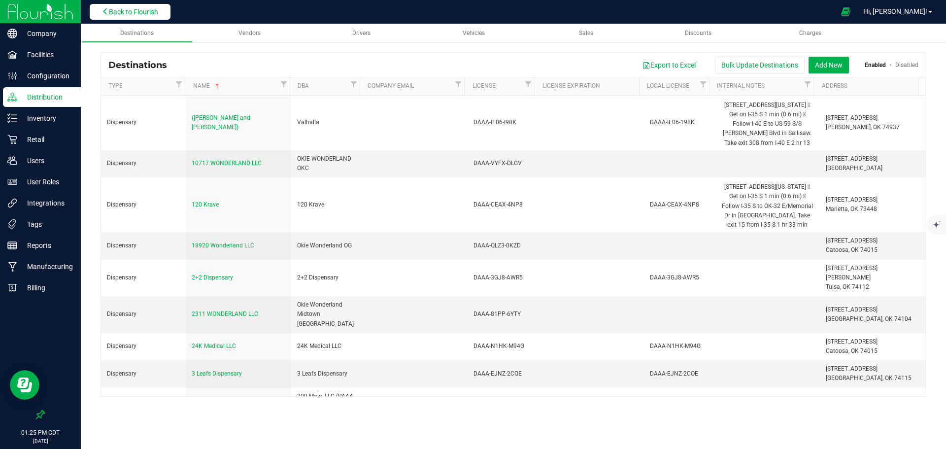
click at [122, 12] on span "Back to Flourish" at bounding box center [133, 12] width 49 height 8
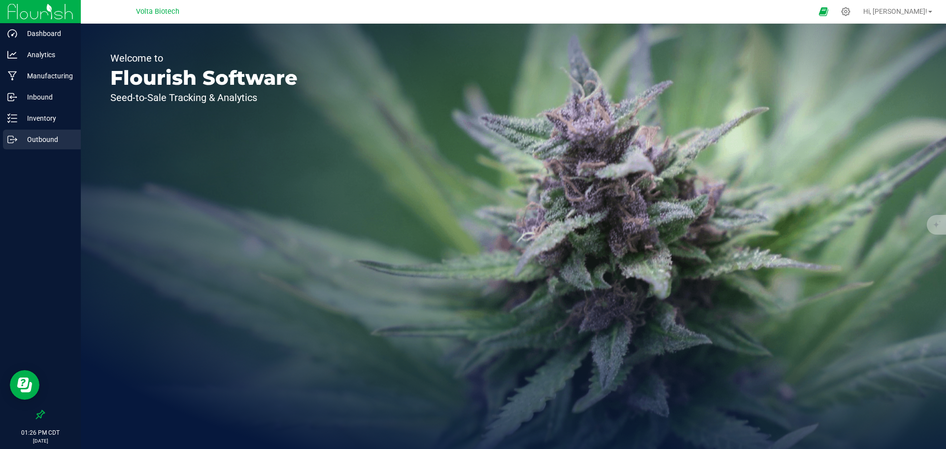
click at [67, 137] on p "Outbound" at bounding box center [46, 140] width 59 height 12
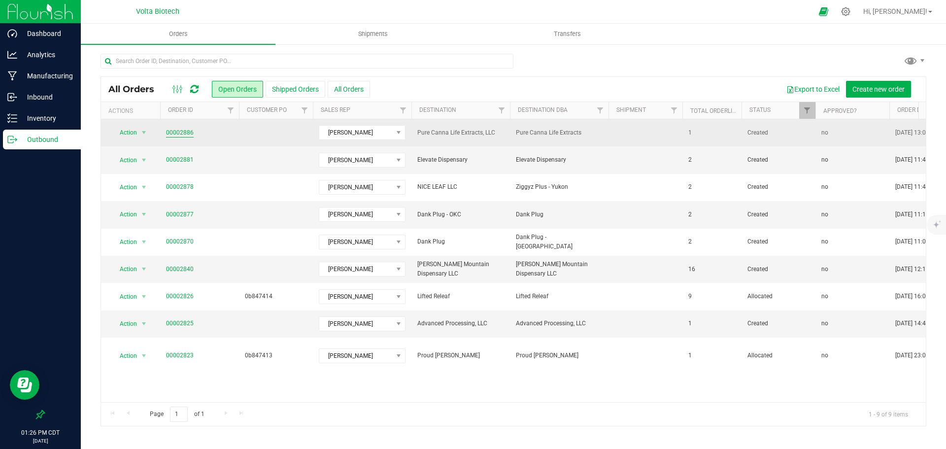
click at [175, 133] on link "00002886" at bounding box center [180, 132] width 28 height 9
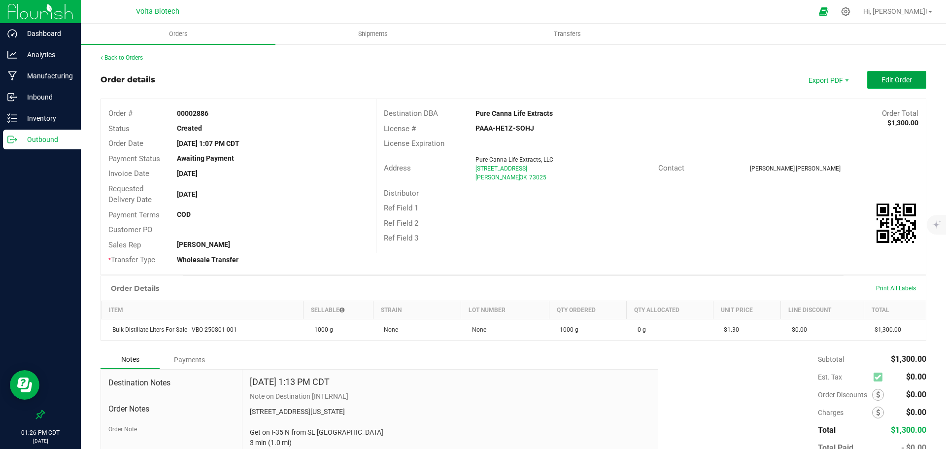
click at [891, 77] on span "Edit Order" at bounding box center [896, 80] width 31 height 8
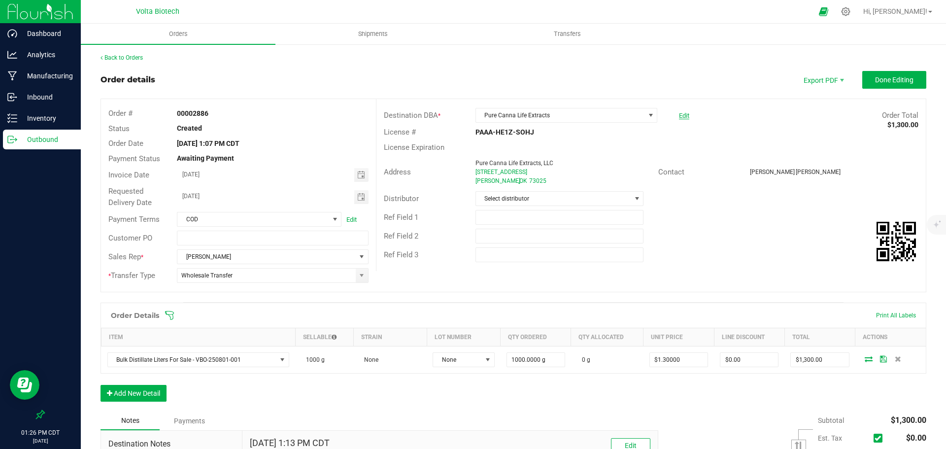
click at [683, 112] on link "Edit" at bounding box center [684, 115] width 10 height 7
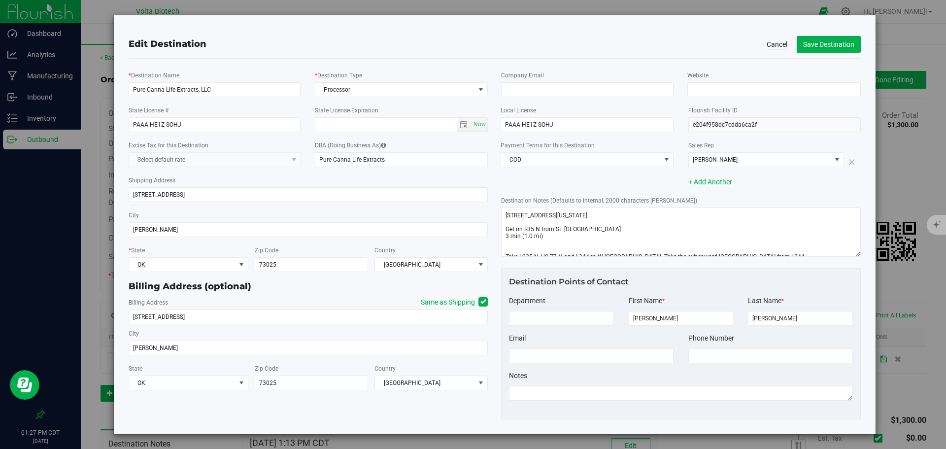
click at [776, 43] on button "Cancel" at bounding box center [777, 44] width 21 height 10
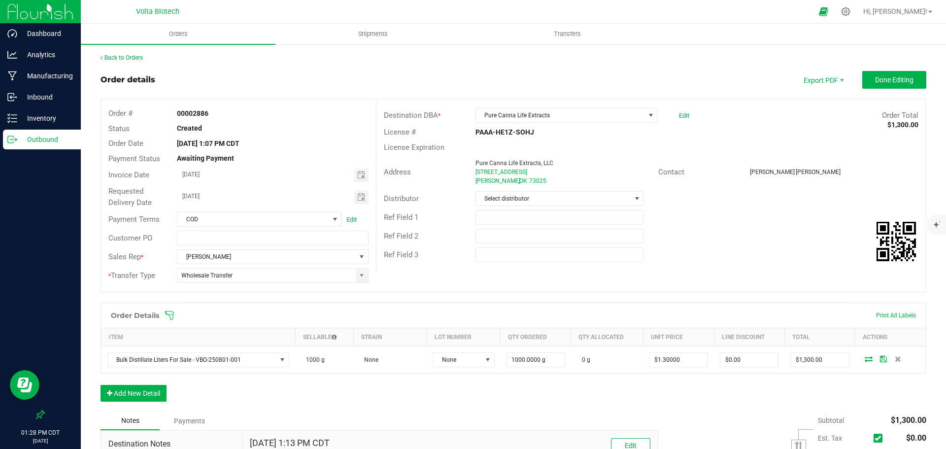
click at [662, 64] on div "Back to Orders Order details Export PDF Done Editing Order # 00002886 Status Cr…" at bounding box center [514, 331] width 826 height 557
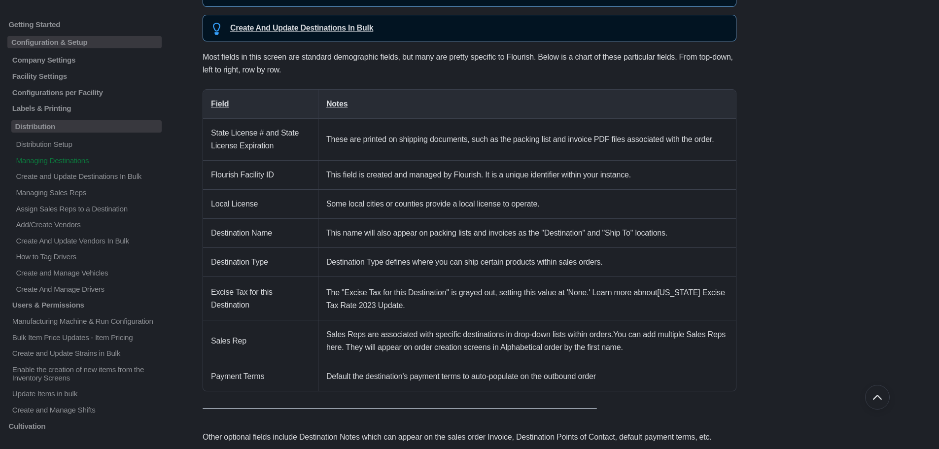
scroll to position [179, 0]
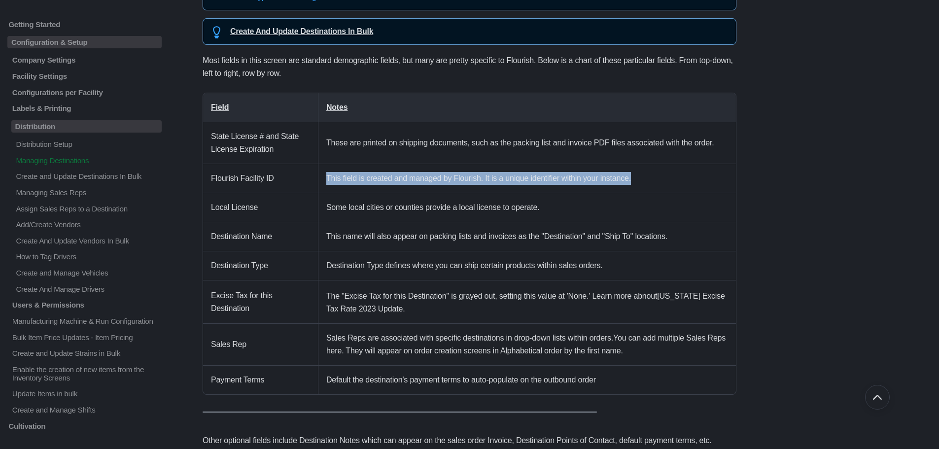
drag, startPoint x: 650, startPoint y: 178, endPoint x: 287, endPoint y: 181, distance: 363.1
click at [287, 181] on tr "Flourish Facility ID This field is created and managed by Flourish. It is a uni…" at bounding box center [469, 178] width 533 height 29
click at [393, 170] on td "This field is created and managed by Flourish. It is a unique identifier within…" at bounding box center [526, 178] width 417 height 29
